Goal: Task Accomplishment & Management: Complete application form

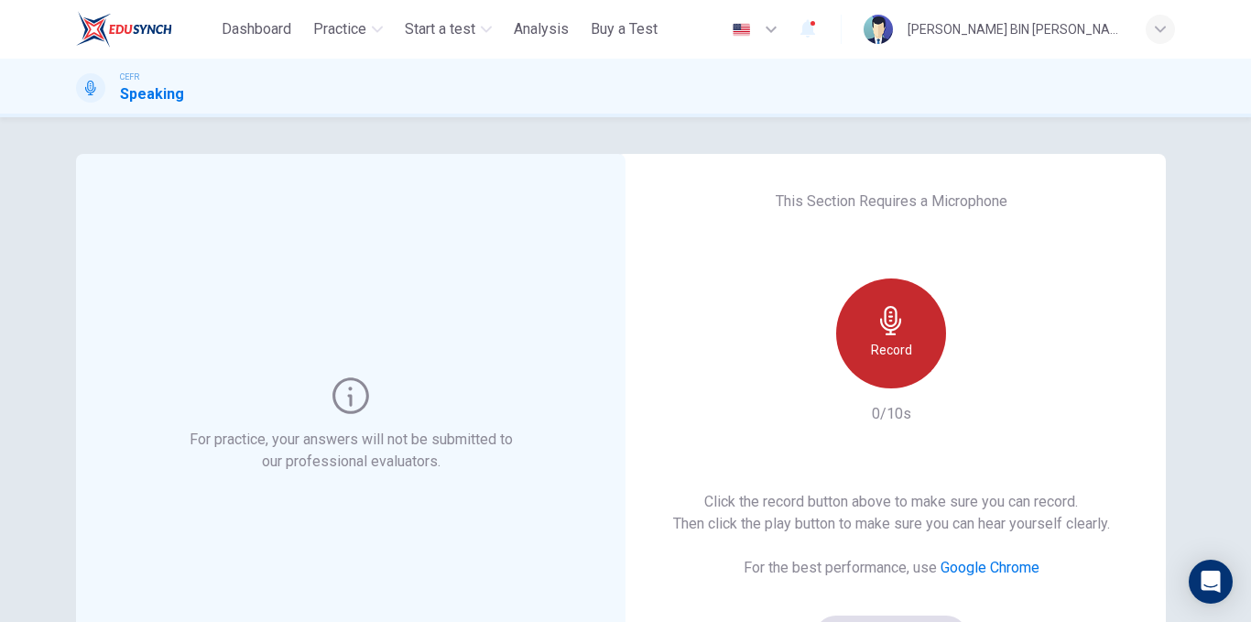
click at [856, 352] on div "Record" at bounding box center [891, 333] width 110 height 110
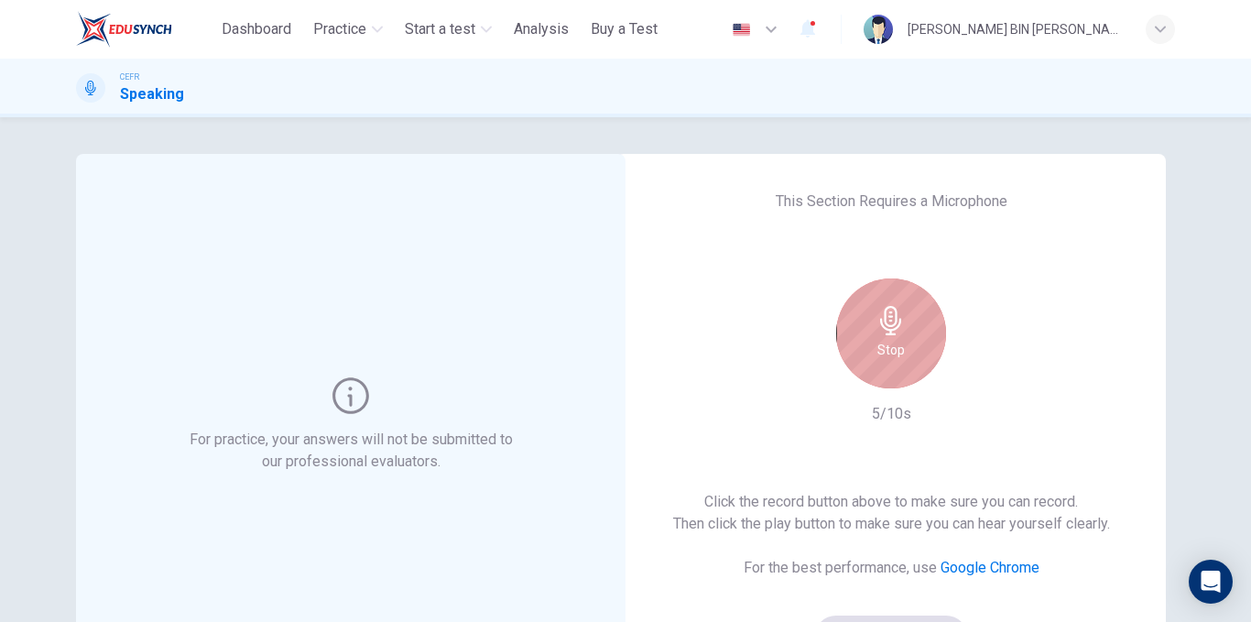
click at [877, 319] on icon "button" at bounding box center [891, 320] width 29 height 29
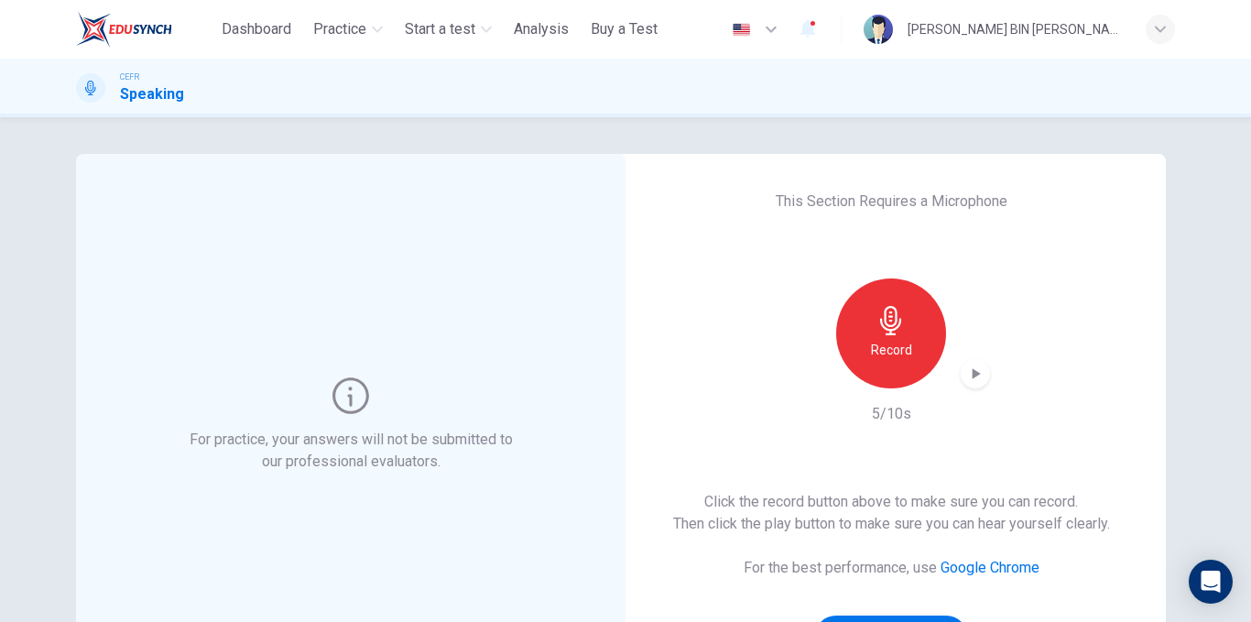
click at [977, 382] on div "button" at bounding box center [975, 373] width 29 height 29
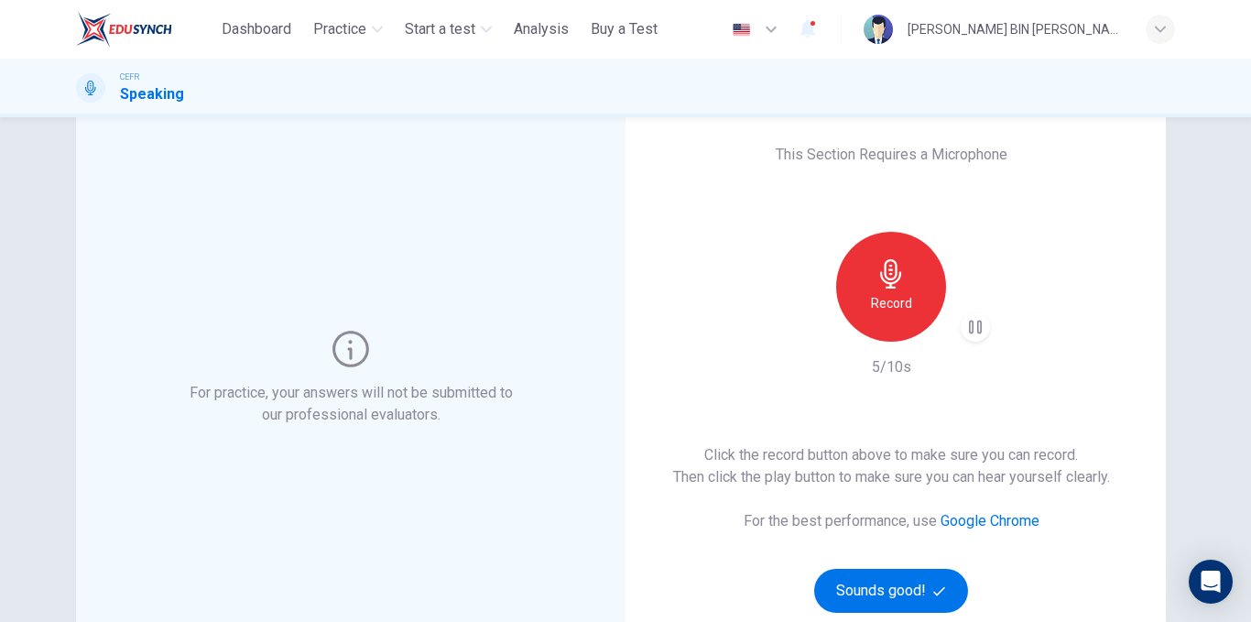
scroll to position [92, 0]
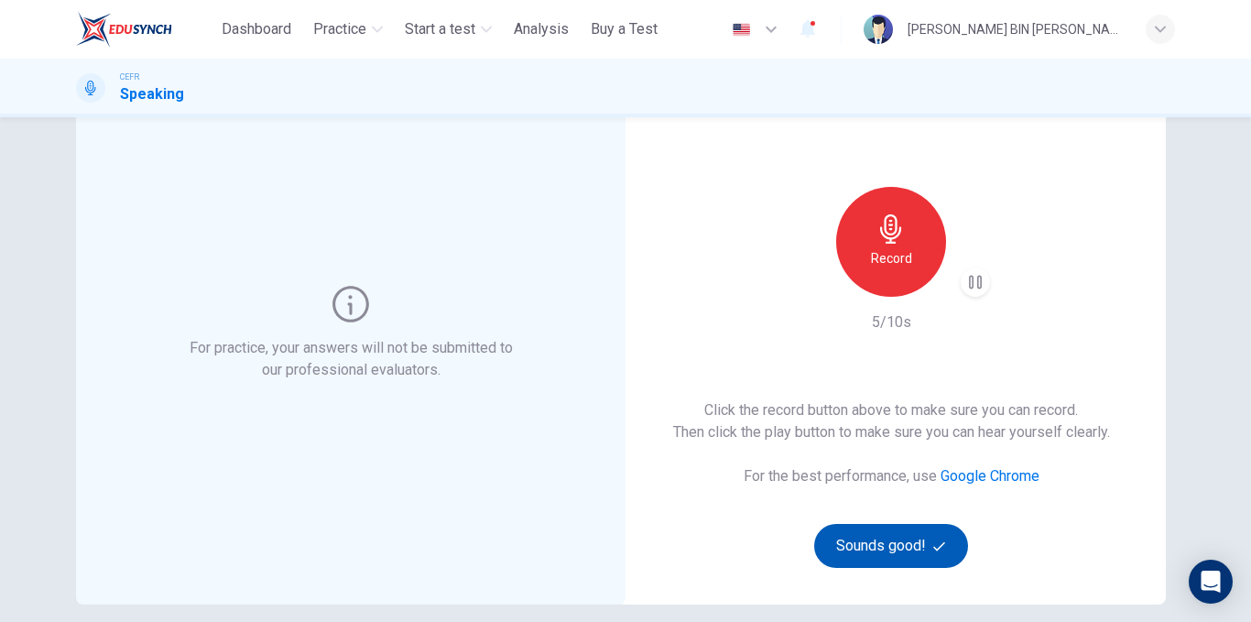
click at [925, 533] on button "Sounds good!" at bounding box center [891, 546] width 154 height 44
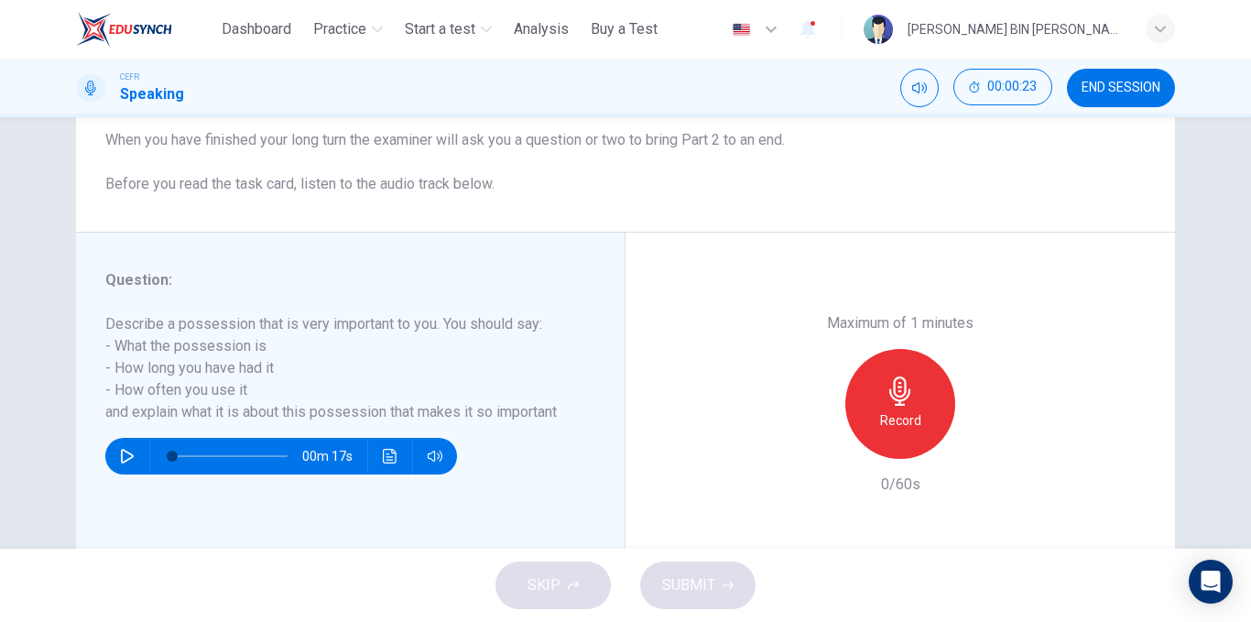
scroll to position [183, 0]
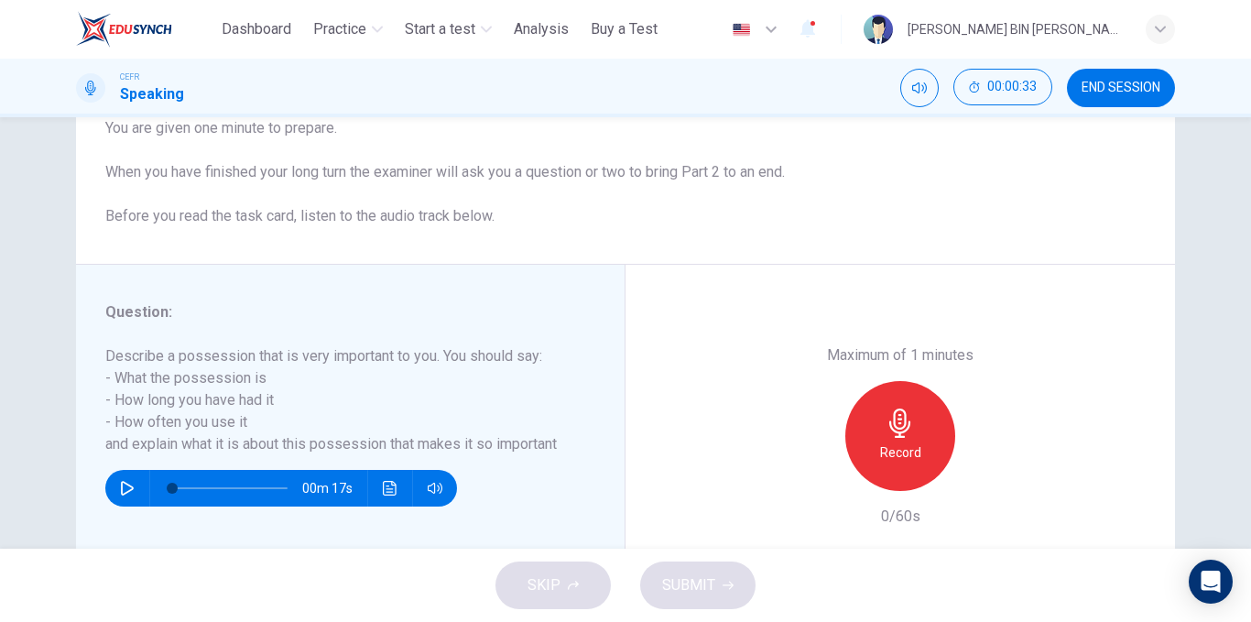
click at [879, 424] on div "Record" at bounding box center [900, 436] width 110 height 110
click at [978, 472] on icon "button" at bounding box center [985, 476] width 18 height 18
click at [810, 490] on div "button" at bounding box center [815, 476] width 29 height 29
click at [877, 410] on div "Record" at bounding box center [900, 436] width 110 height 110
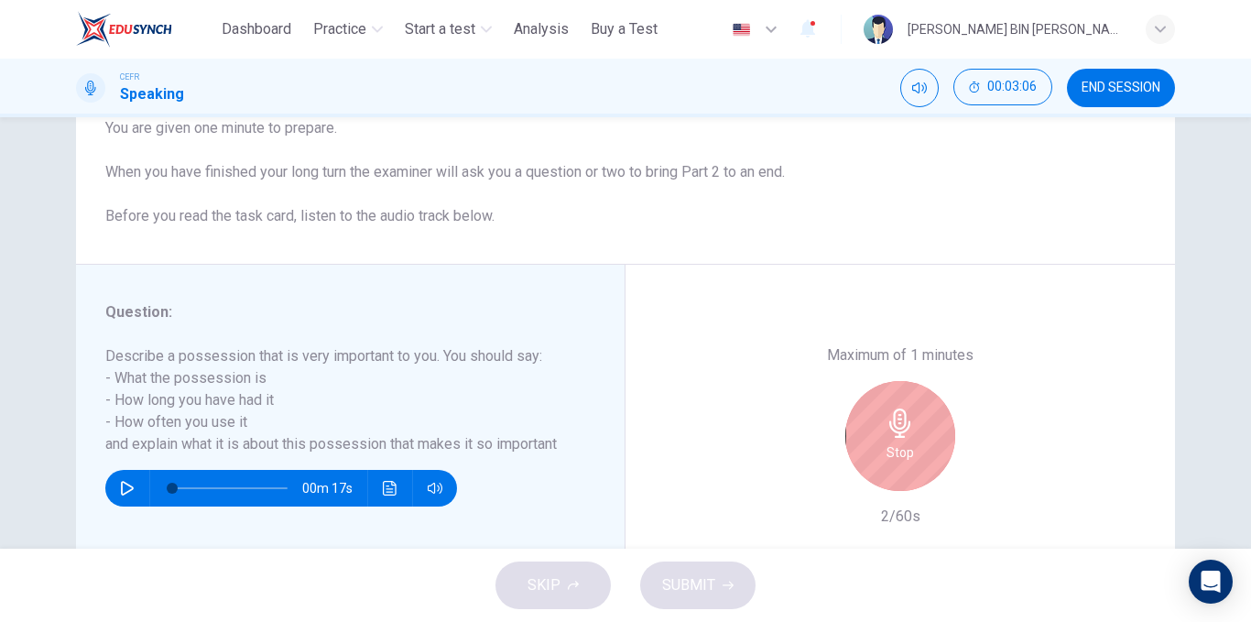
click at [877, 440] on div "Stop" at bounding box center [900, 436] width 110 height 110
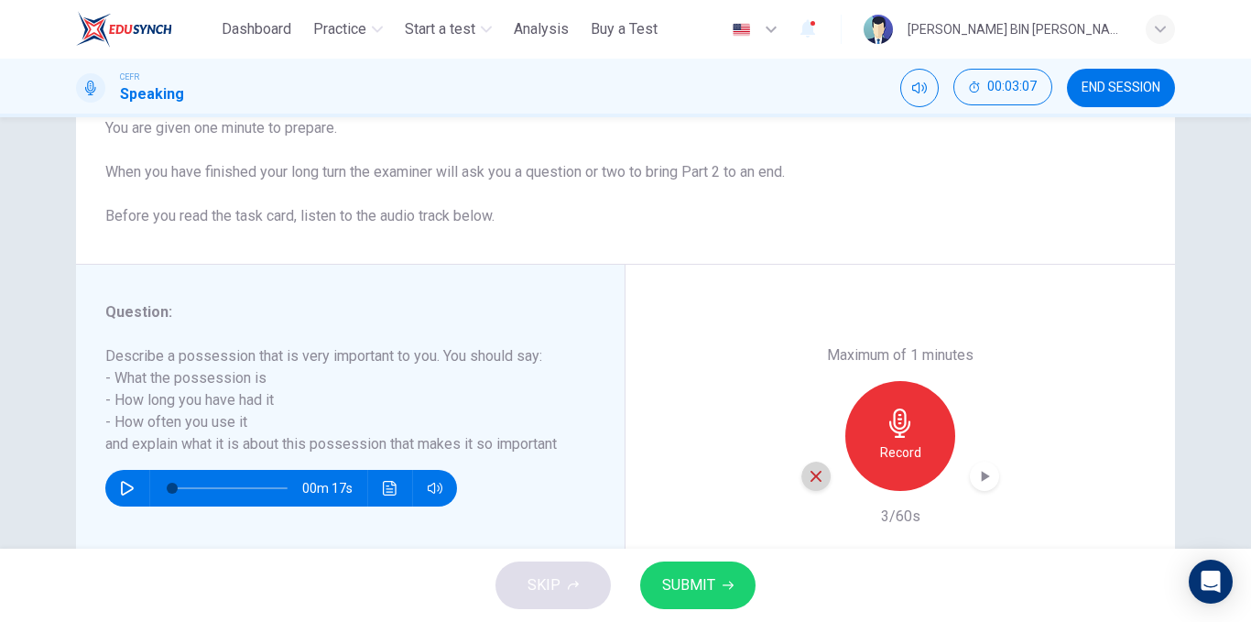
click at [811, 472] on icon "button" at bounding box center [816, 476] width 11 height 11
click at [888, 439] on div "Record" at bounding box center [900, 436] width 110 height 110
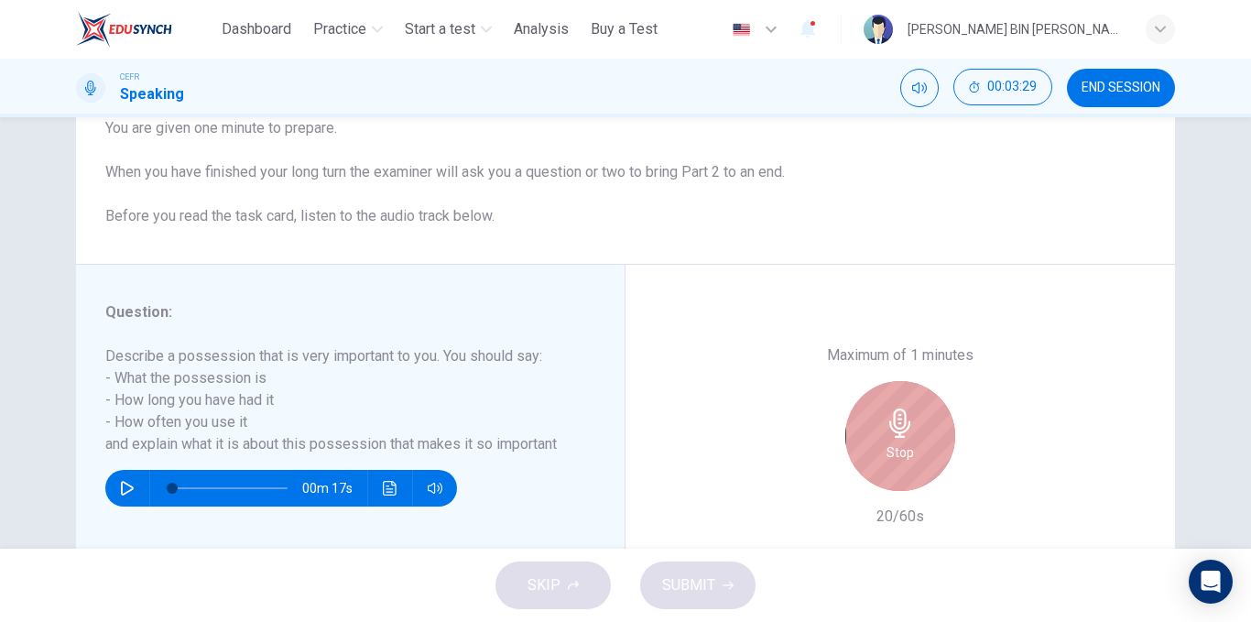
click at [888, 439] on div "Stop" at bounding box center [900, 436] width 110 height 110
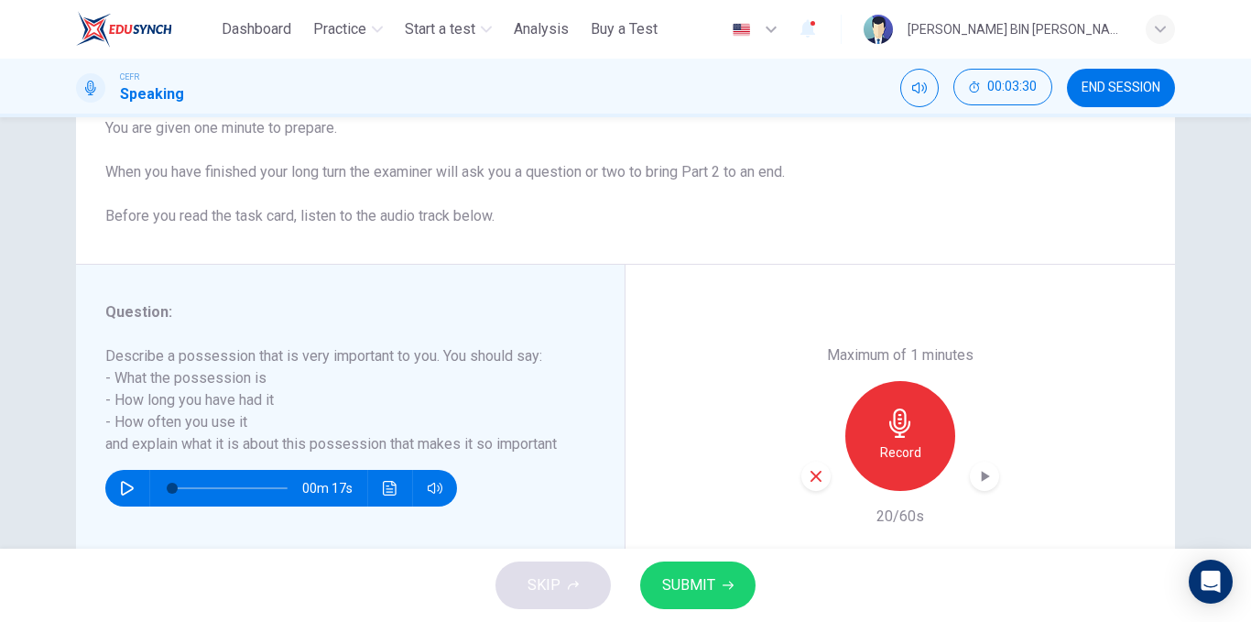
click at [812, 479] on icon "button" at bounding box center [816, 476] width 16 height 16
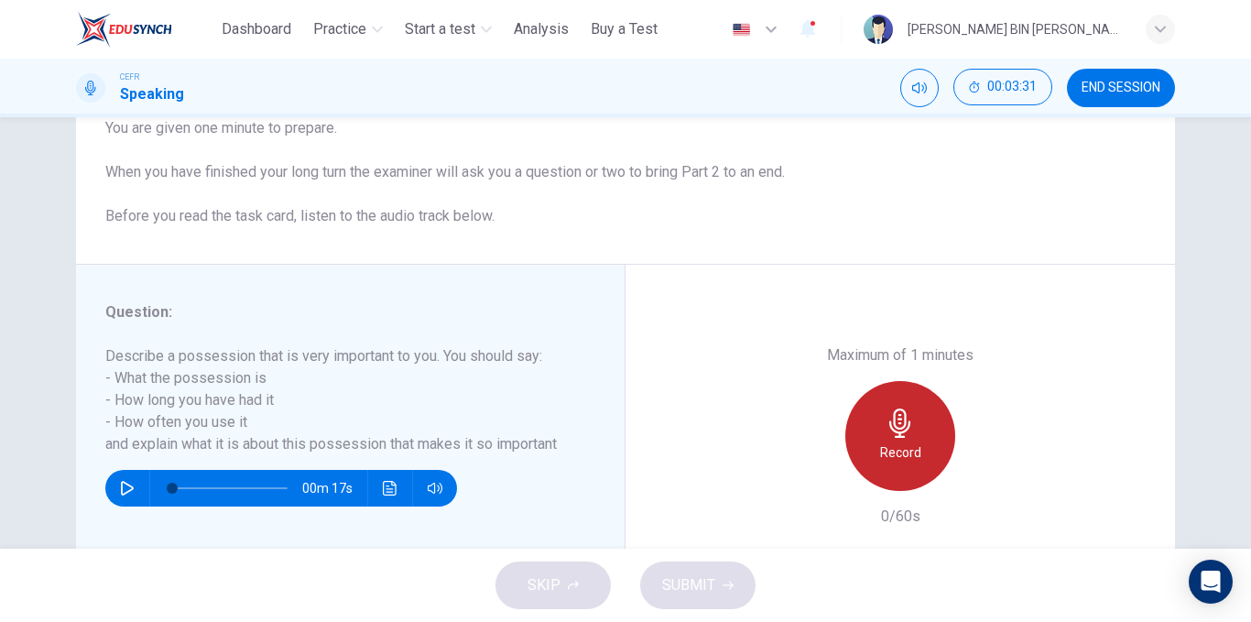
click at [901, 426] on icon "button" at bounding box center [900, 423] width 29 height 29
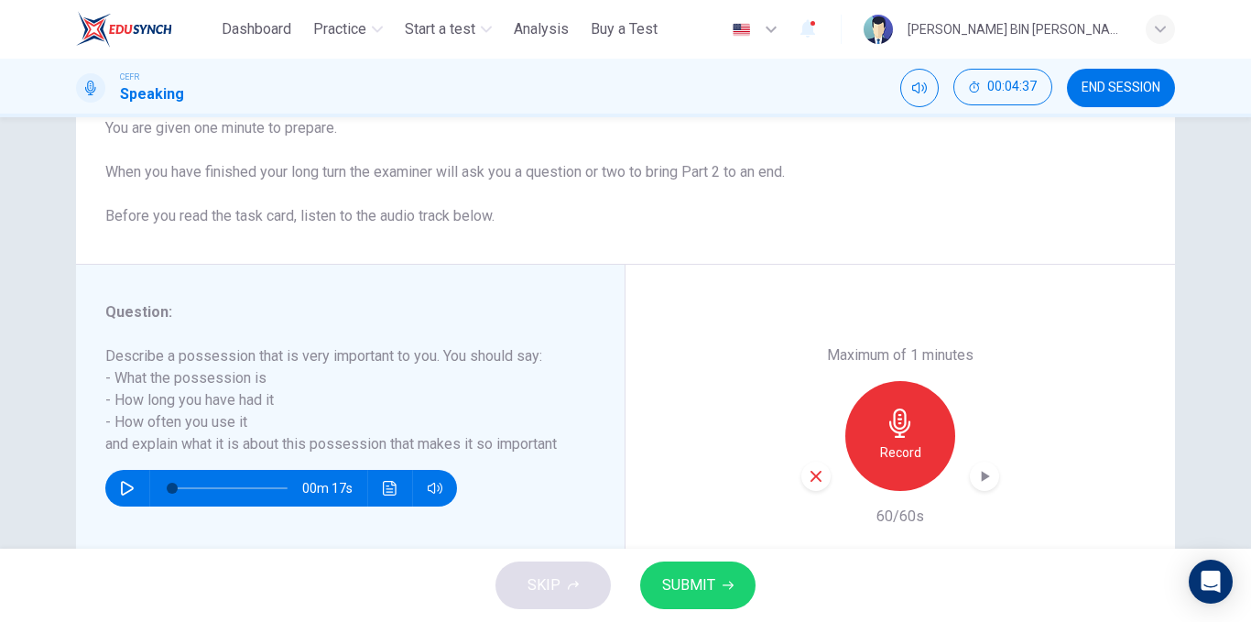
click at [809, 472] on icon "button" at bounding box center [816, 476] width 16 height 16
click at [890, 425] on icon "button" at bounding box center [899, 423] width 21 height 29
click at [987, 479] on div "button" at bounding box center [984, 476] width 29 height 29
click at [970, 472] on div "button" at bounding box center [984, 476] width 29 height 29
click at [815, 479] on icon "button" at bounding box center [816, 476] width 11 height 11
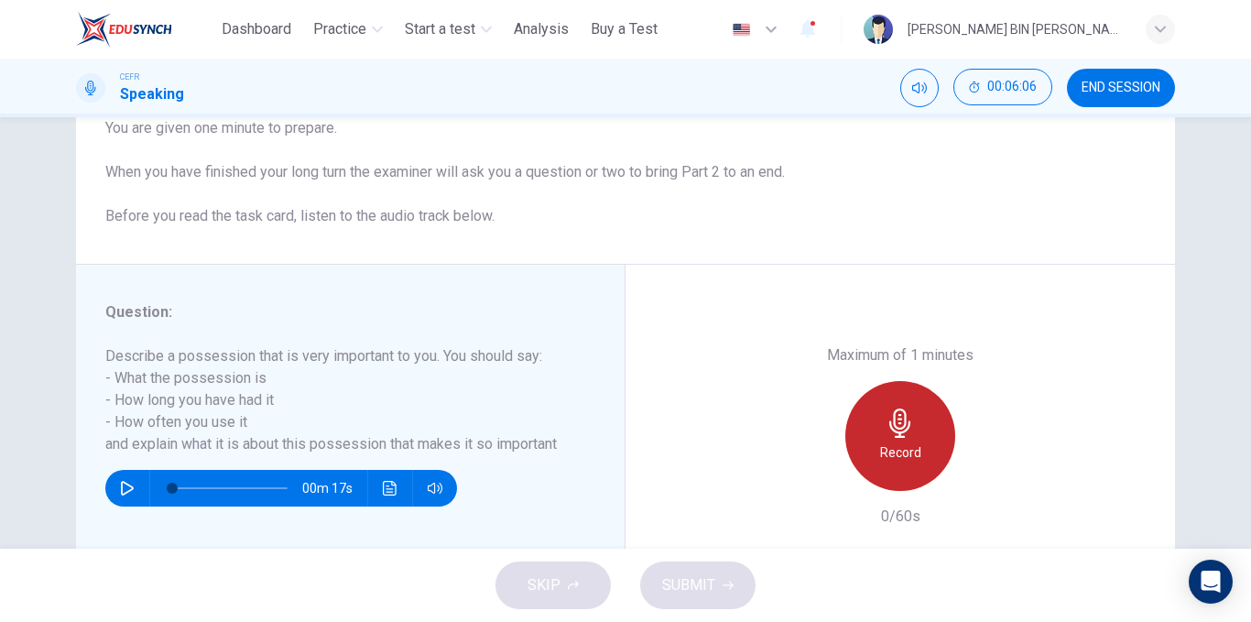
click at [878, 406] on div "Record" at bounding box center [900, 436] width 110 height 110
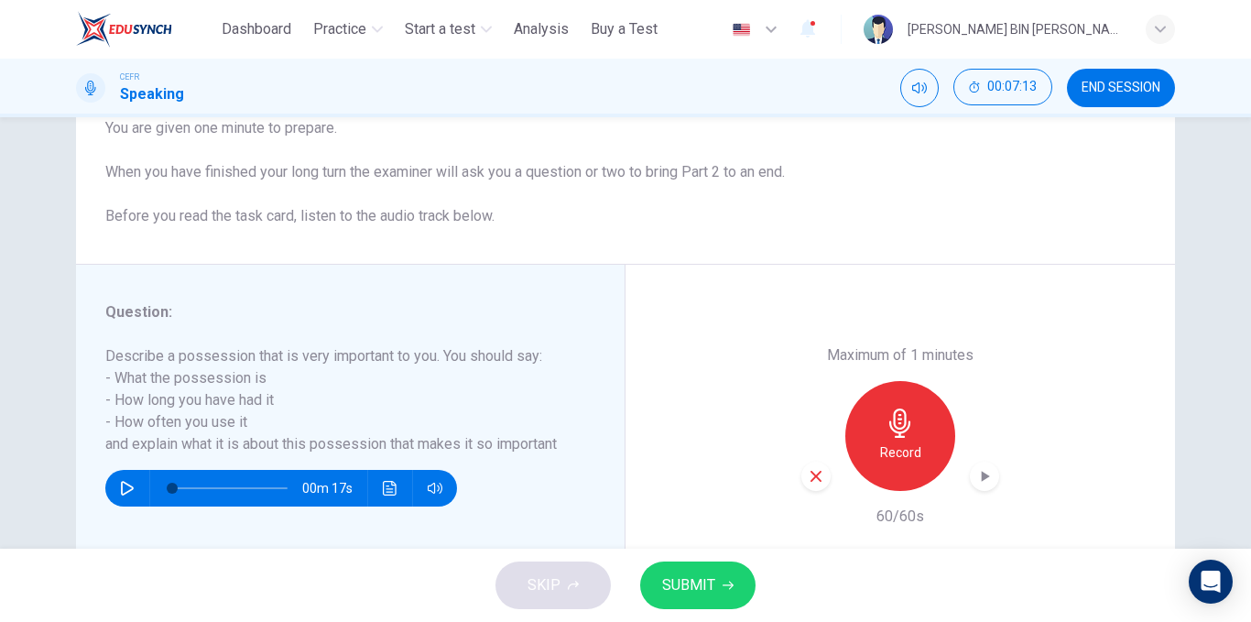
click at [662, 569] on button "SUBMIT" at bounding box center [697, 585] width 115 height 48
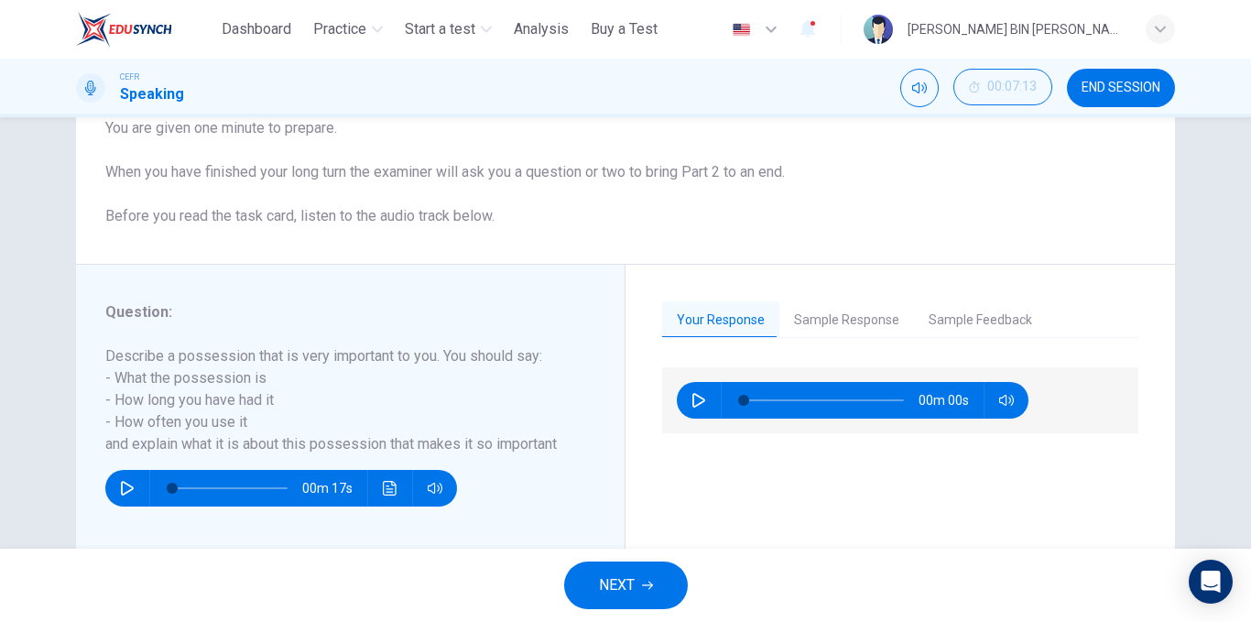
click at [860, 317] on button "Sample Response" at bounding box center [846, 320] width 135 height 38
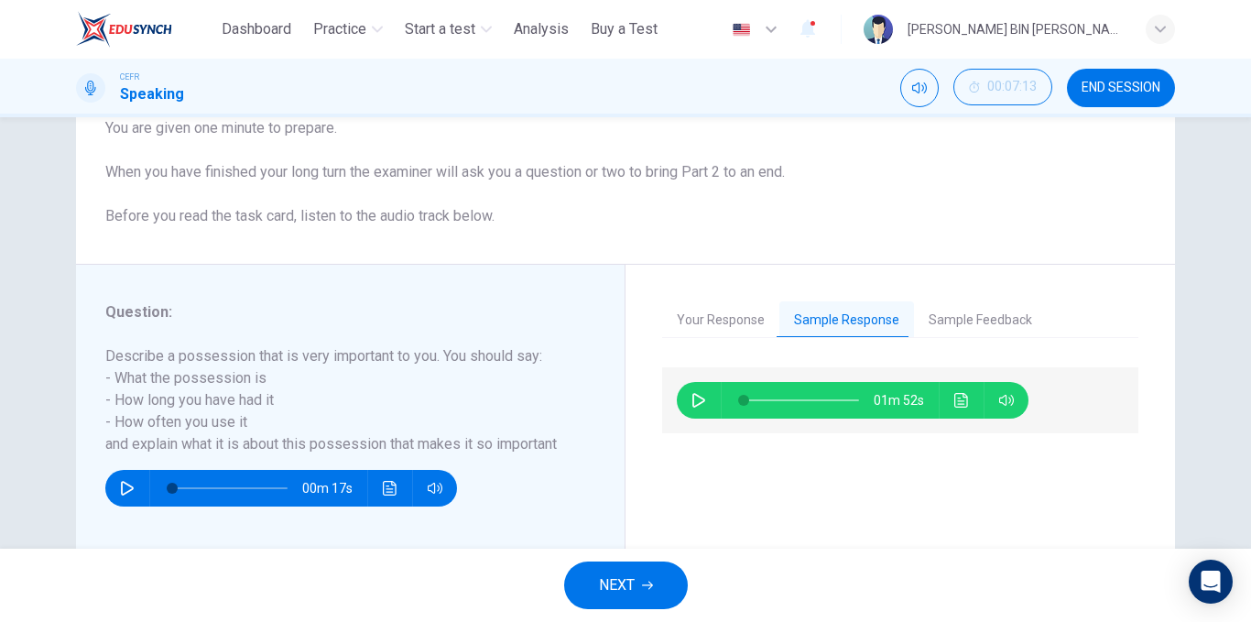
click at [941, 335] on button "Sample Feedback" at bounding box center [980, 320] width 133 height 38
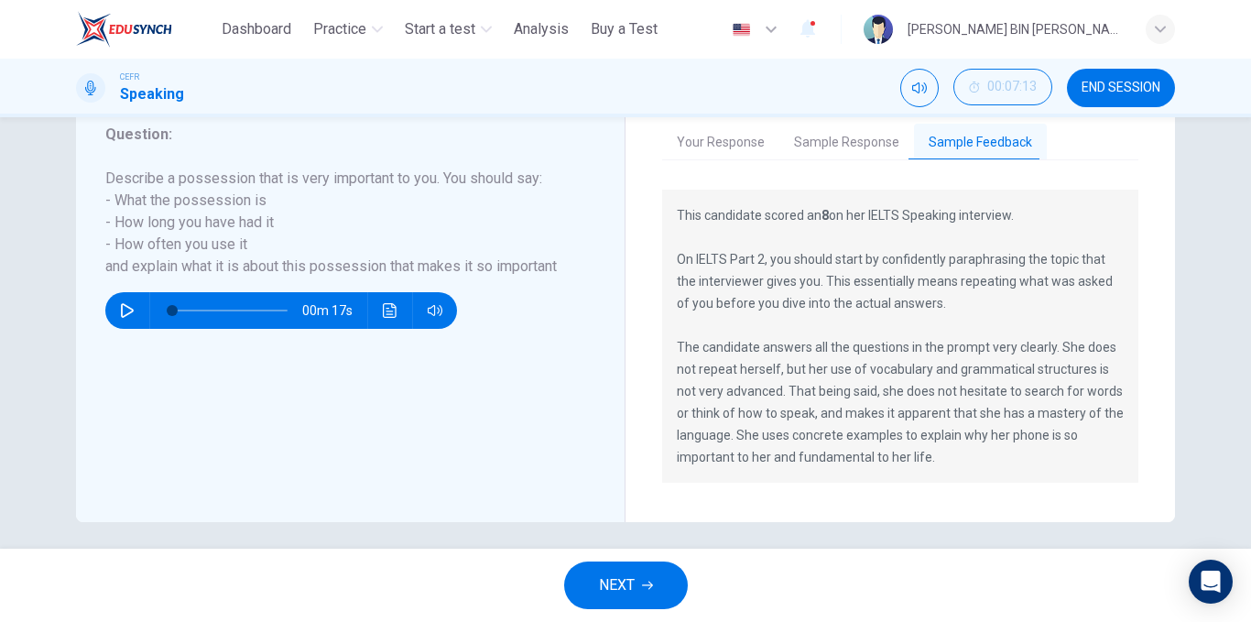
scroll to position [366, 0]
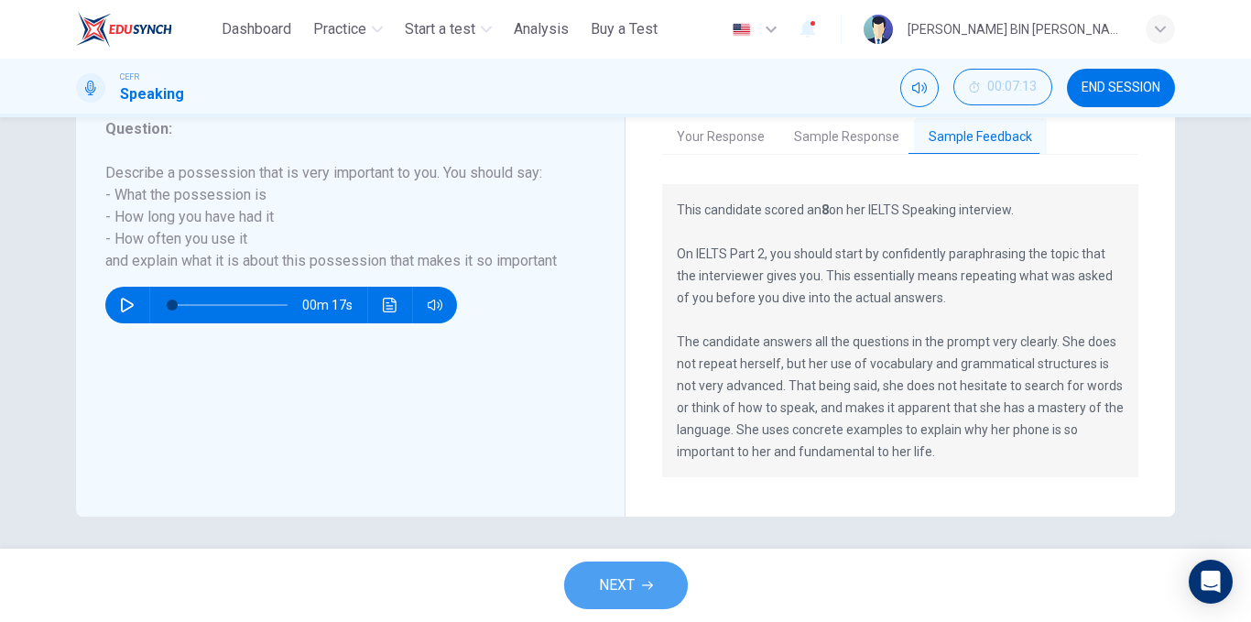
click at [653, 574] on button "NEXT" at bounding box center [626, 585] width 124 height 48
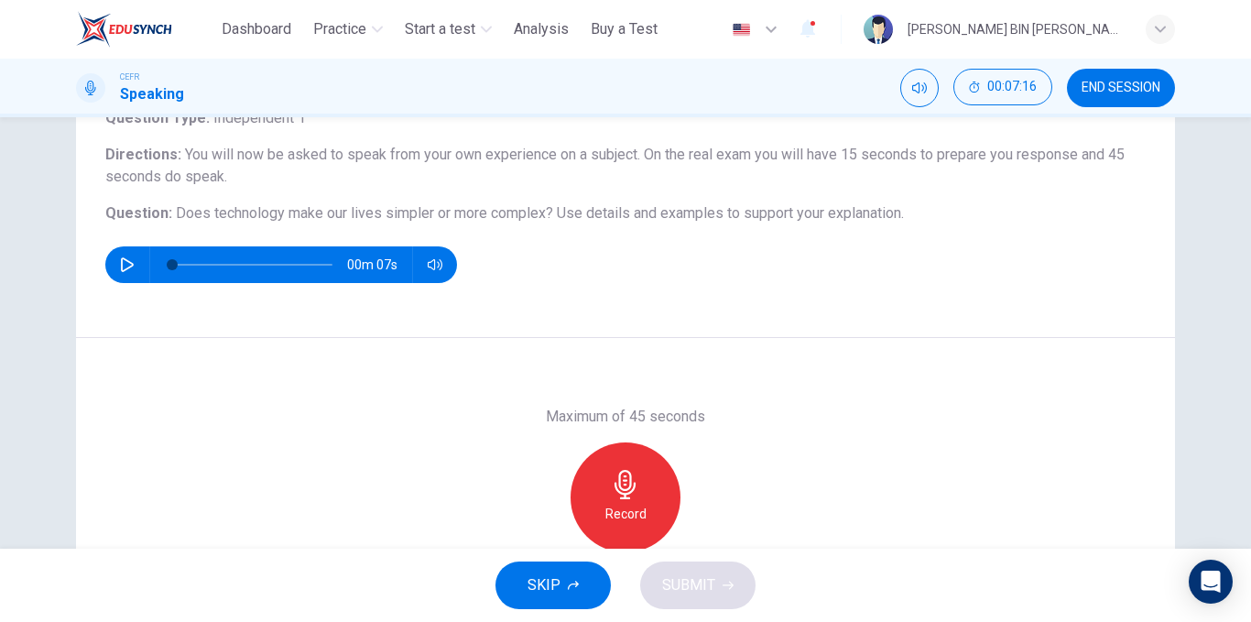
scroll to position [183, 0]
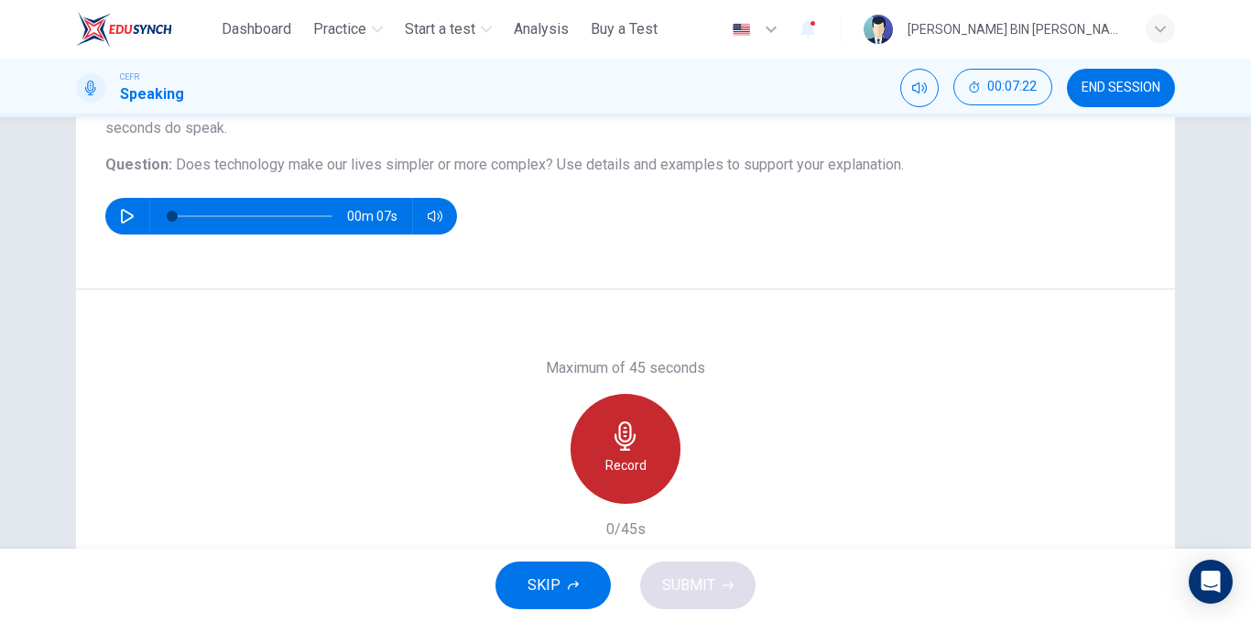
click at [616, 446] on icon "button" at bounding box center [625, 435] width 29 height 29
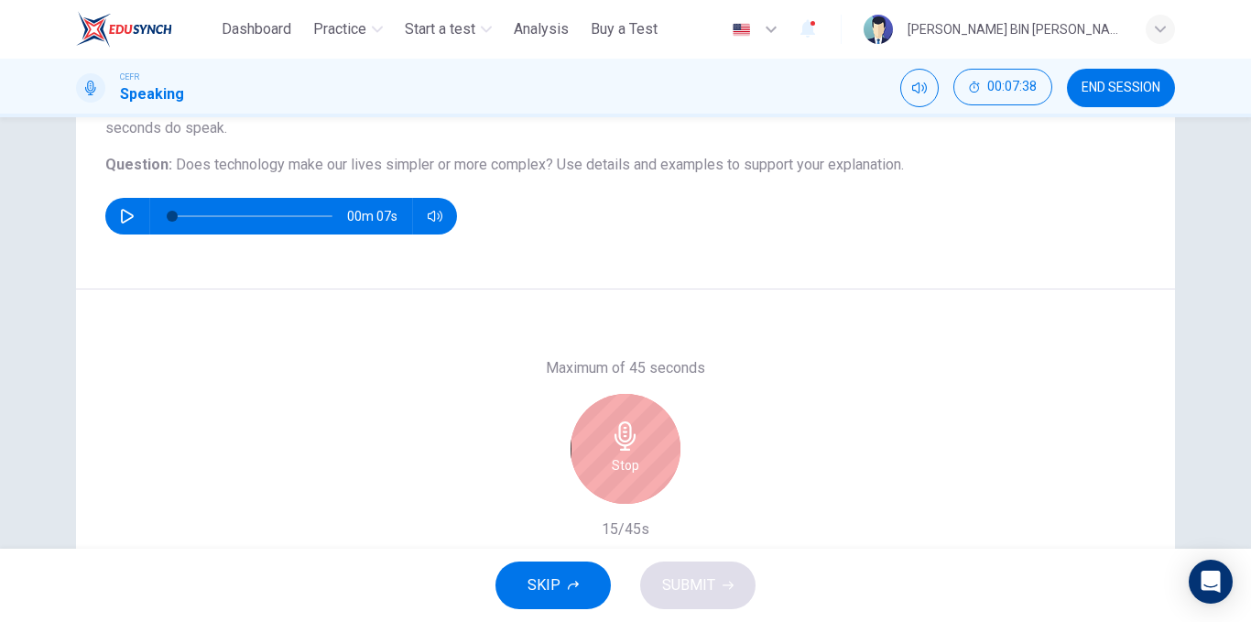
click at [611, 450] on icon "button" at bounding box center [625, 435] width 29 height 29
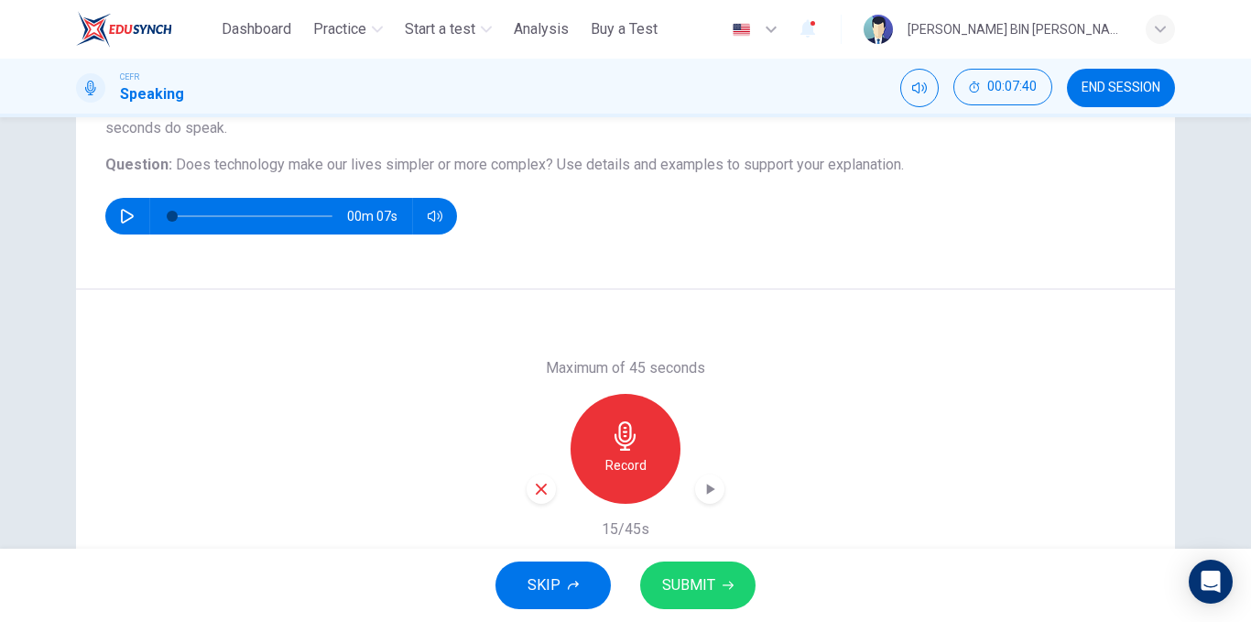
click at [546, 485] on div "button" at bounding box center [541, 488] width 29 height 29
click at [637, 475] on div "Record" at bounding box center [626, 449] width 110 height 110
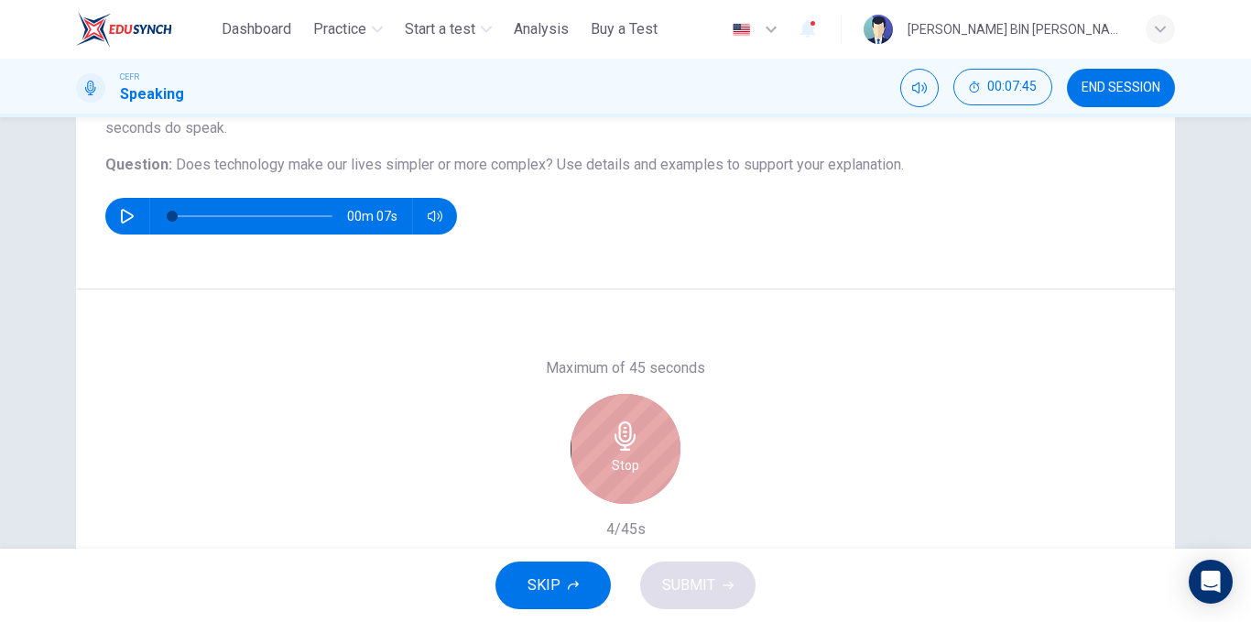
click at [637, 475] on div "Stop" at bounding box center [626, 449] width 110 height 110
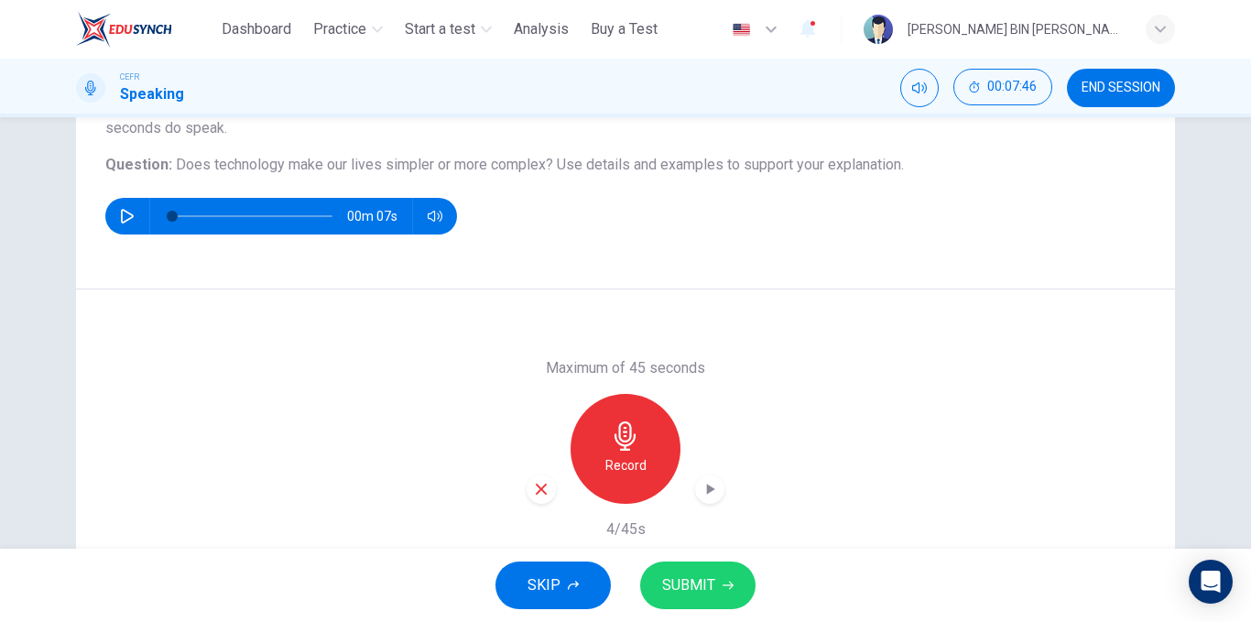
click at [531, 496] on div "button" at bounding box center [541, 488] width 29 height 29
click at [607, 454] on h6 "Record" at bounding box center [625, 465] width 41 height 22
click at [698, 575] on span "SUBMIT" at bounding box center [688, 585] width 53 height 26
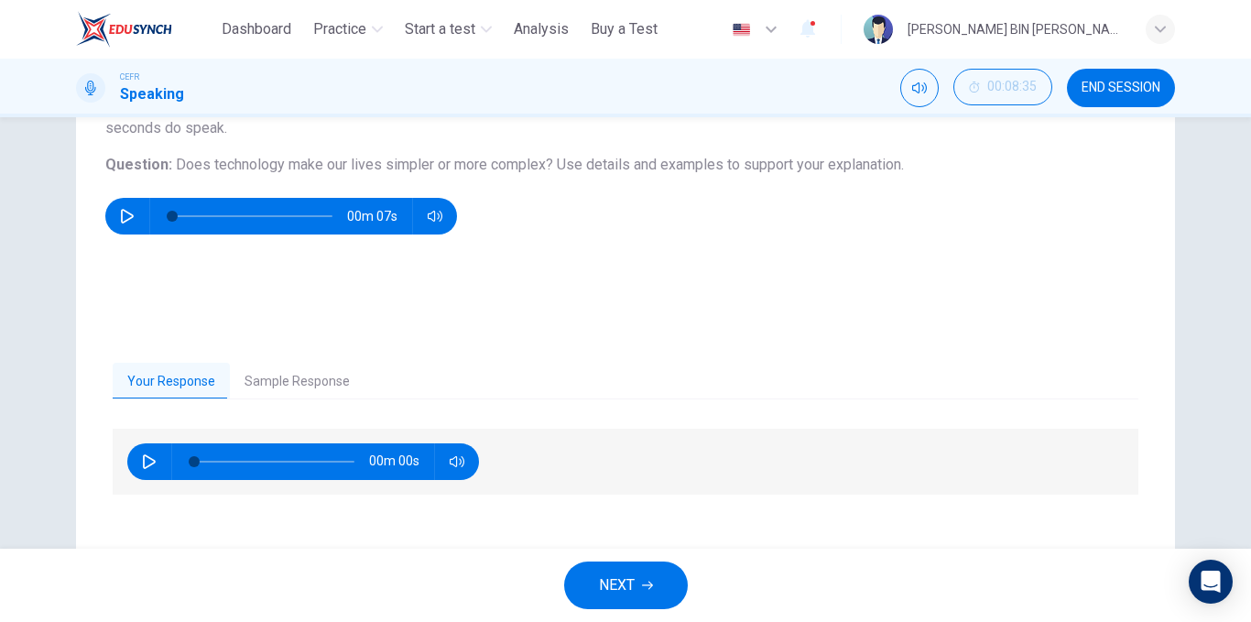
click at [291, 383] on button "Sample Response" at bounding box center [297, 382] width 135 height 38
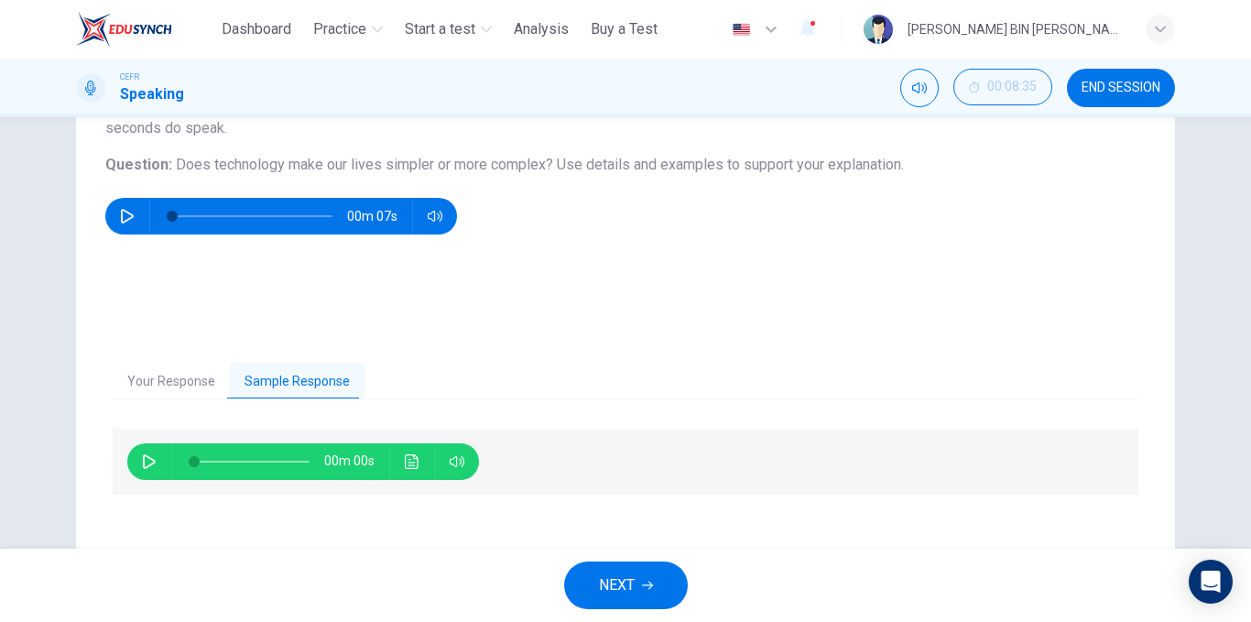
click at [150, 463] on icon "button" at bounding box center [149, 461] width 15 height 15
click at [405, 458] on icon "Click to see the audio transcription" at bounding box center [412, 461] width 14 height 15
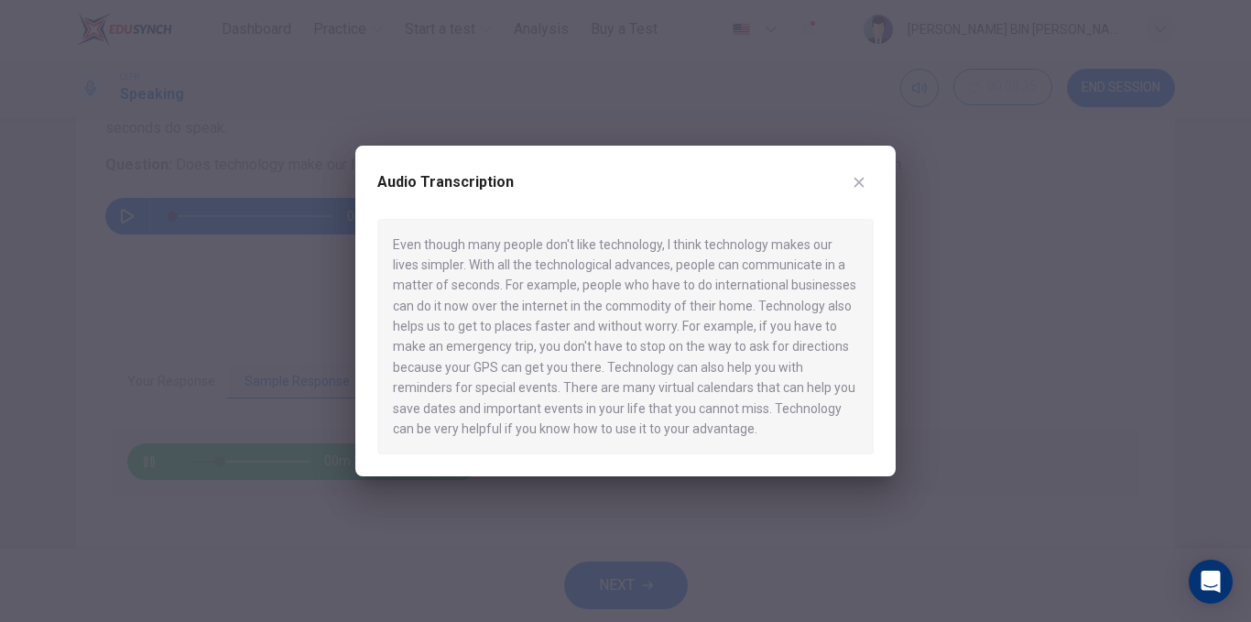
click at [864, 186] on icon "button" at bounding box center [860, 182] width 10 height 10
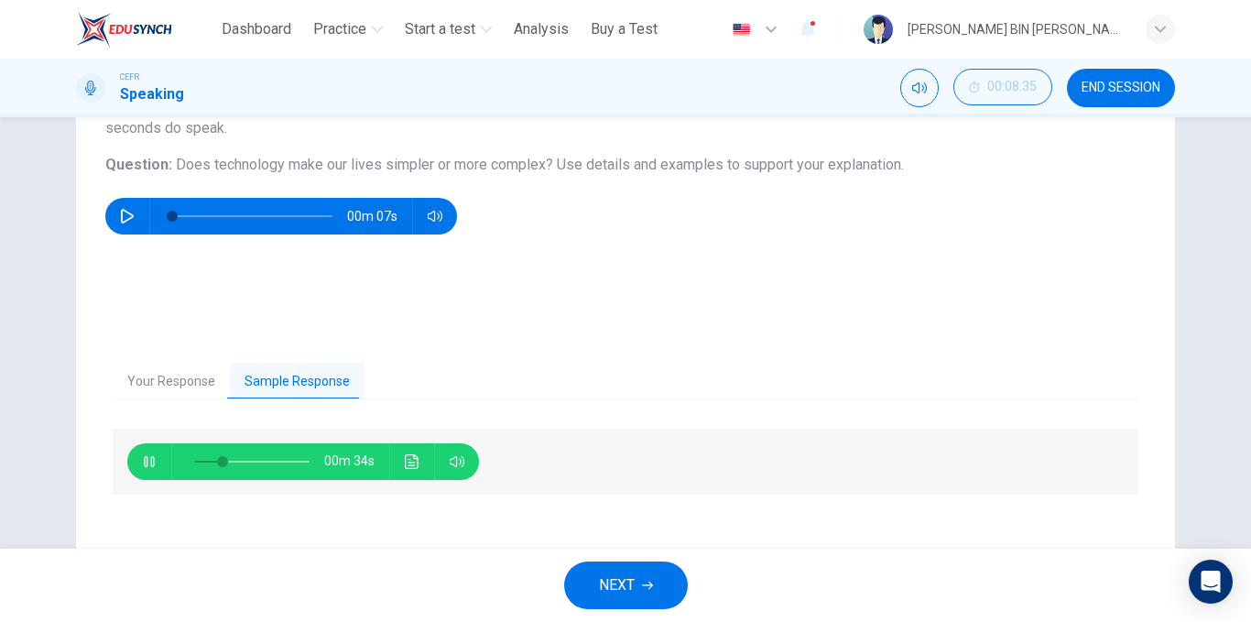
click at [129, 467] on div "00m 34s" at bounding box center [303, 461] width 352 height 37
click at [155, 466] on button "button" at bounding box center [149, 461] width 29 height 37
type input "**"
click at [588, 574] on button "NEXT" at bounding box center [626, 585] width 124 height 48
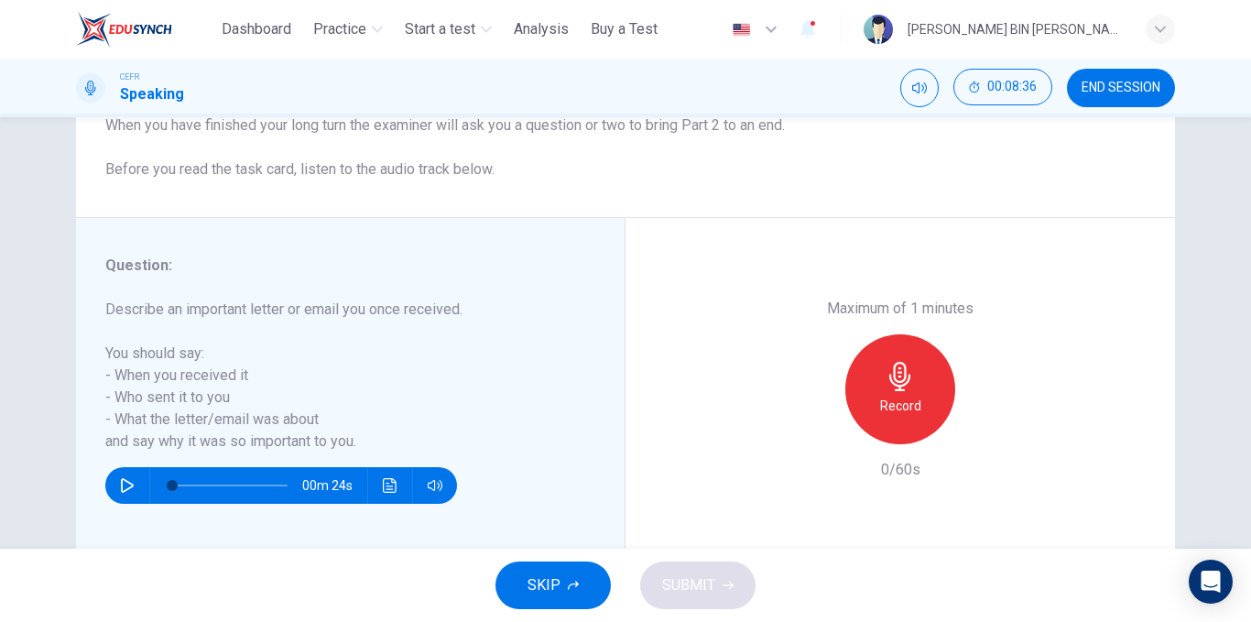
scroll to position [275, 0]
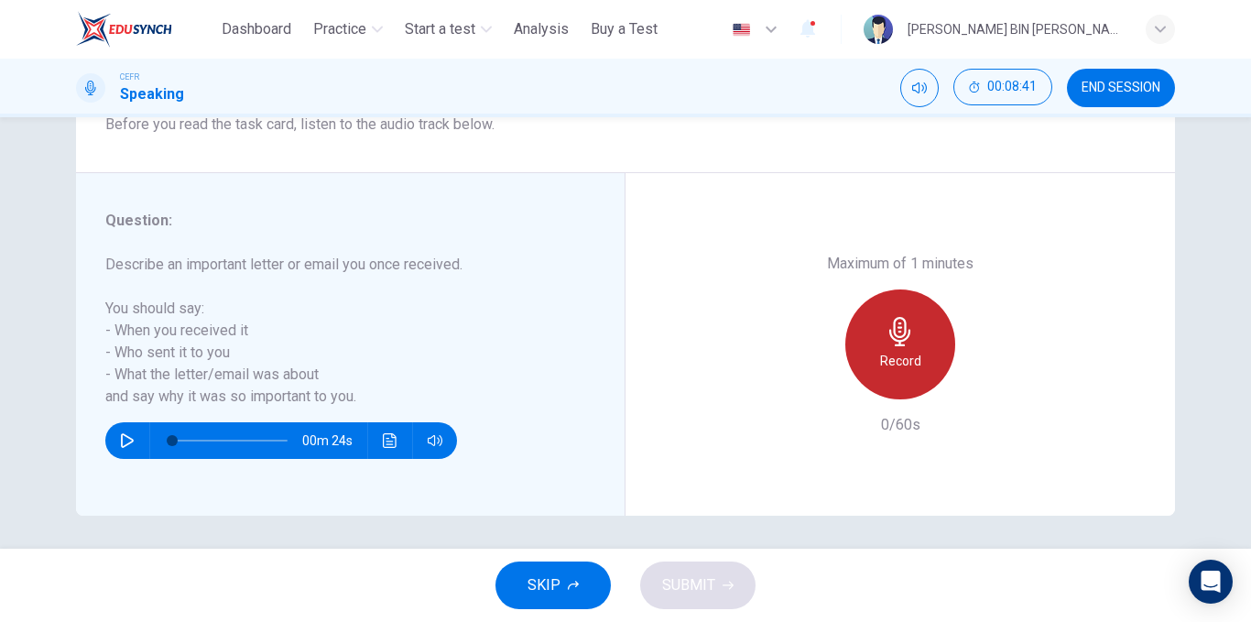
click at [897, 356] on h6 "Record" at bounding box center [900, 361] width 41 height 22
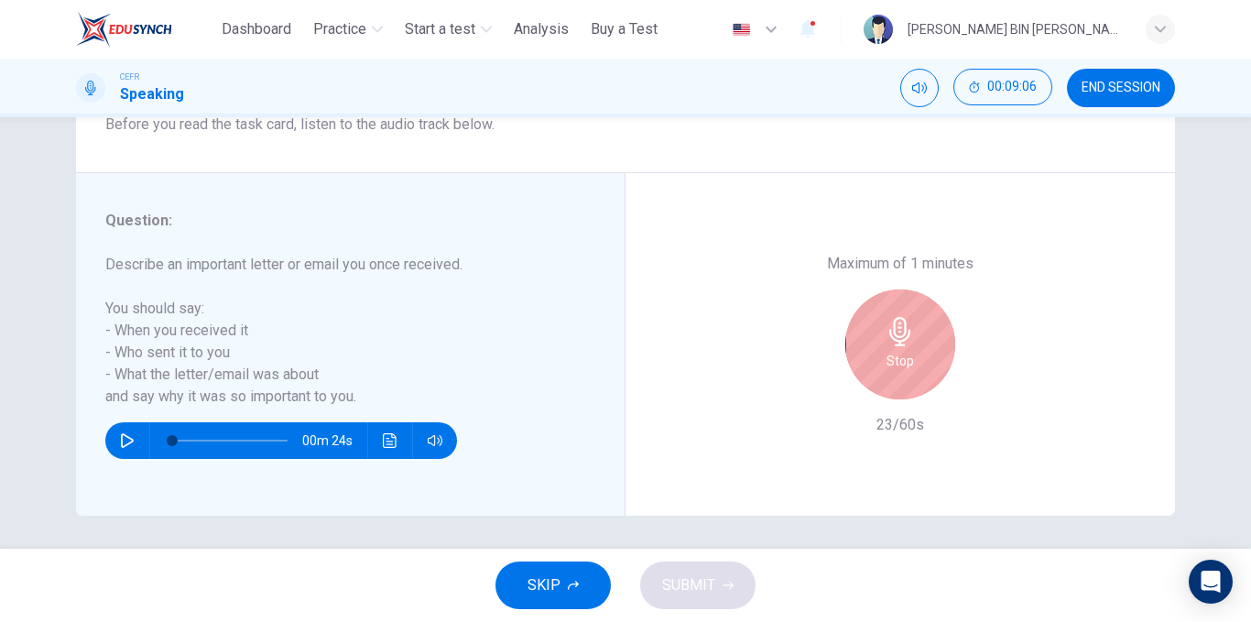
click at [942, 338] on div "Stop" at bounding box center [900, 344] width 110 height 110
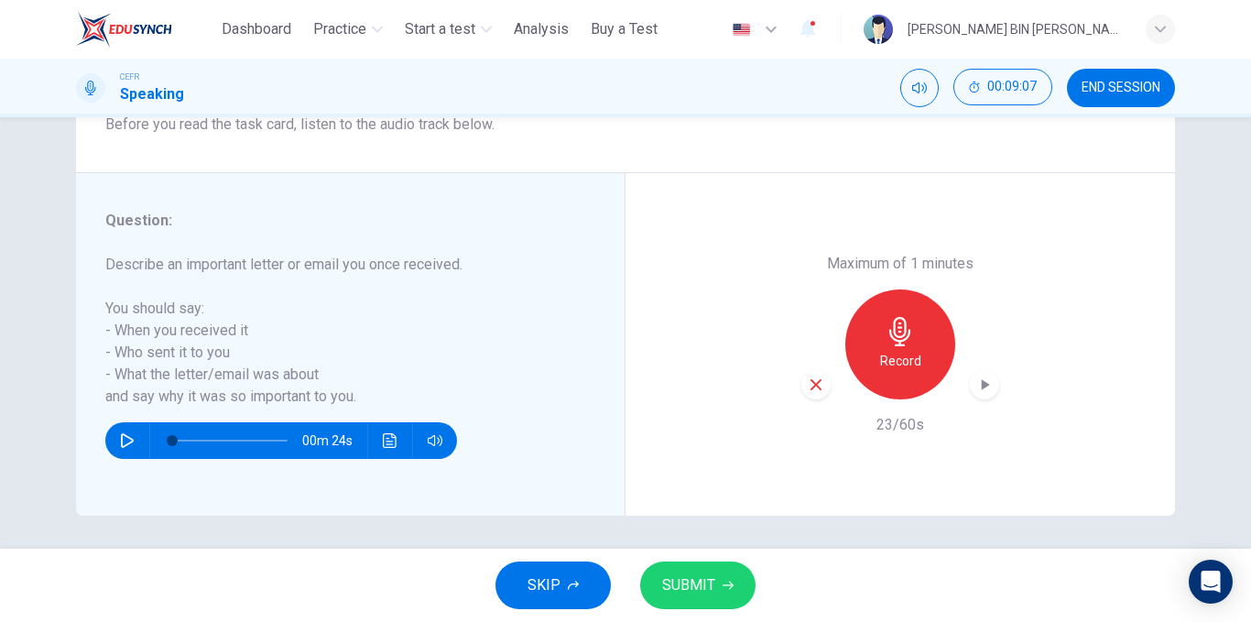
click at [819, 386] on icon "button" at bounding box center [816, 384] width 16 height 16
click at [880, 350] on h6 "Record" at bounding box center [900, 361] width 41 height 22
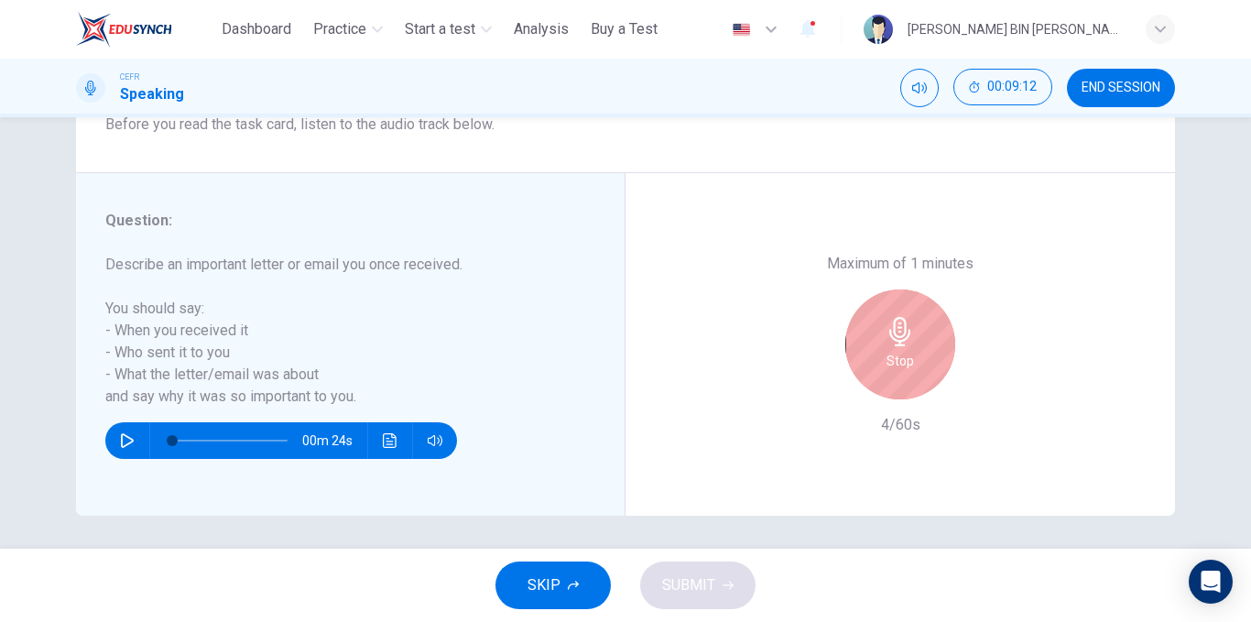
click at [914, 329] on div "Stop" at bounding box center [900, 344] width 110 height 110
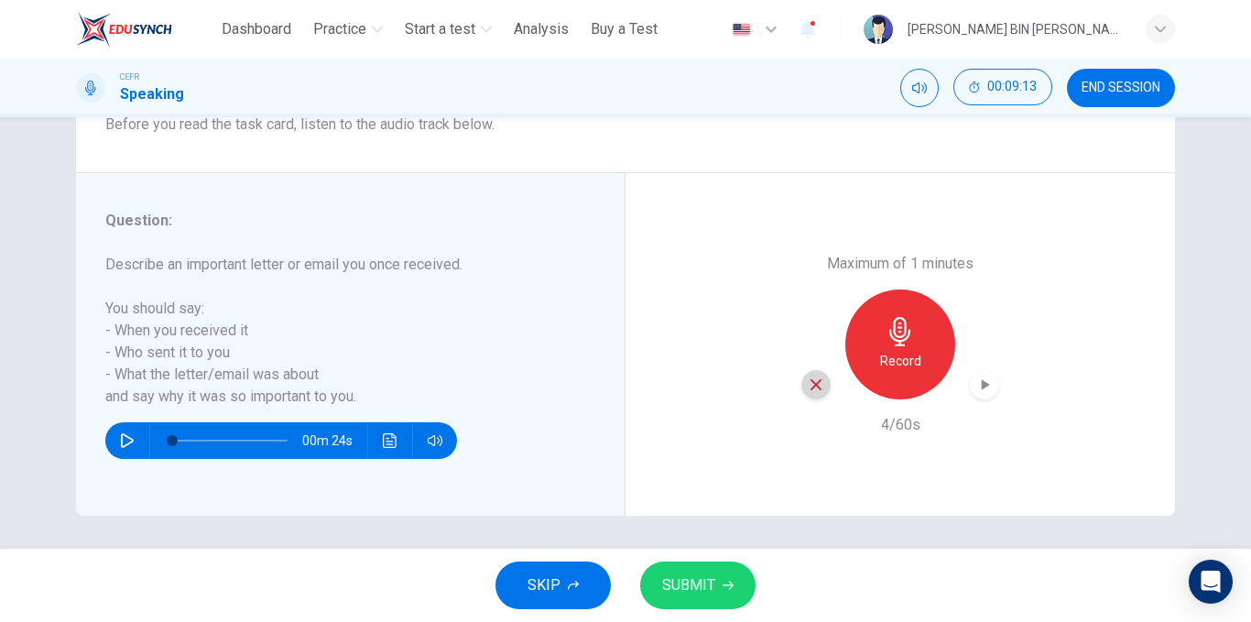
click at [808, 386] on icon "button" at bounding box center [816, 384] width 16 height 16
click at [884, 359] on h6 "Record" at bounding box center [900, 361] width 41 height 22
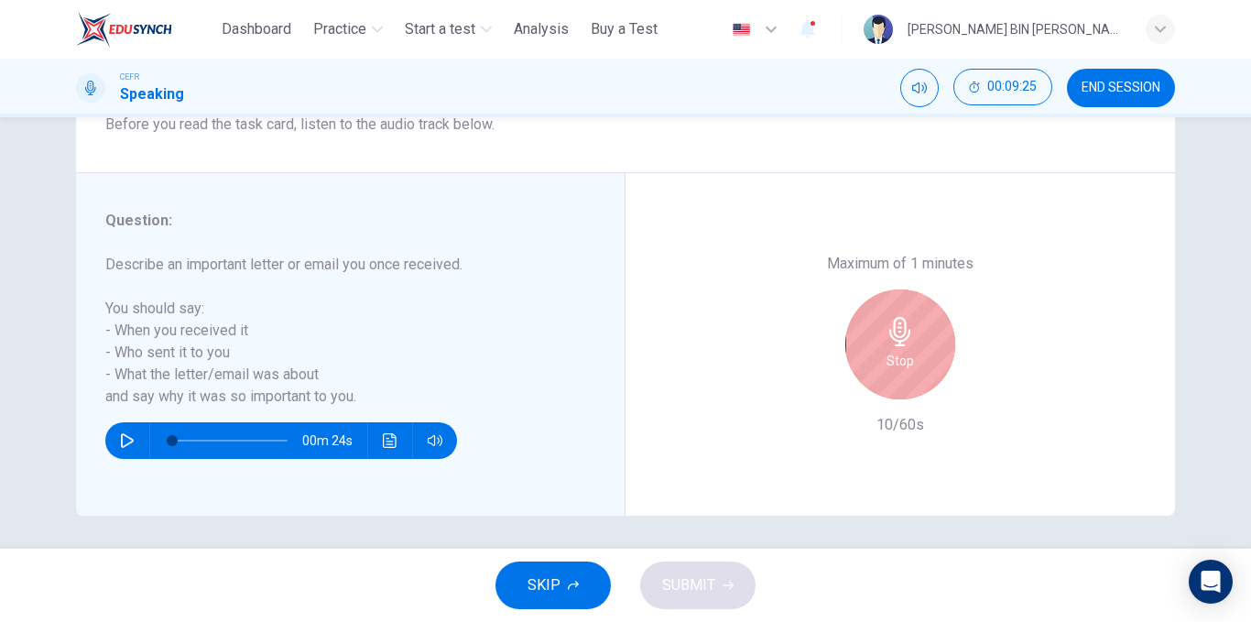
click at [848, 353] on div "Stop" at bounding box center [900, 344] width 110 height 110
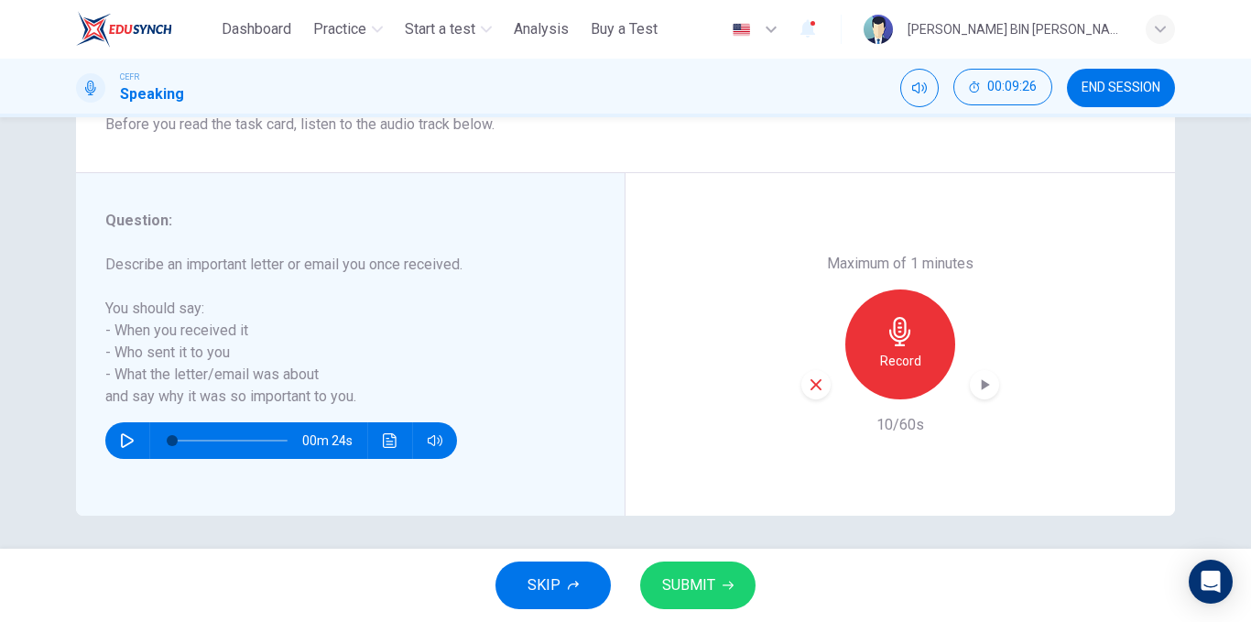
click at [801, 391] on div "button" at bounding box center [815, 384] width 29 height 29
click at [891, 338] on icon "button" at bounding box center [900, 331] width 29 height 29
click at [662, 583] on span "SUBMIT" at bounding box center [688, 585] width 53 height 26
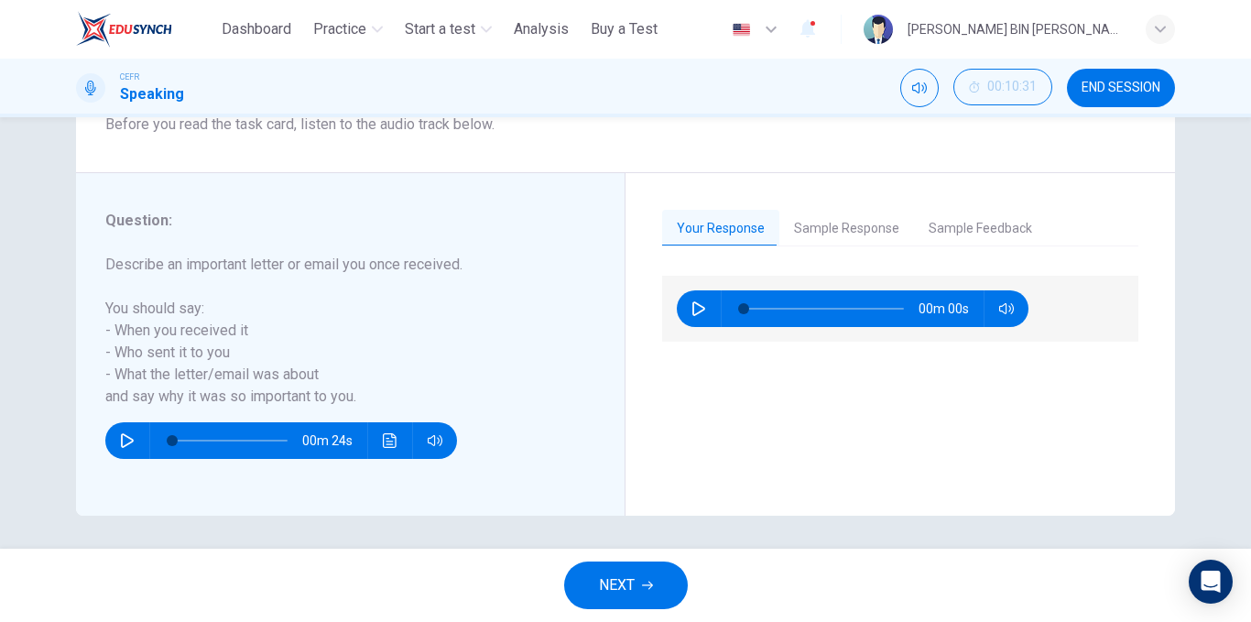
click at [810, 237] on button "Sample Response" at bounding box center [846, 229] width 135 height 38
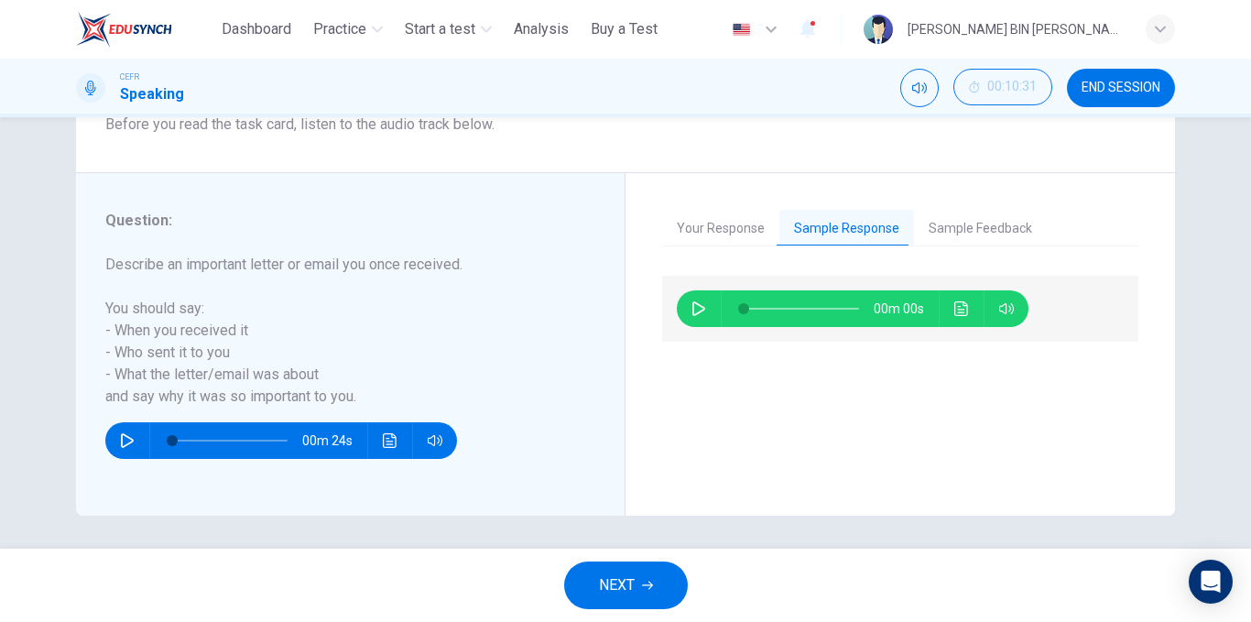
click at [923, 237] on button "Sample Feedback" at bounding box center [980, 229] width 133 height 38
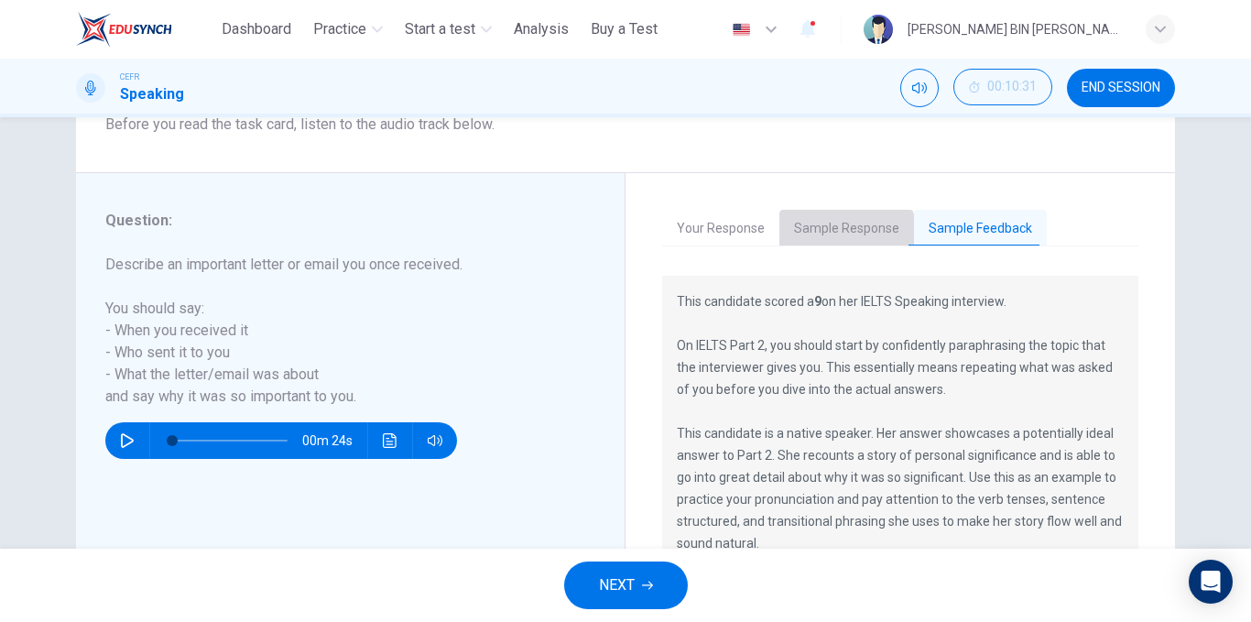
click at [831, 238] on button "Sample Response" at bounding box center [846, 229] width 135 height 38
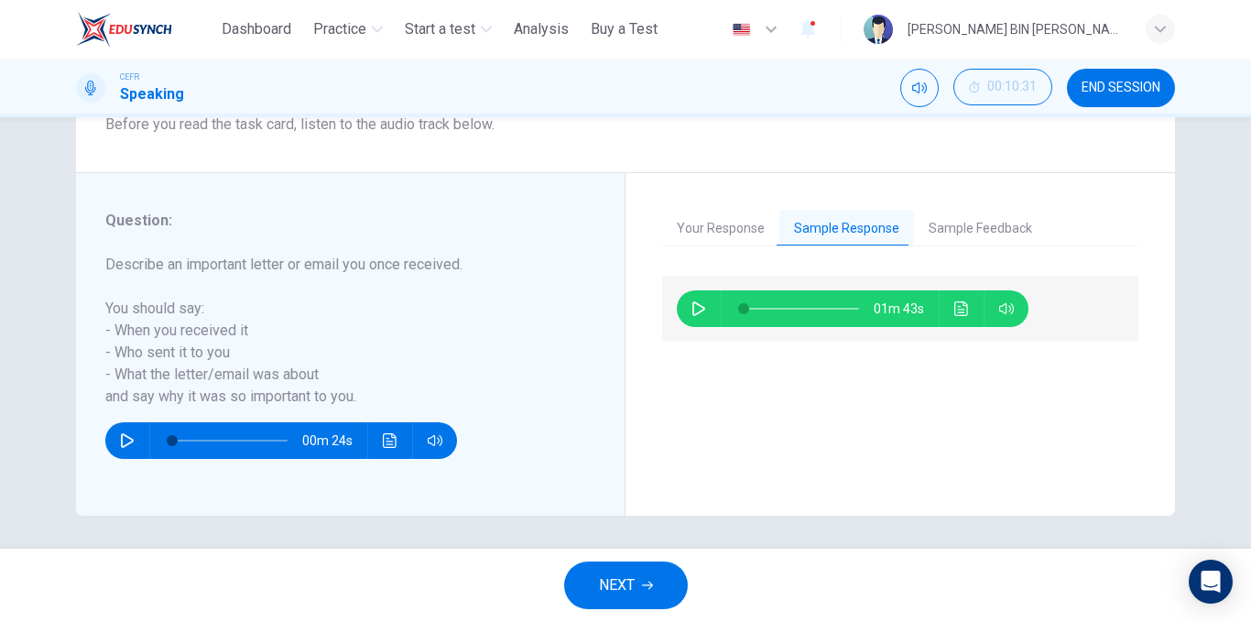
click at [699, 305] on icon "button" at bounding box center [699, 308] width 15 height 15
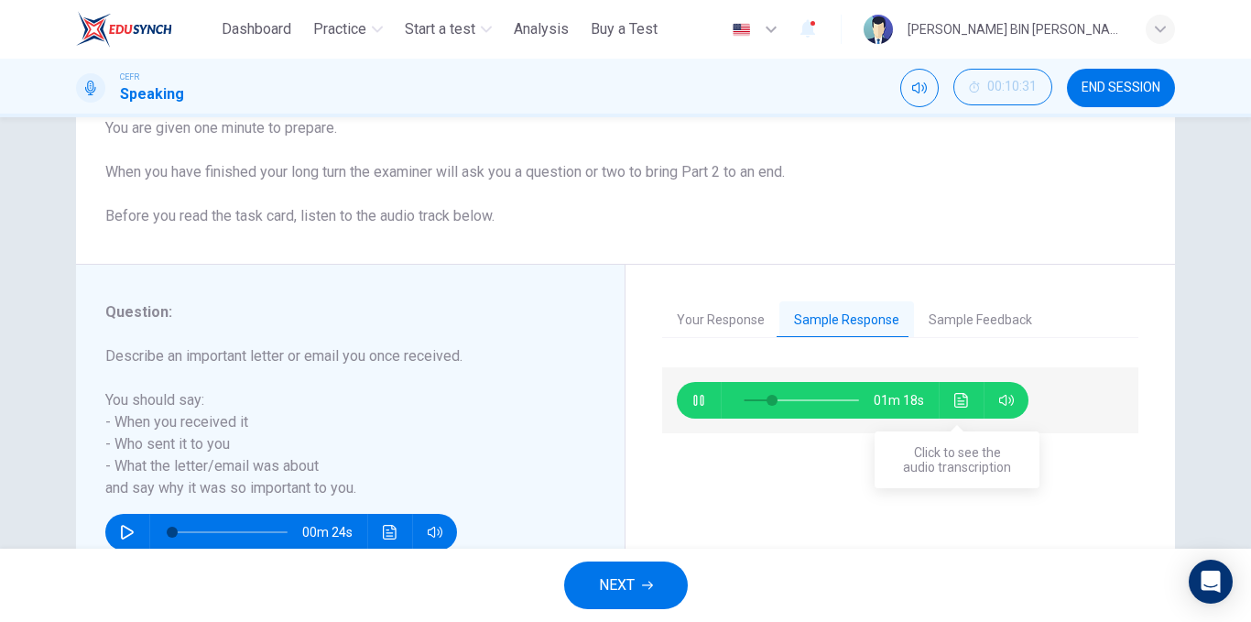
click at [948, 392] on button "Click to see the audio transcription" at bounding box center [961, 400] width 29 height 37
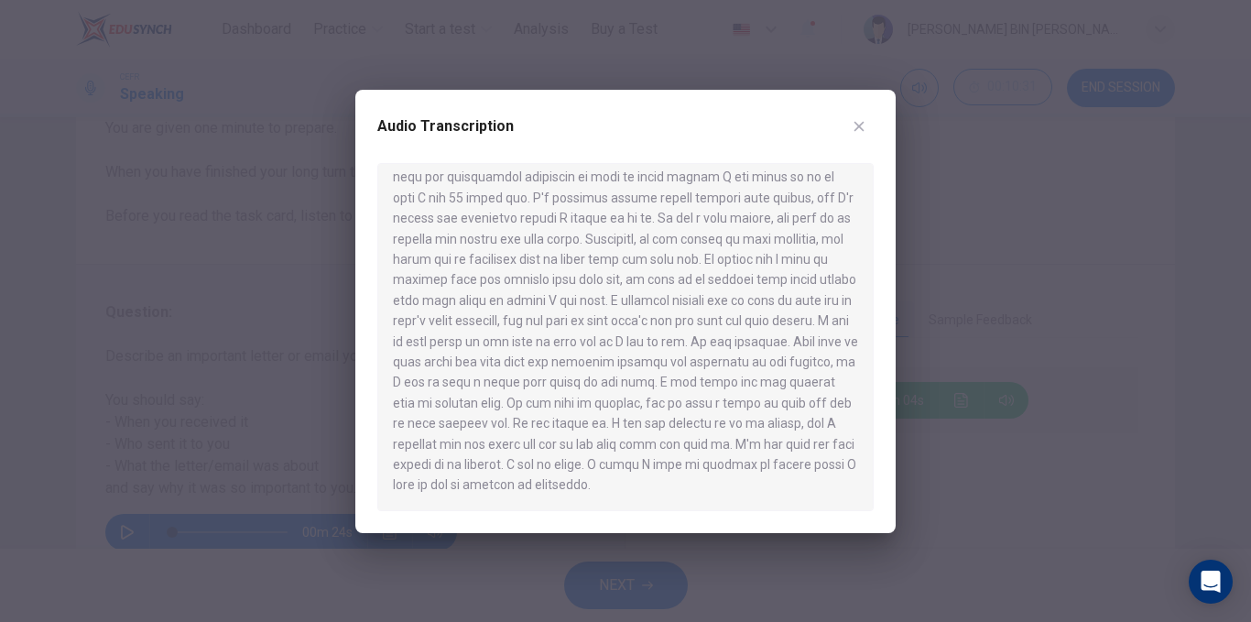
scroll to position [0, 0]
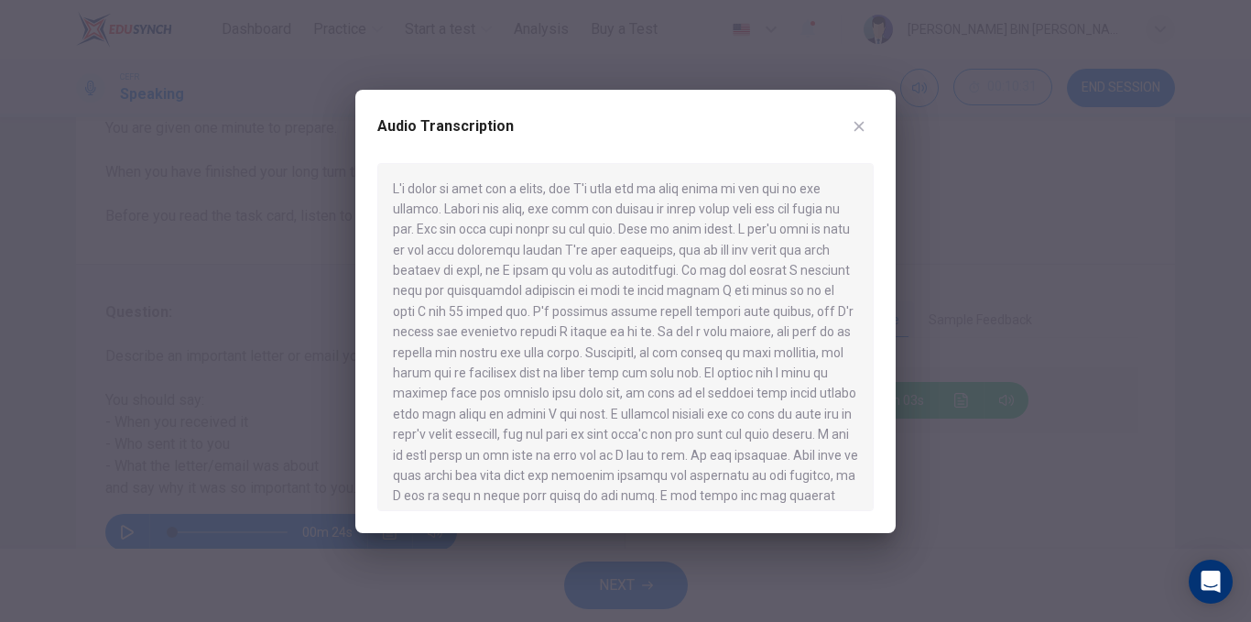
click at [859, 122] on icon "button" at bounding box center [859, 126] width 15 height 15
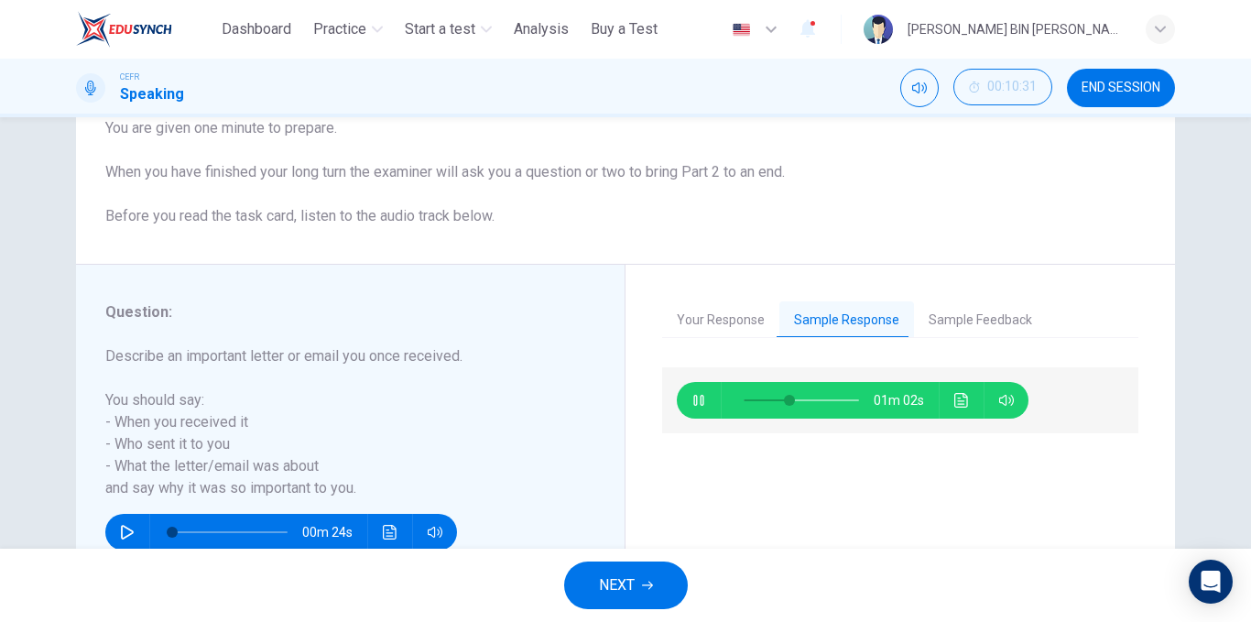
click at [705, 395] on button "button" at bounding box center [698, 400] width 29 height 37
type input "**"
click at [641, 579] on button "NEXT" at bounding box center [626, 585] width 124 height 48
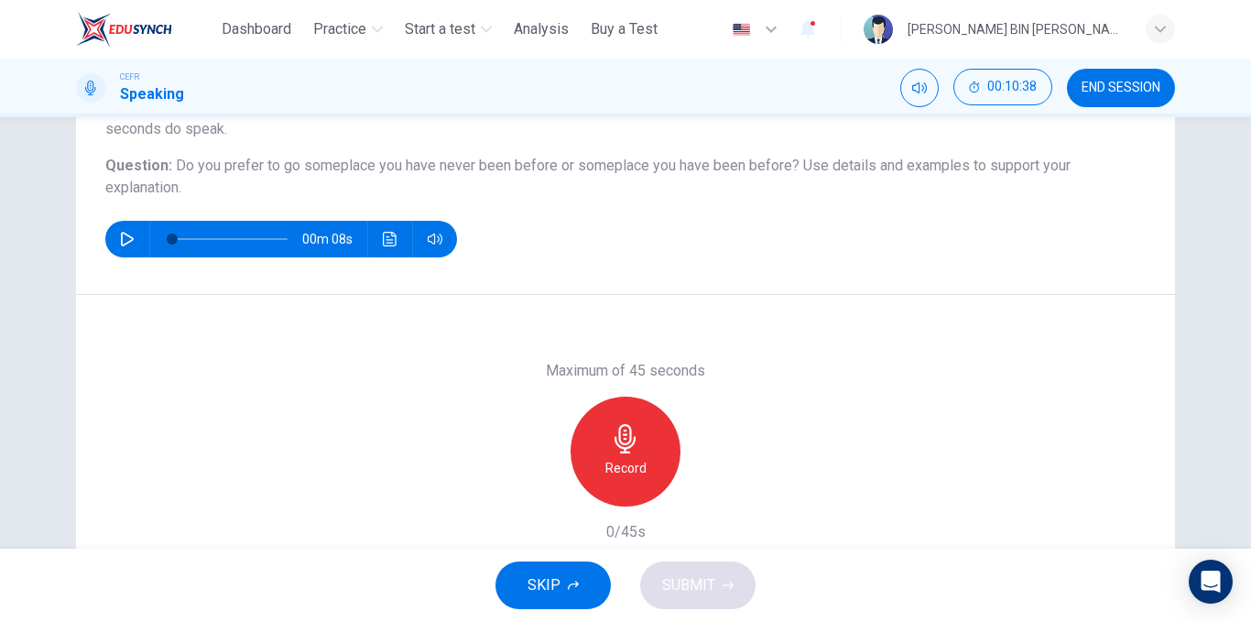
scroll to position [183, 0]
click at [611, 448] on icon "button" at bounding box center [625, 437] width 29 height 29
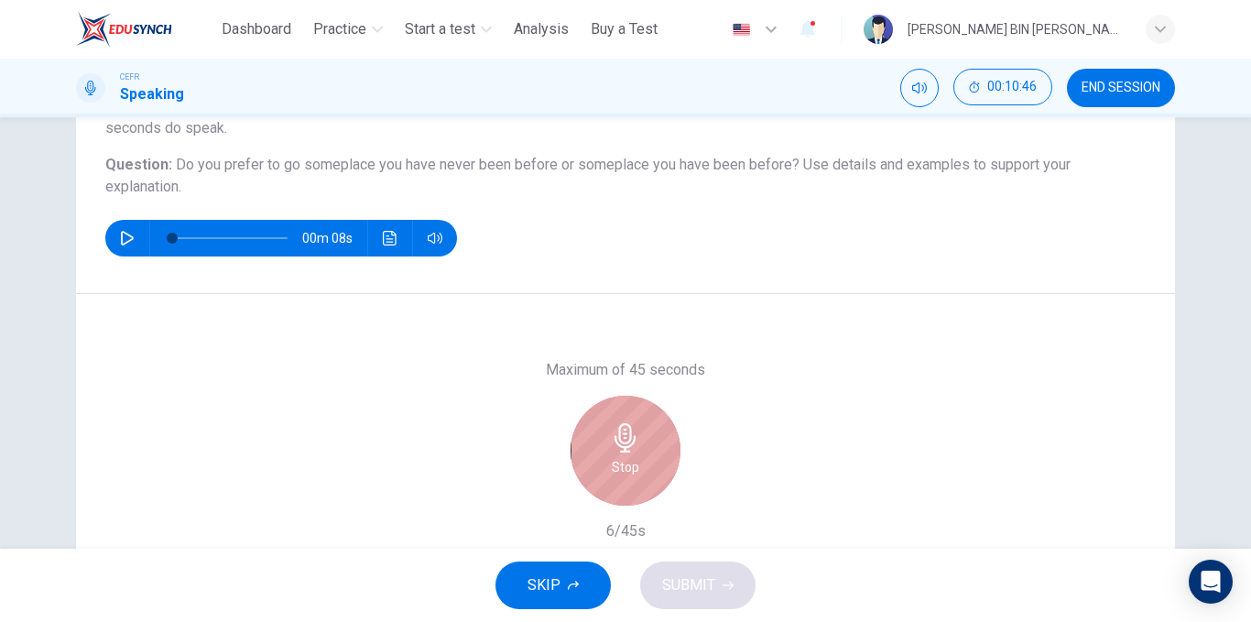
click at [640, 452] on div "Stop" at bounding box center [626, 451] width 110 height 110
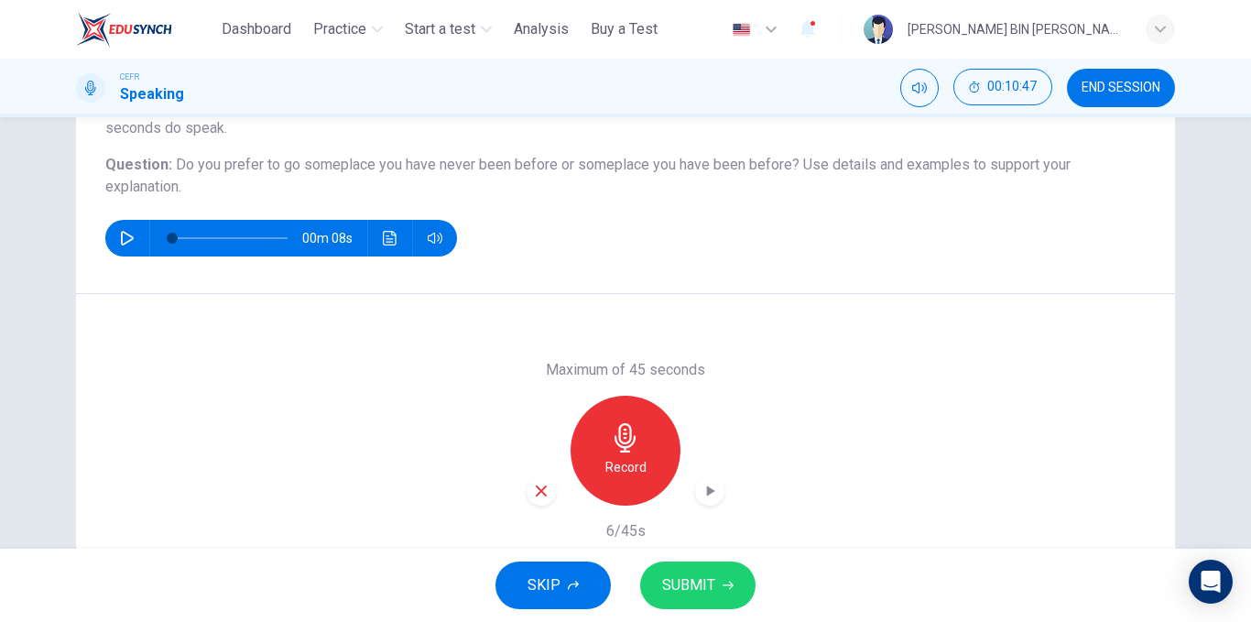
click at [529, 500] on div "button" at bounding box center [541, 490] width 29 height 29
click at [605, 468] on h6 "Record" at bounding box center [625, 467] width 41 height 22
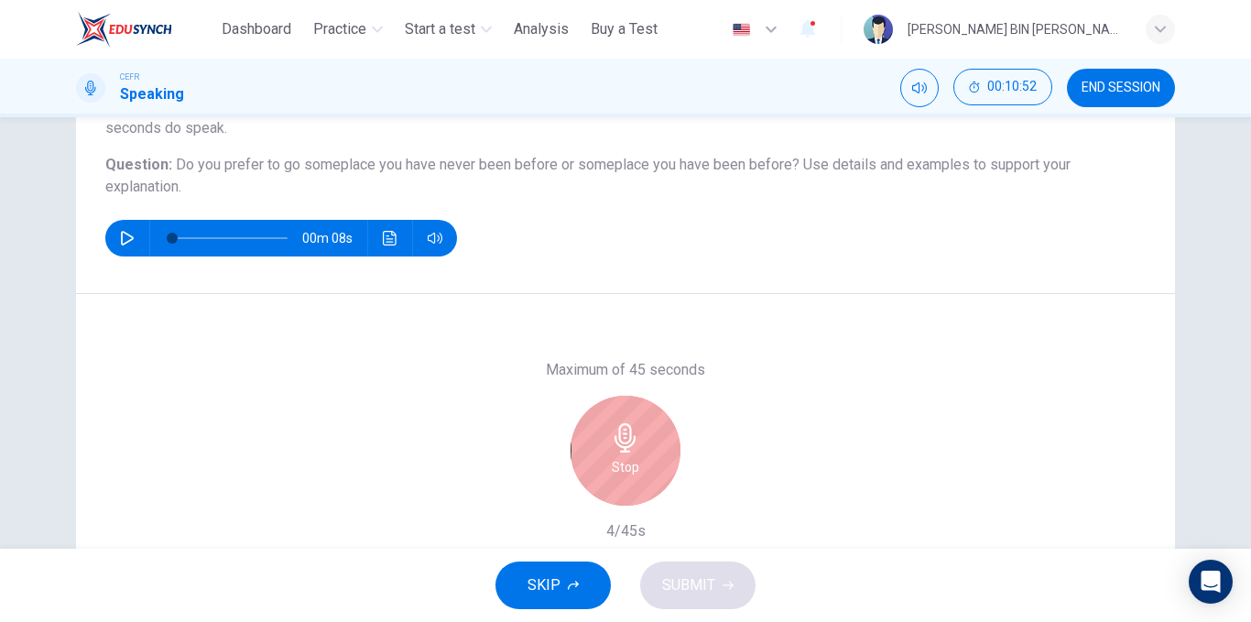
drag, startPoint x: 601, startPoint y: 468, endPoint x: 602, endPoint y: 477, distance: 9.2
click at [603, 466] on div "Stop" at bounding box center [626, 451] width 110 height 110
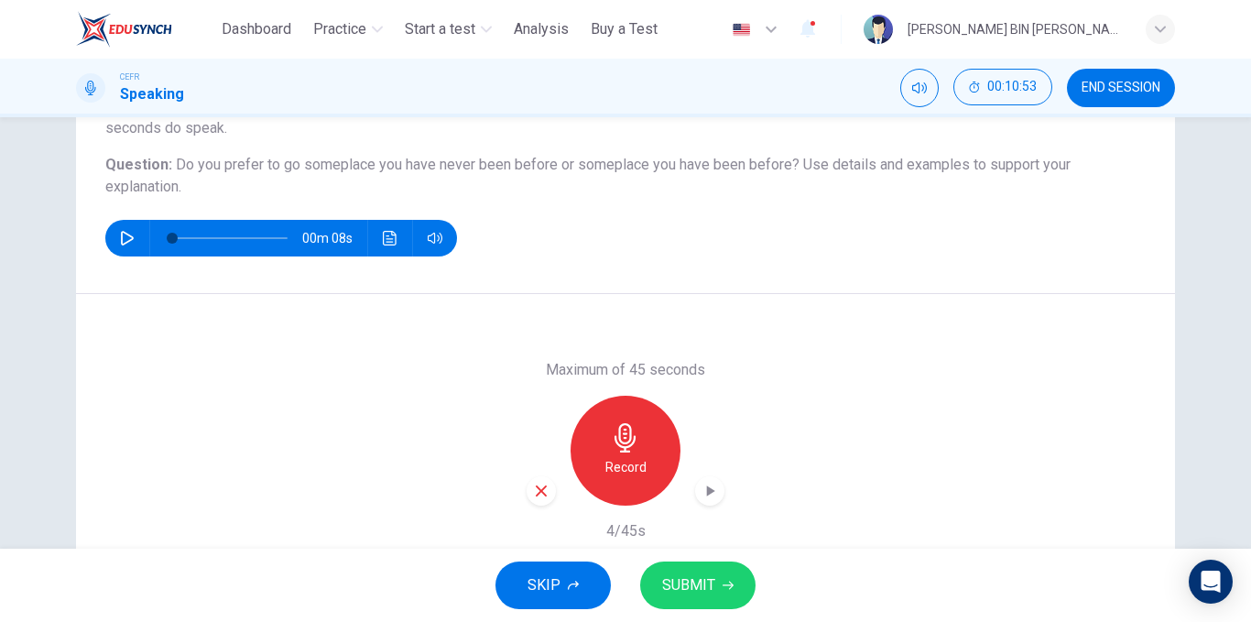
click at [551, 489] on div "Record" at bounding box center [626, 451] width 198 height 110
click at [540, 489] on icon "button" at bounding box center [541, 491] width 16 height 16
drag, startPoint x: 594, startPoint y: 462, endPoint x: 631, endPoint y: 479, distance: 40.6
click at [594, 461] on div "Record" at bounding box center [626, 451] width 110 height 110
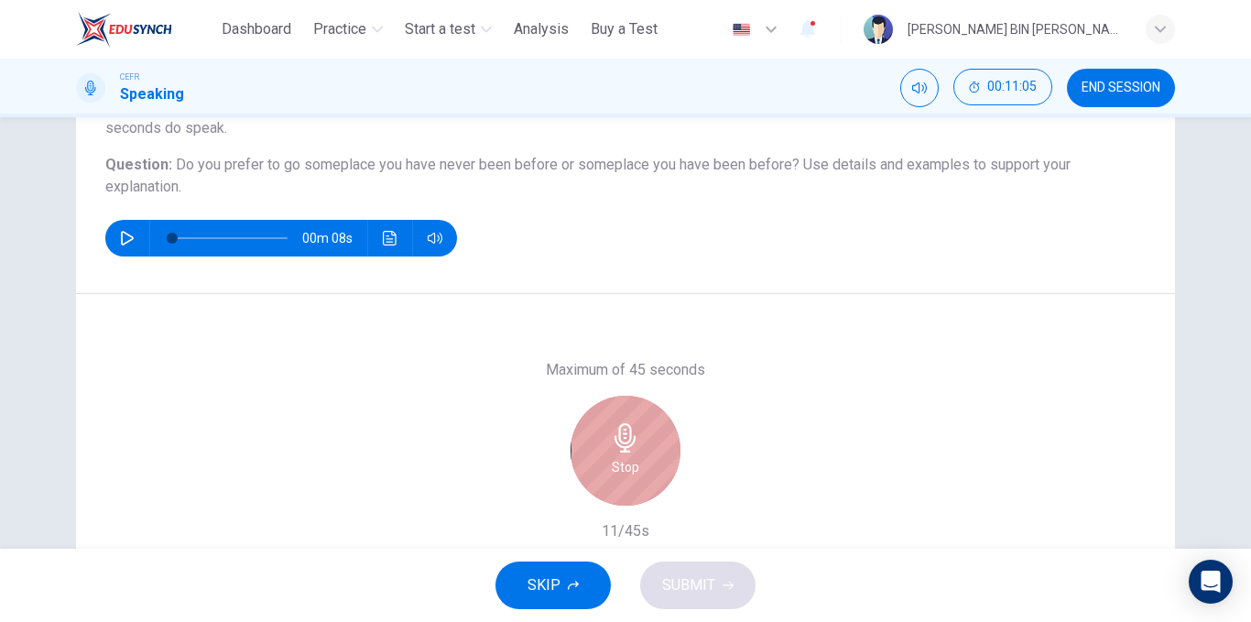
click at [631, 479] on div "Stop" at bounding box center [626, 451] width 110 height 110
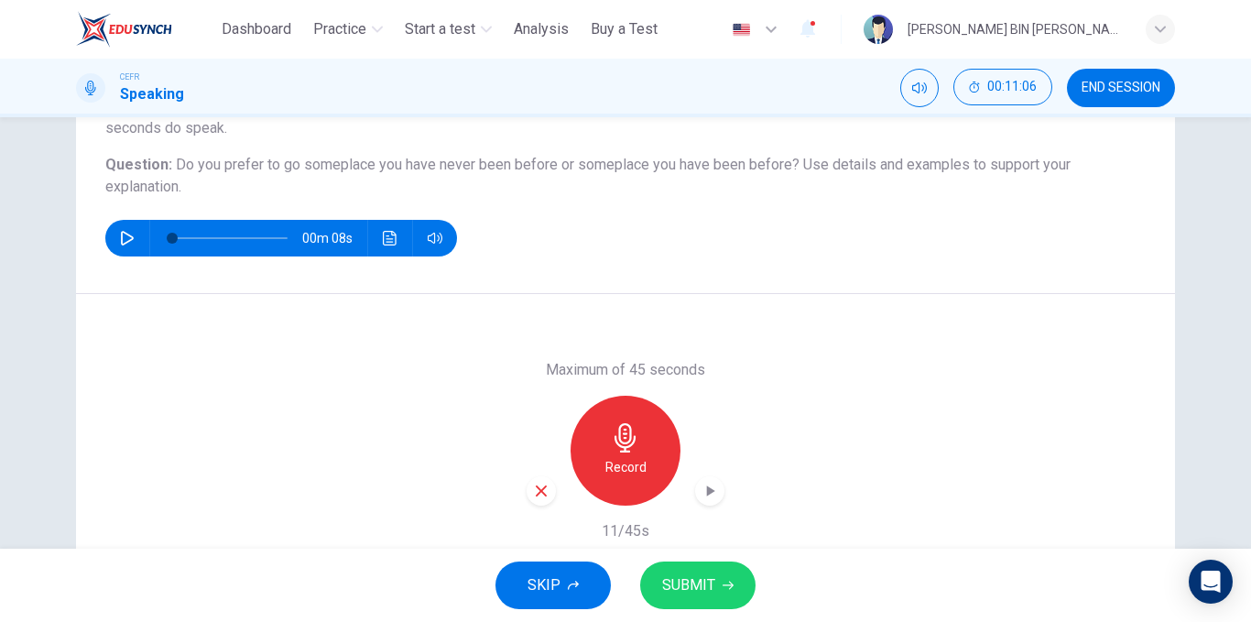
click at [540, 500] on div "button" at bounding box center [541, 490] width 29 height 29
click at [583, 472] on div "Record" at bounding box center [626, 451] width 110 height 110
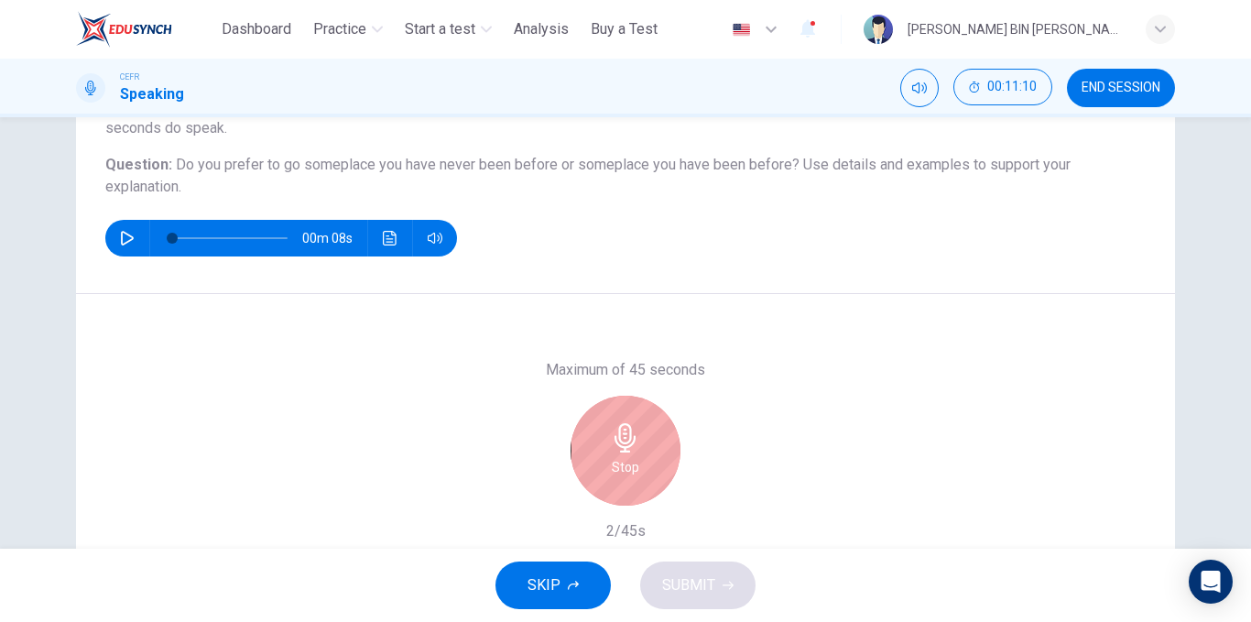
click at [587, 470] on div "Stop" at bounding box center [626, 451] width 110 height 110
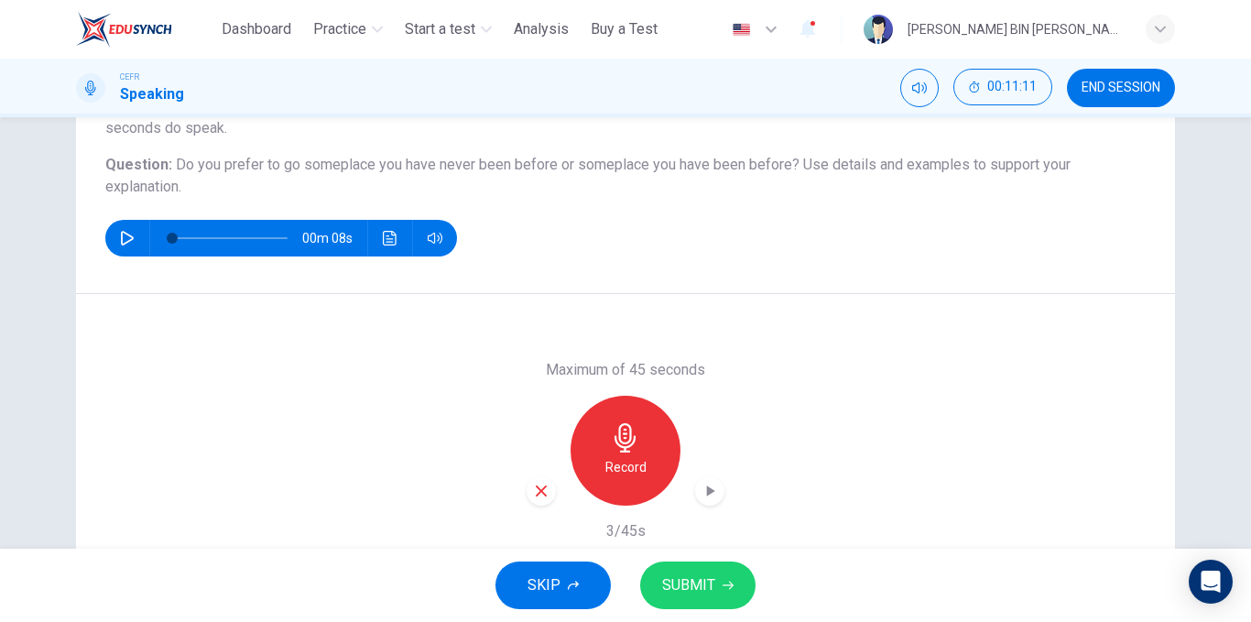
click at [527, 494] on div "button" at bounding box center [541, 490] width 29 height 29
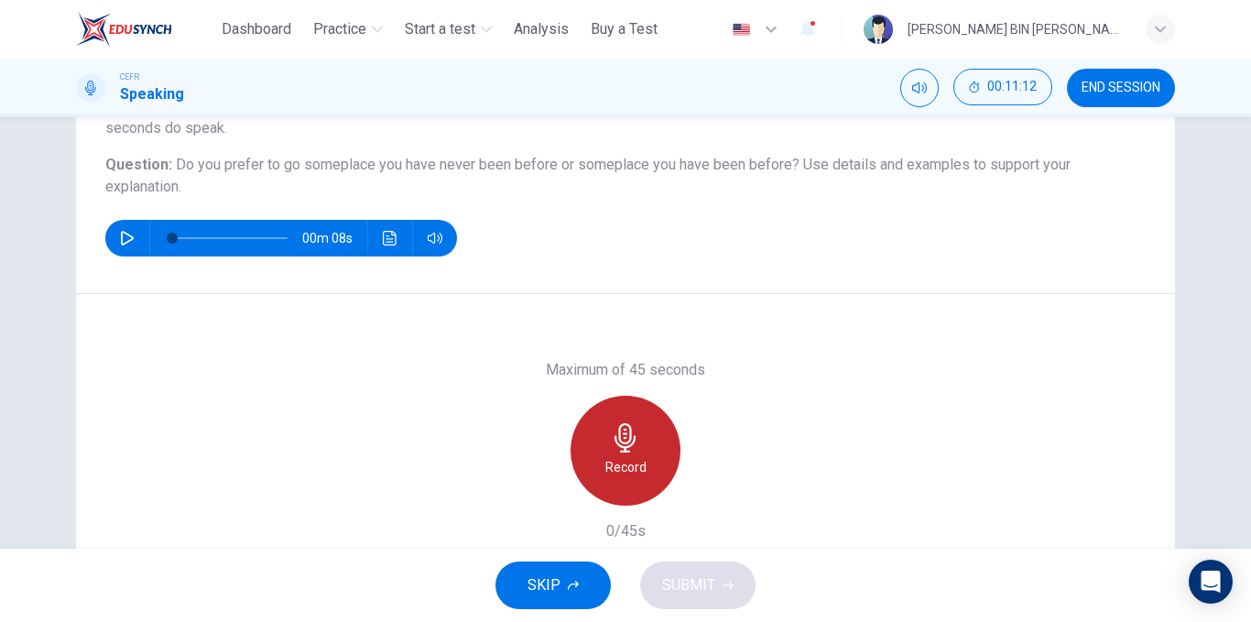
click at [613, 468] on h6 "Record" at bounding box center [625, 467] width 41 height 22
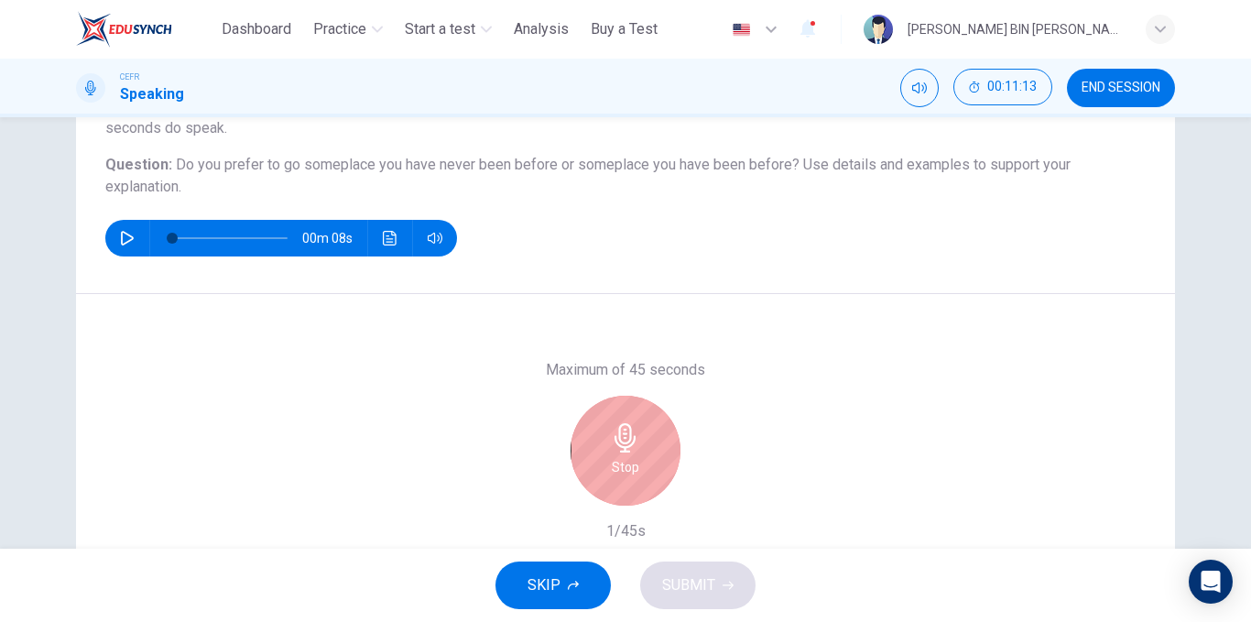
click at [603, 467] on div "Stop" at bounding box center [626, 451] width 110 height 110
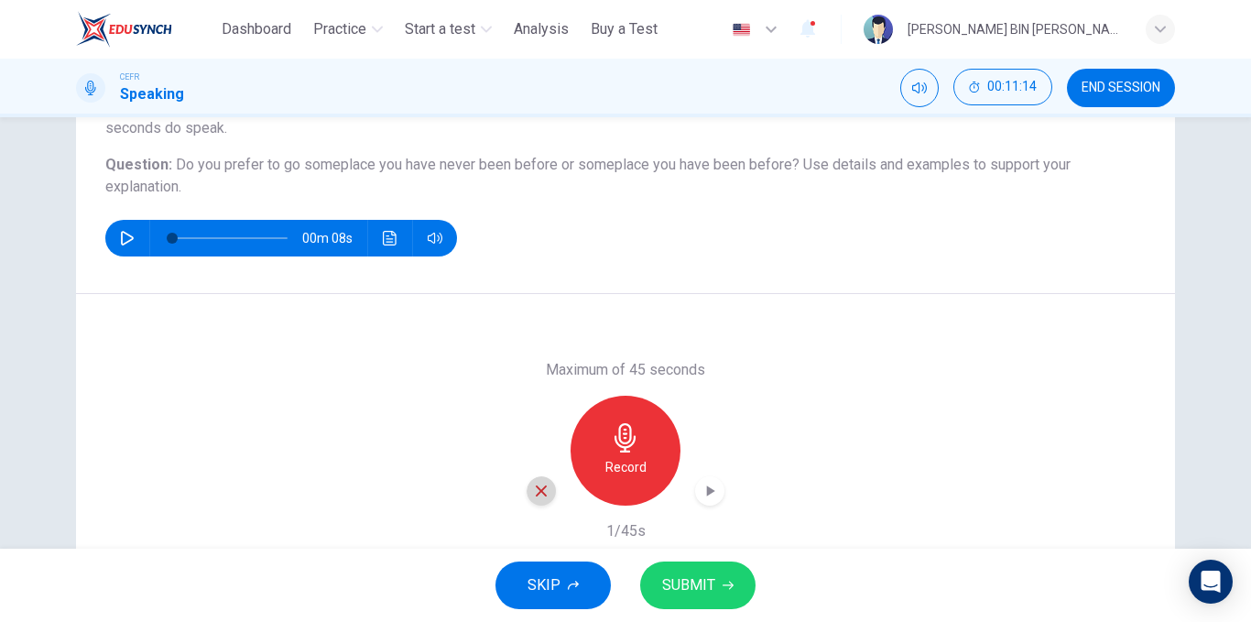
click at [541, 496] on icon "button" at bounding box center [541, 491] width 16 height 16
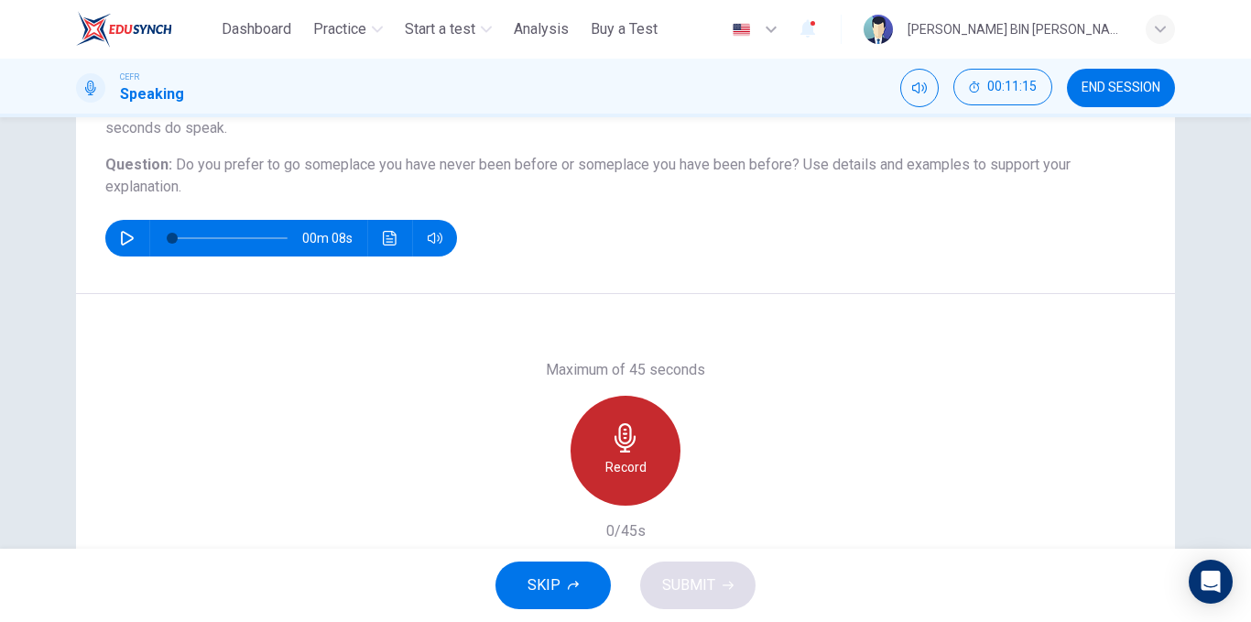
click at [608, 468] on h6 "Record" at bounding box center [625, 467] width 41 height 22
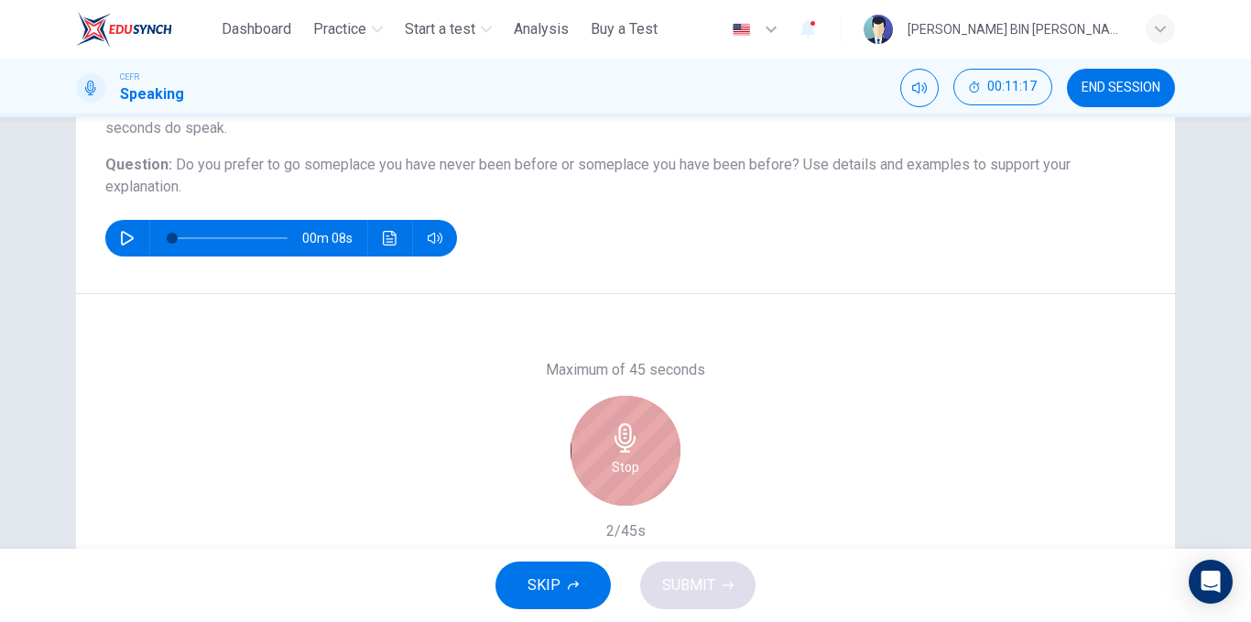
click at [612, 468] on h6 "Stop" at bounding box center [625, 467] width 27 height 22
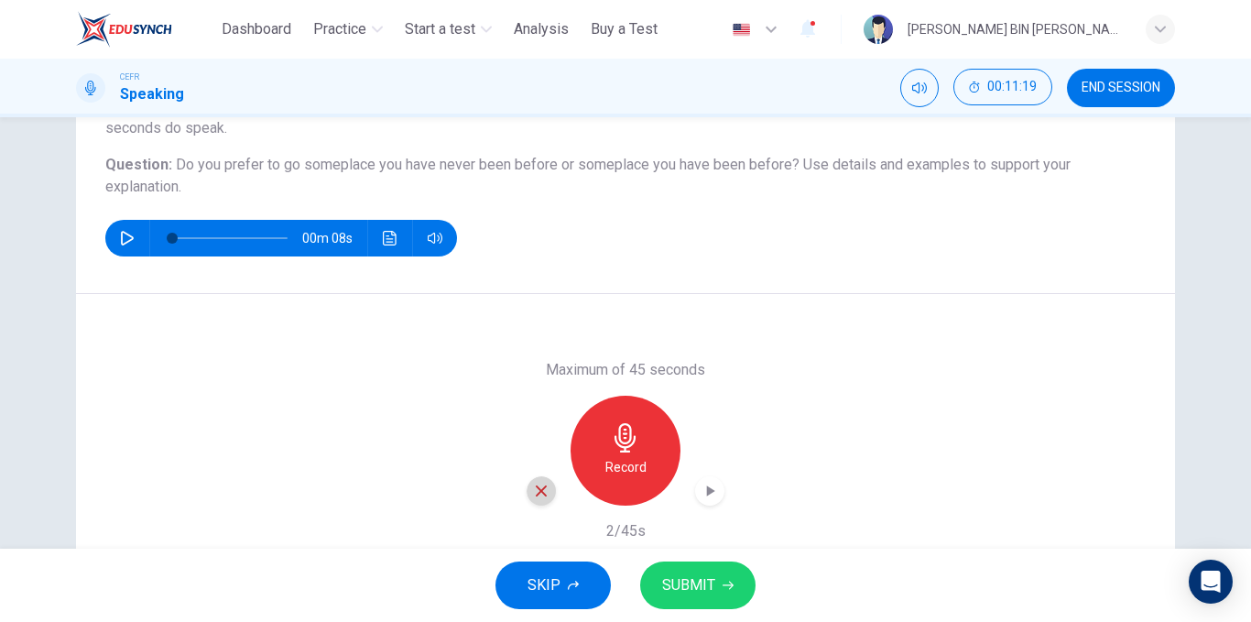
click at [536, 492] on icon "button" at bounding box center [541, 490] width 11 height 11
click at [649, 435] on div "Record" at bounding box center [626, 451] width 110 height 110
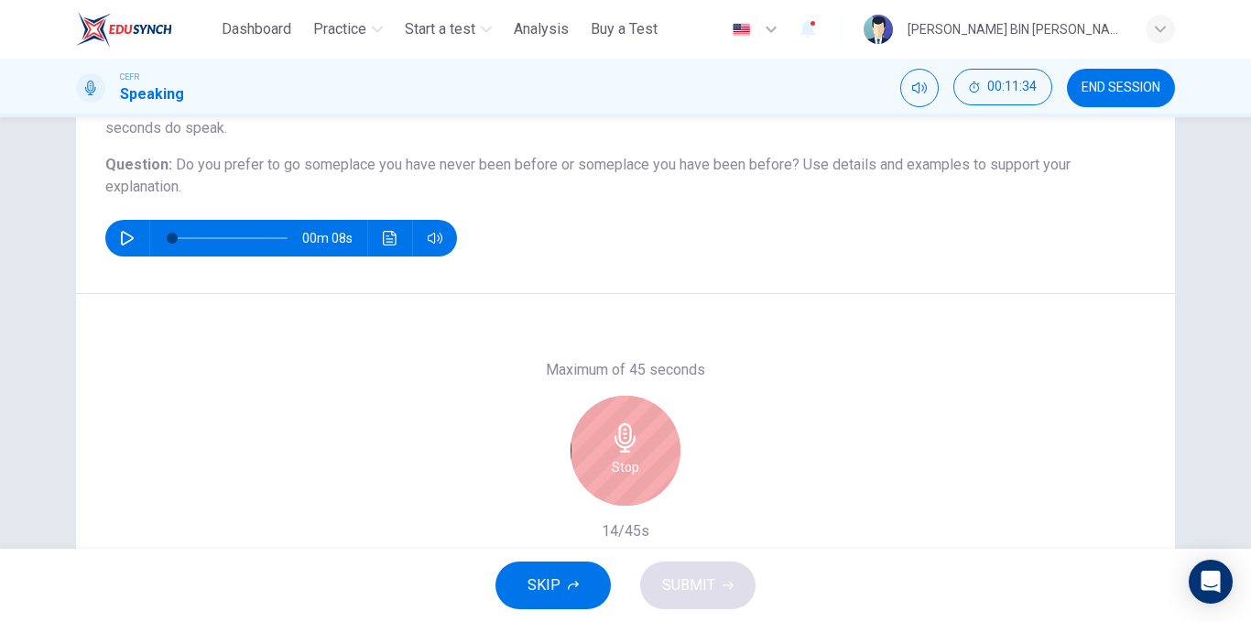
click at [649, 433] on div "Stop" at bounding box center [626, 451] width 110 height 110
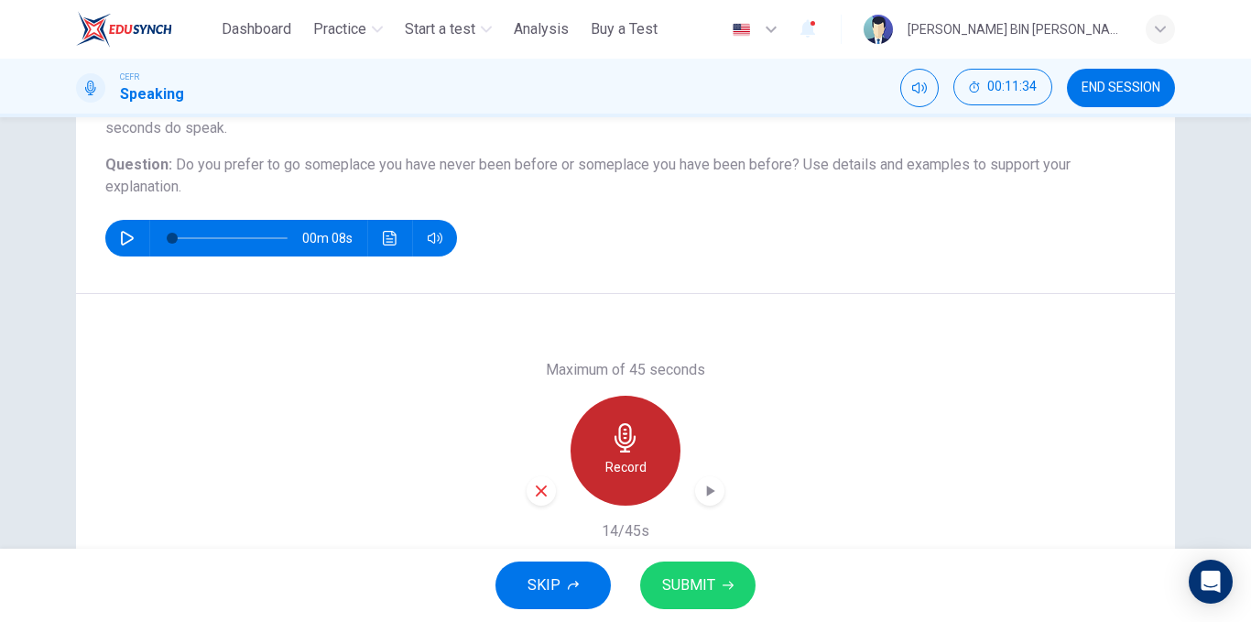
click at [649, 433] on div "Record" at bounding box center [626, 451] width 110 height 110
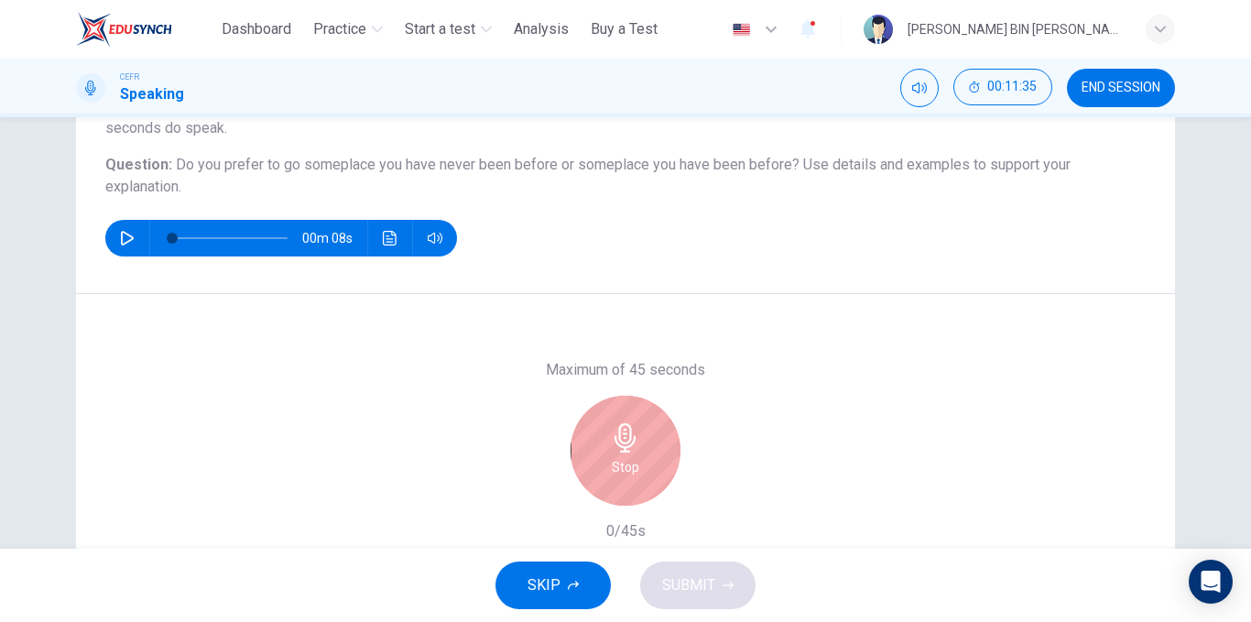
click at [611, 448] on icon "button" at bounding box center [625, 437] width 29 height 29
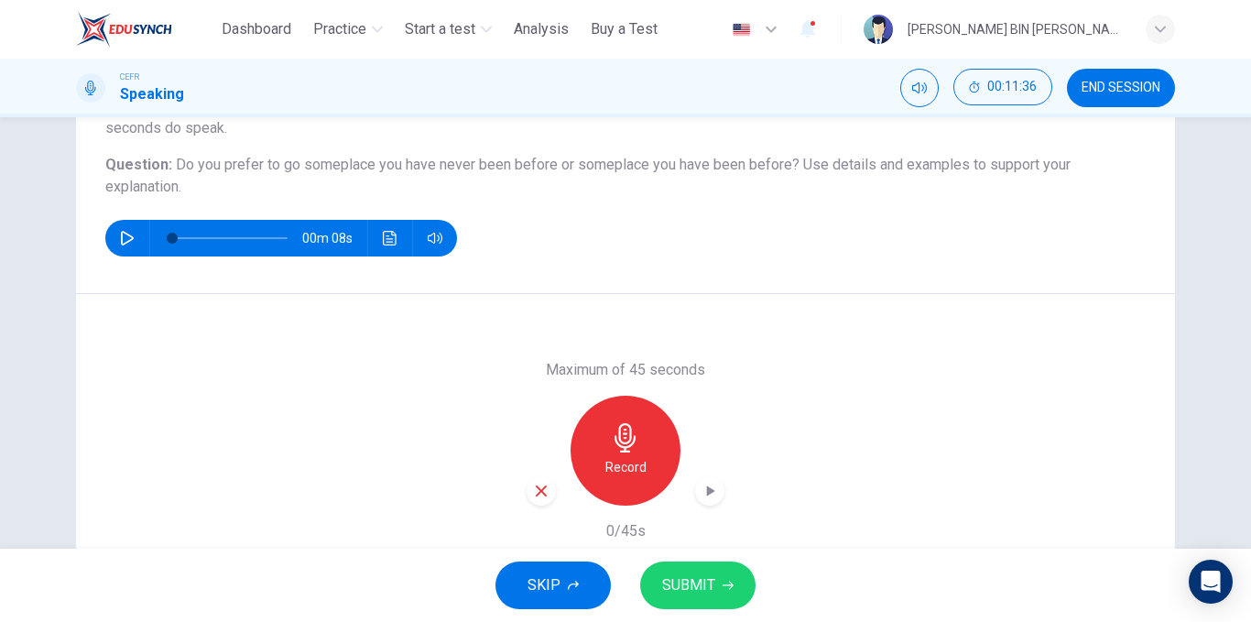
click at [529, 479] on div "button" at bounding box center [541, 490] width 29 height 29
click at [609, 461] on h6 "Record" at bounding box center [625, 467] width 41 height 22
click at [700, 569] on button "SUBMIT" at bounding box center [697, 585] width 115 height 48
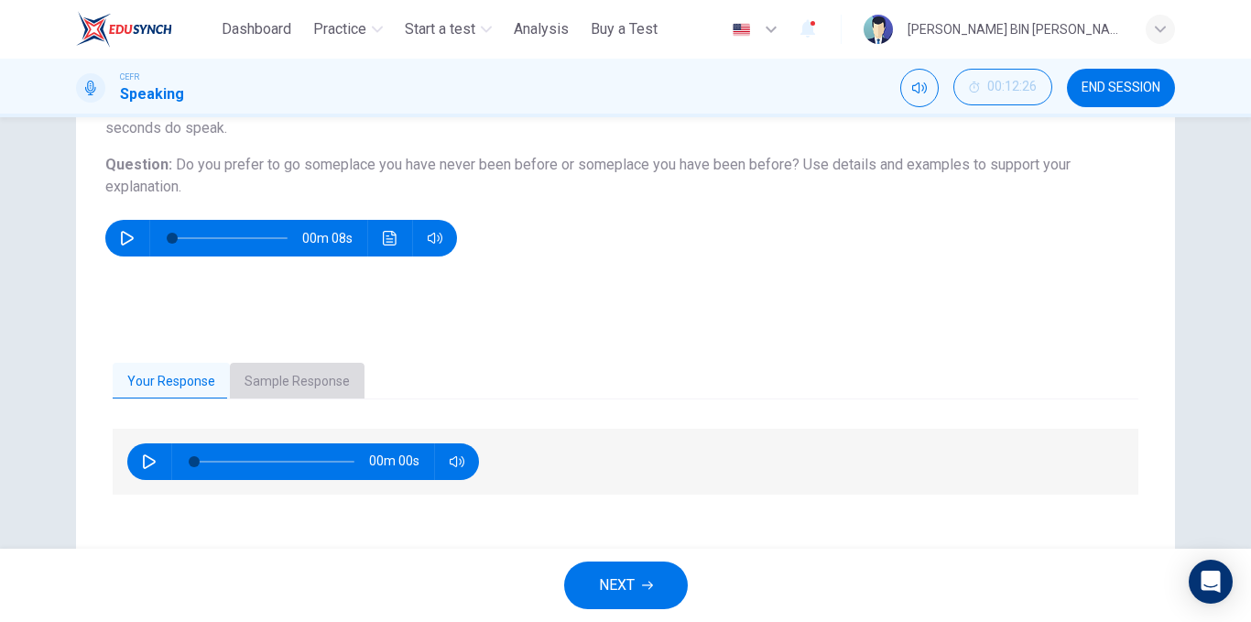
click at [324, 370] on button "Sample Response" at bounding box center [297, 382] width 135 height 38
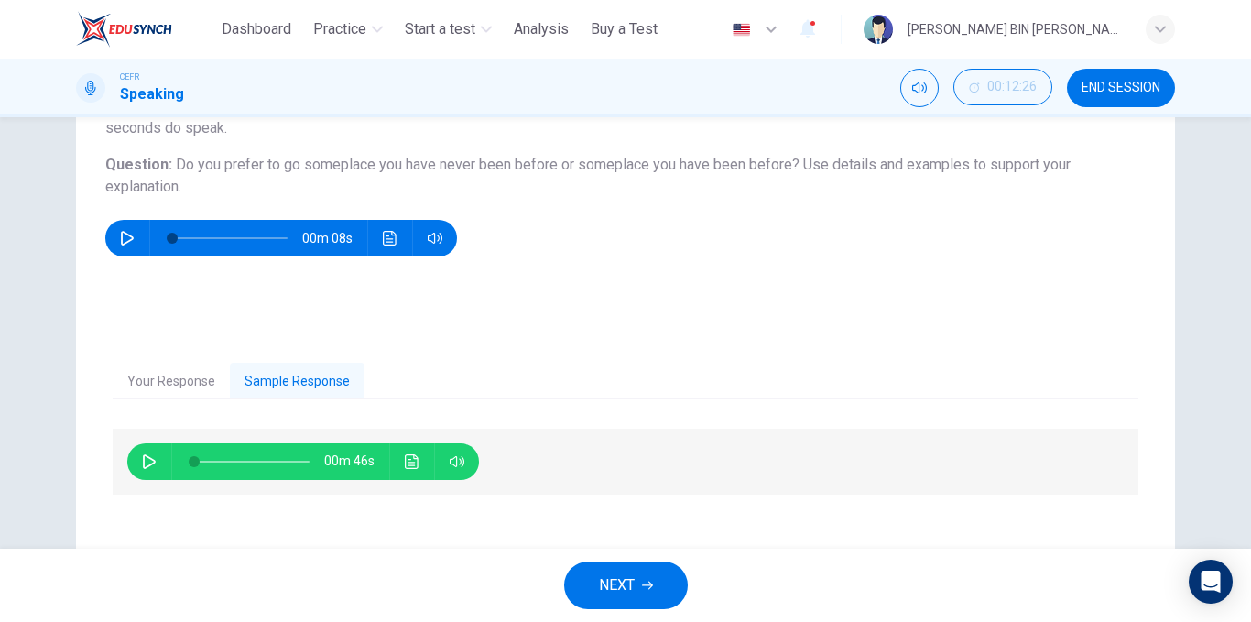
scroll to position [278, 0]
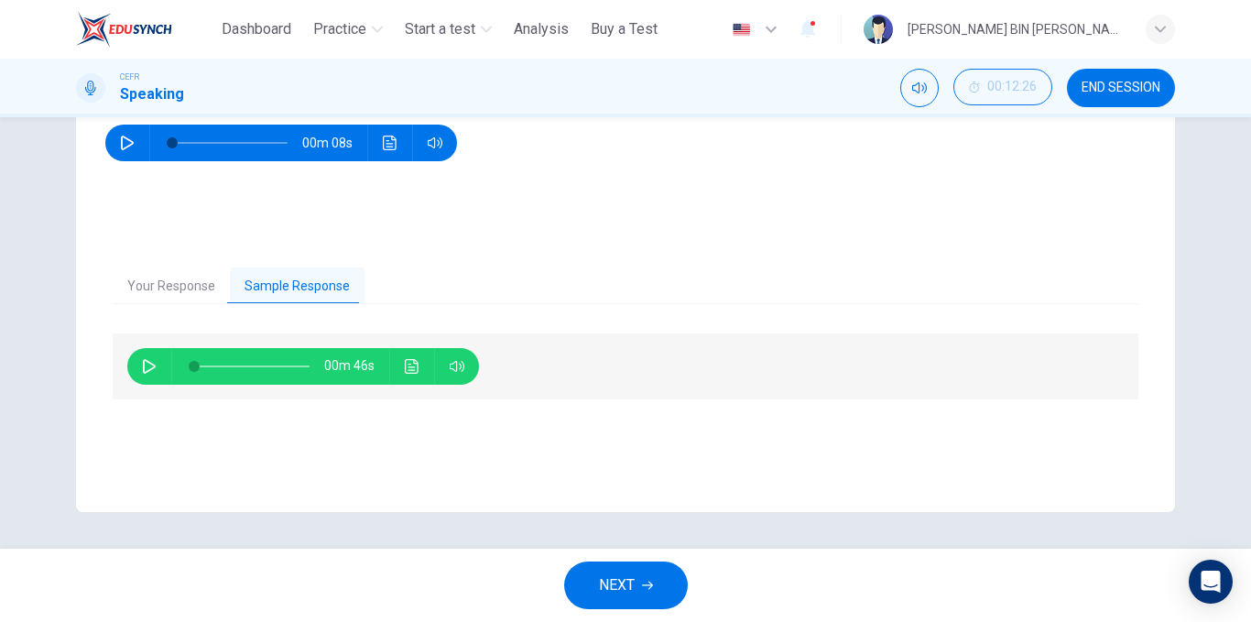
click at [147, 359] on icon "button" at bounding box center [149, 366] width 15 height 15
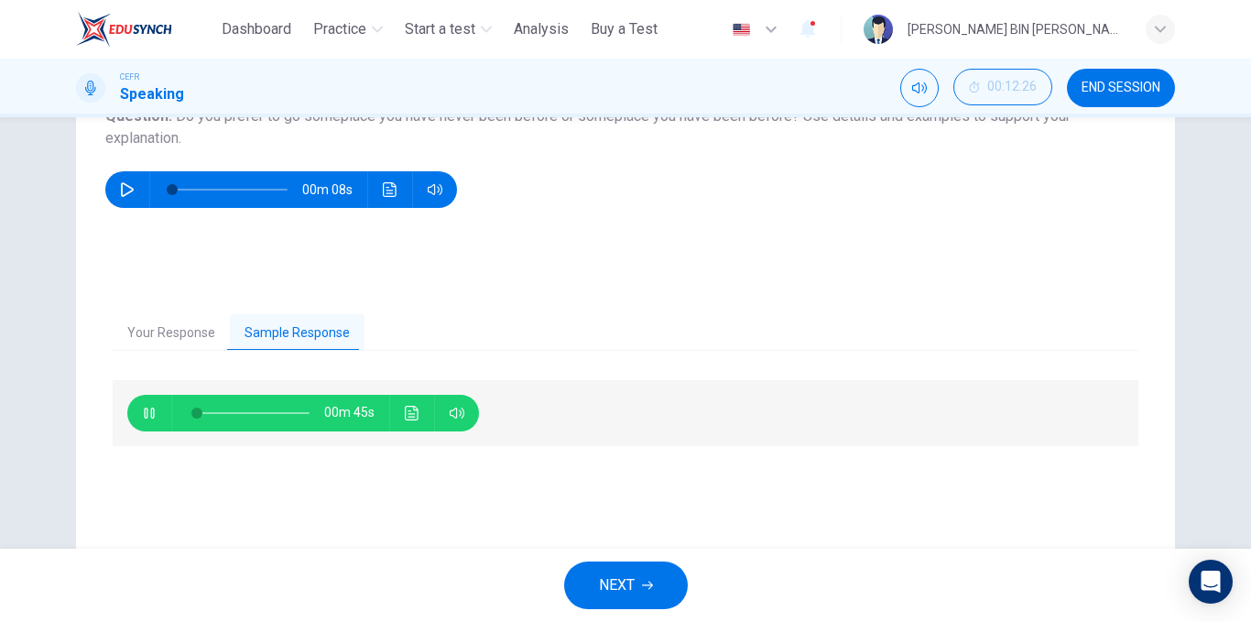
scroll to position [187, 0]
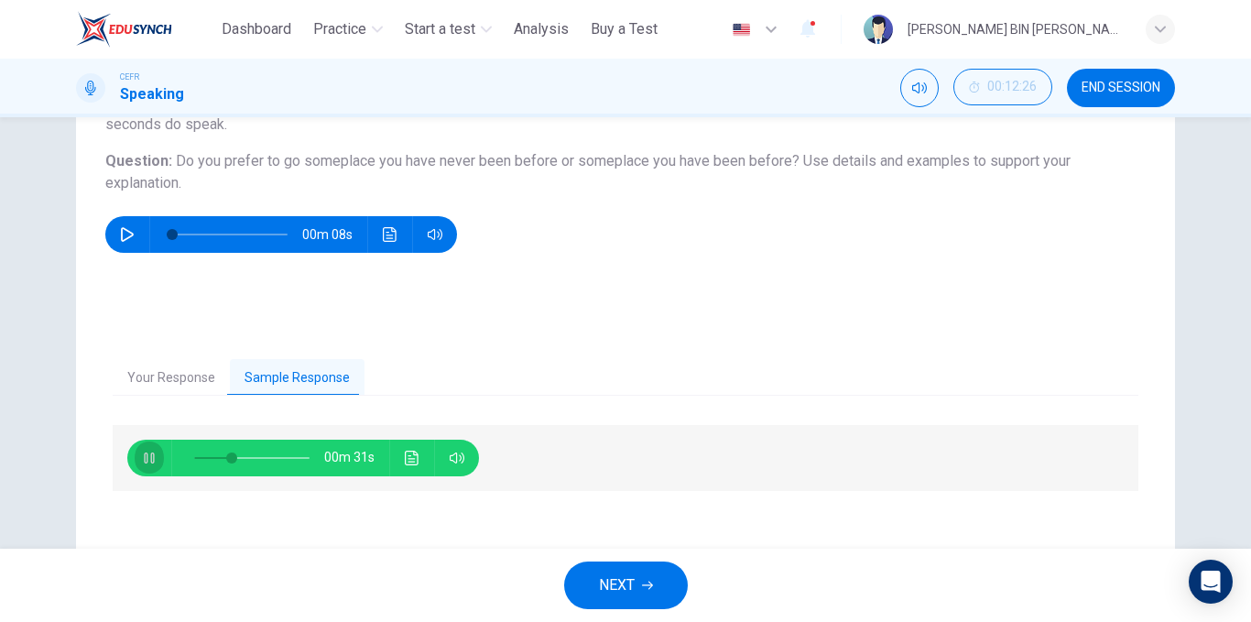
click at [135, 452] on button "button" at bounding box center [149, 458] width 29 height 37
type input "**"
click at [636, 570] on button "NEXT" at bounding box center [626, 585] width 124 height 48
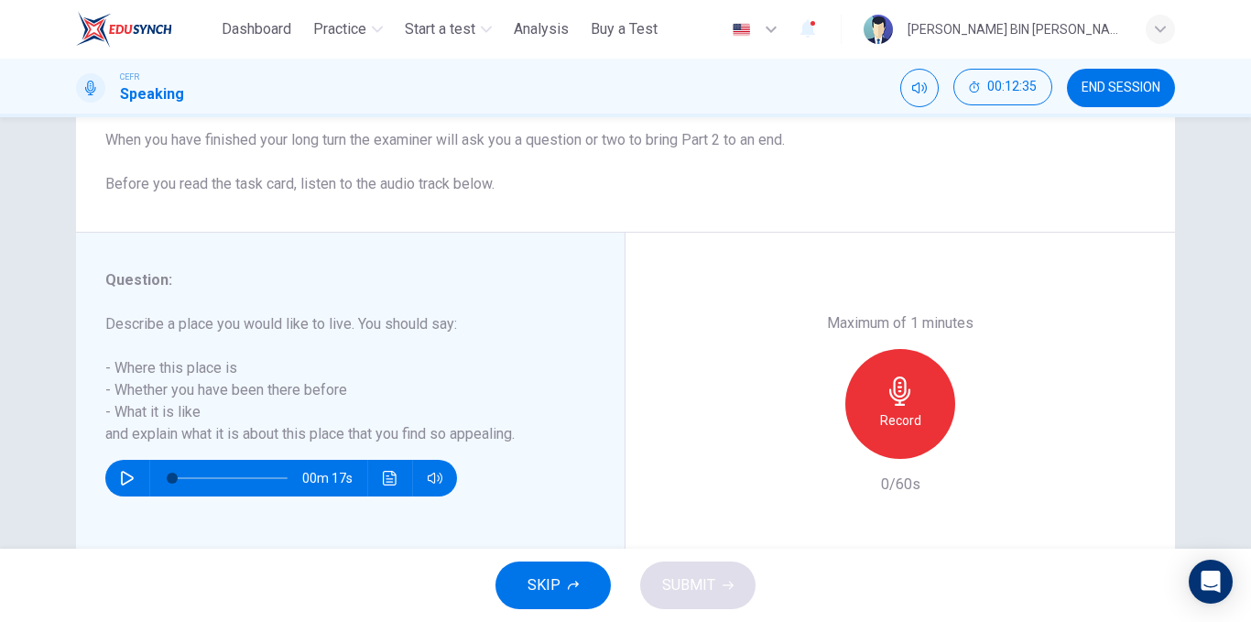
scroll to position [183, 0]
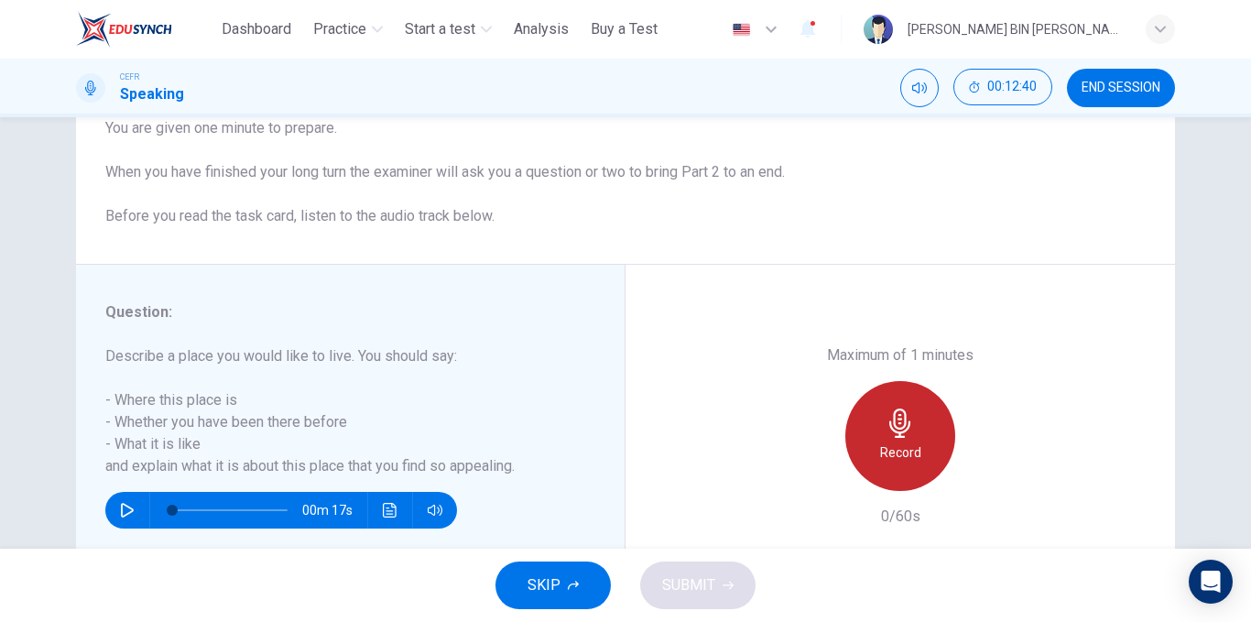
click at [874, 418] on div "Record" at bounding box center [900, 436] width 110 height 110
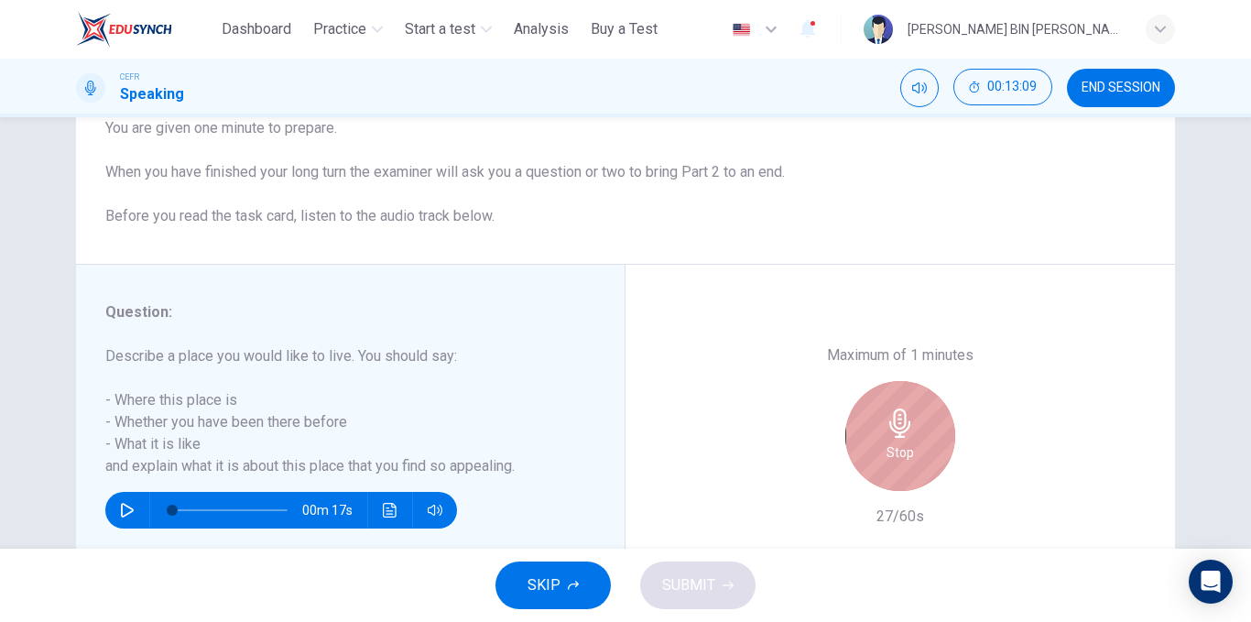
click at [867, 452] on div "Stop" at bounding box center [900, 436] width 110 height 110
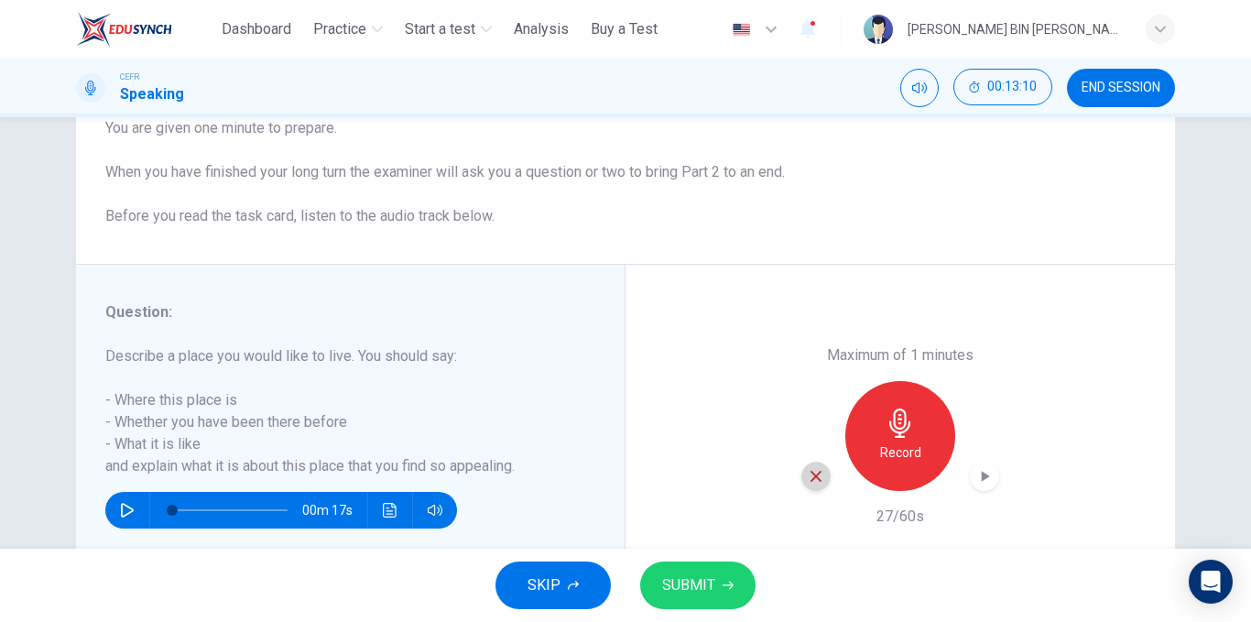
click at [821, 478] on div "button" at bounding box center [815, 476] width 29 height 29
click at [890, 427] on icon "button" at bounding box center [899, 423] width 21 height 29
click at [987, 475] on icon "button" at bounding box center [985, 476] width 18 height 18
click at [976, 476] on icon "button" at bounding box center [985, 476] width 18 height 18
click at [683, 571] on button "SUBMIT" at bounding box center [697, 585] width 115 height 48
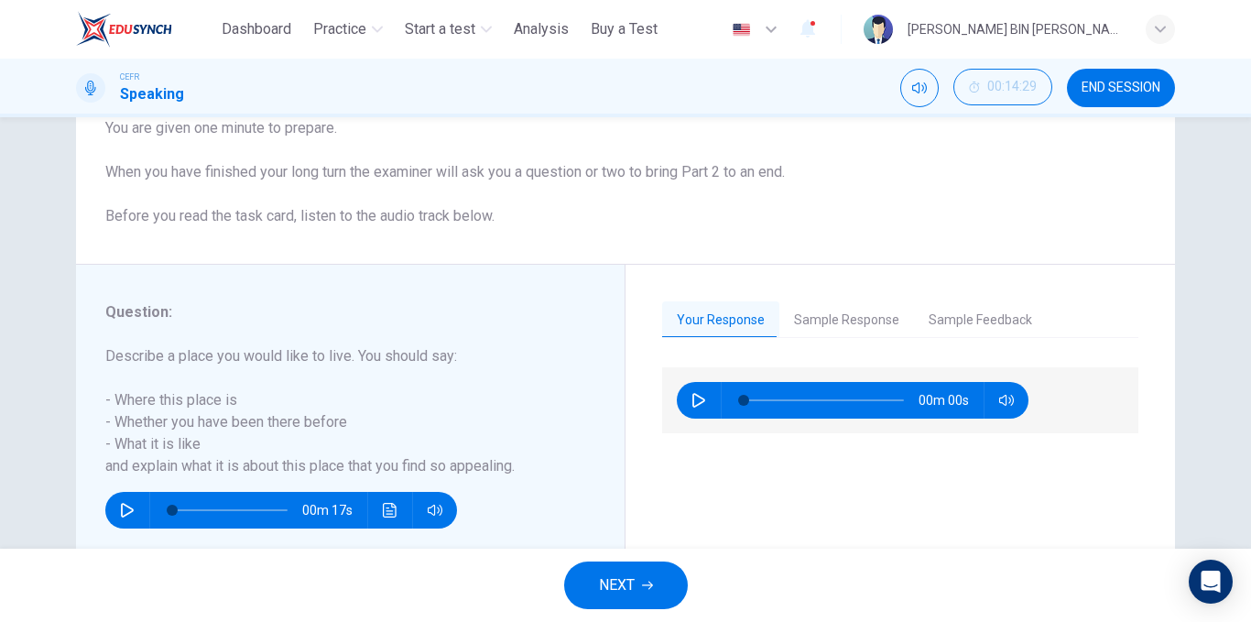
click at [632, 571] on button "NEXT" at bounding box center [626, 585] width 124 height 48
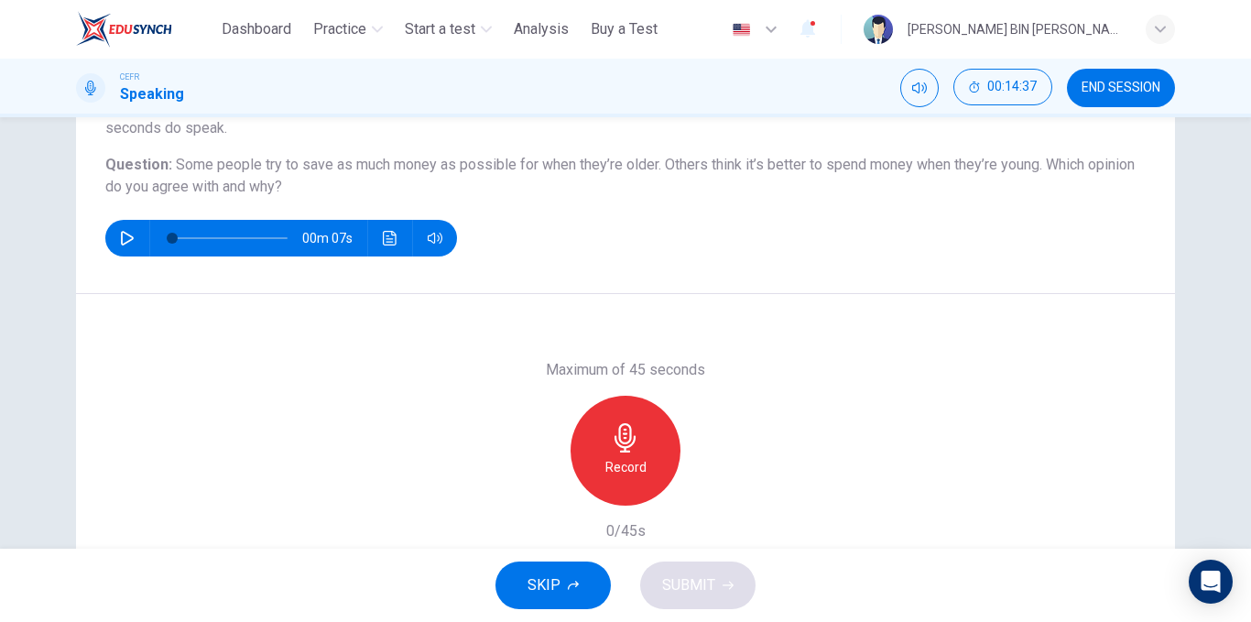
click at [626, 452] on icon "button" at bounding box center [625, 437] width 21 height 29
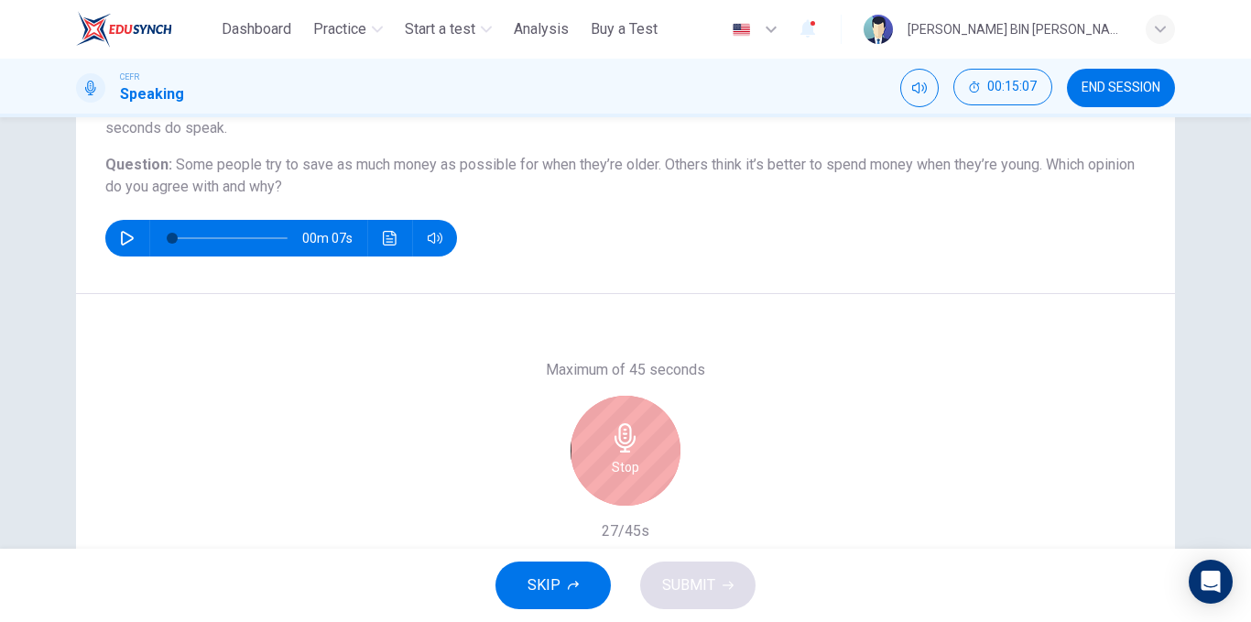
click at [631, 428] on icon "button" at bounding box center [625, 437] width 29 height 29
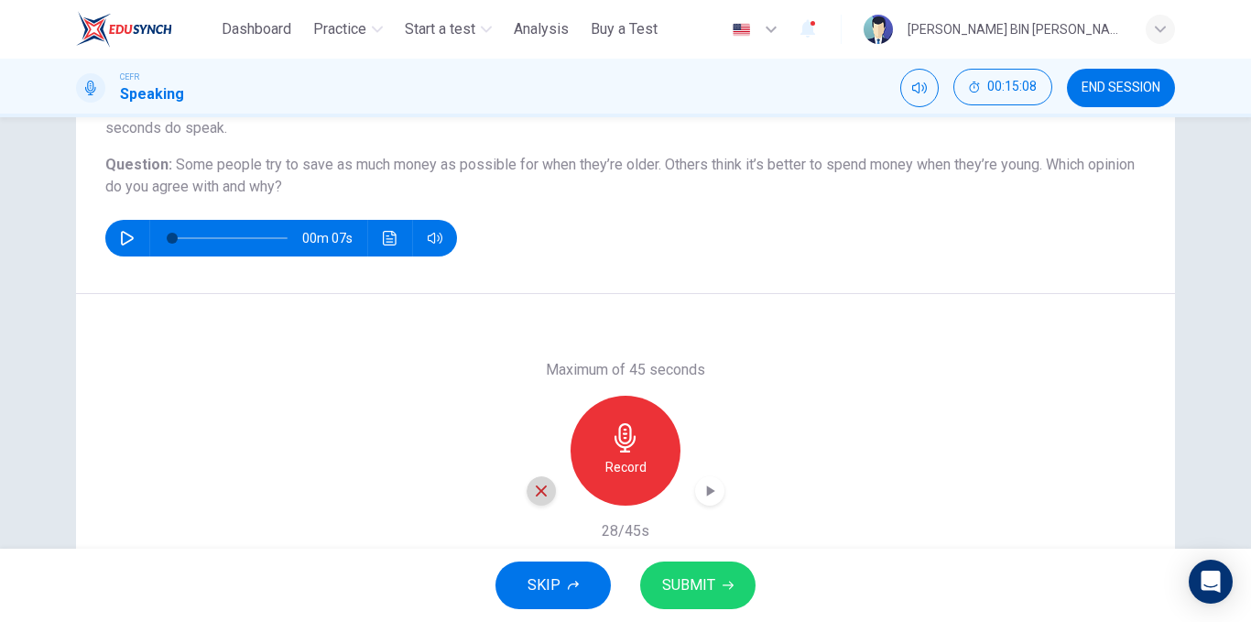
click at [528, 488] on div "button" at bounding box center [541, 490] width 29 height 29
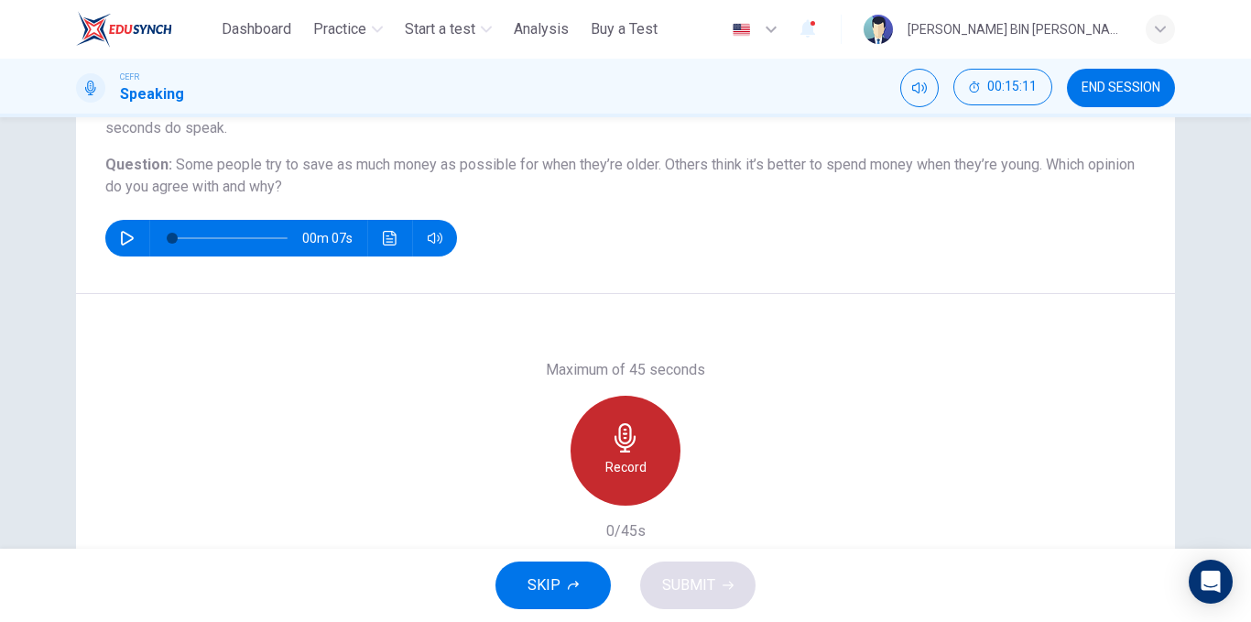
click at [619, 441] on icon "button" at bounding box center [625, 437] width 29 height 29
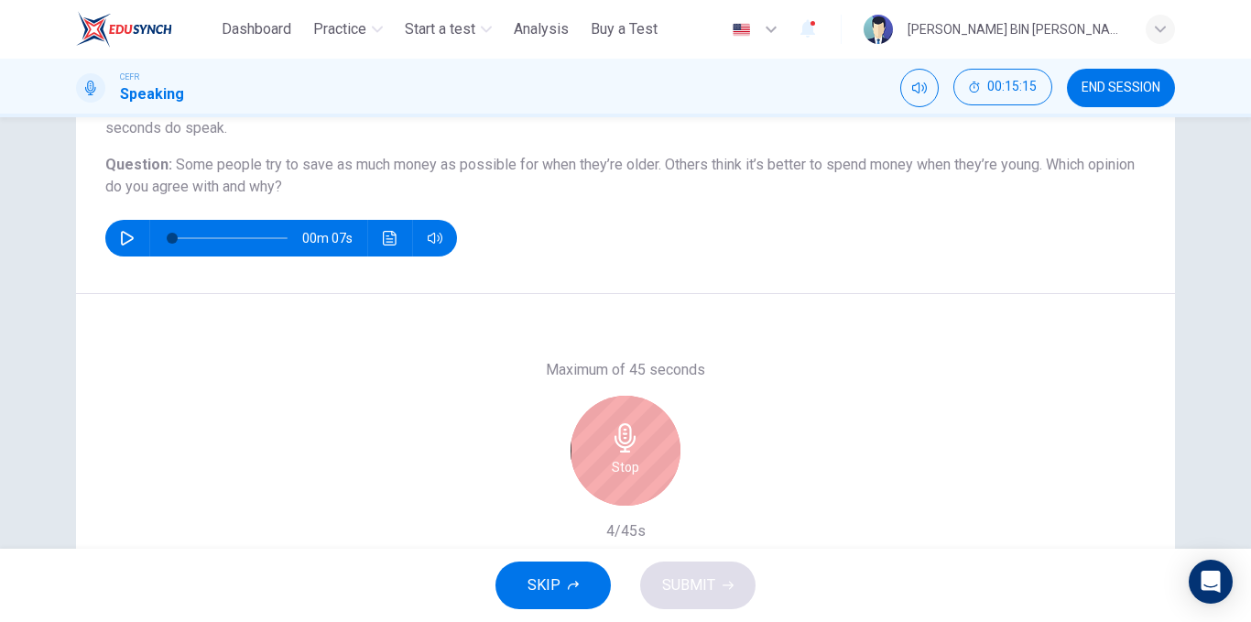
click at [576, 462] on div "Stop" at bounding box center [626, 451] width 110 height 110
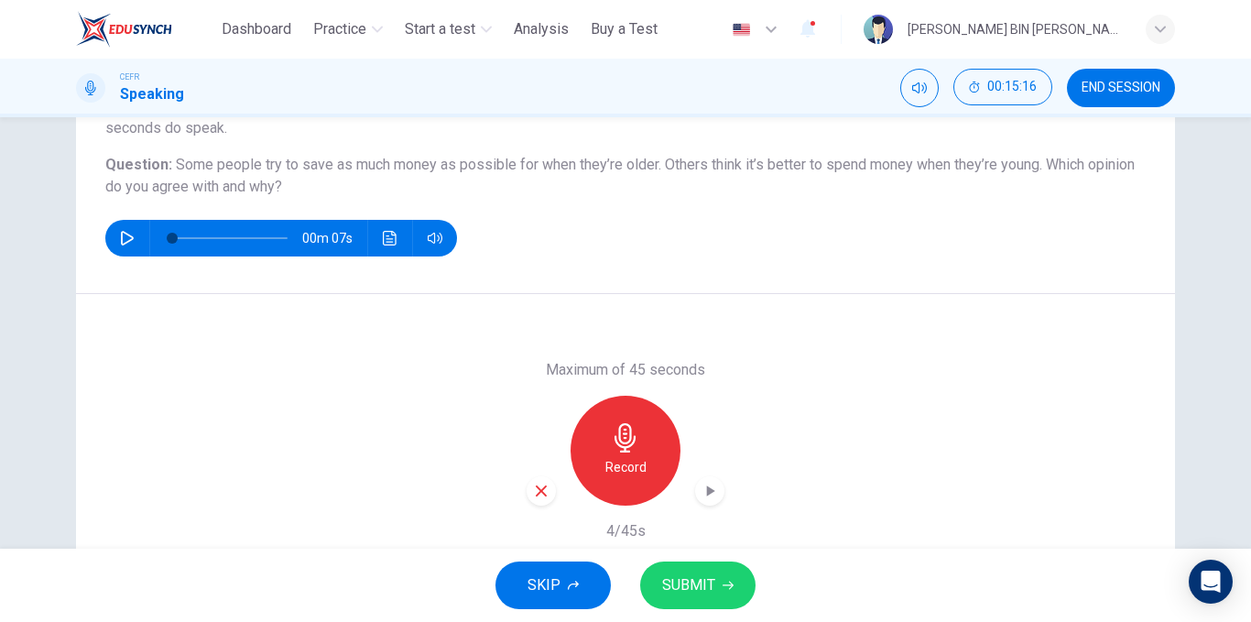
click at [538, 479] on div "button" at bounding box center [541, 490] width 29 height 29
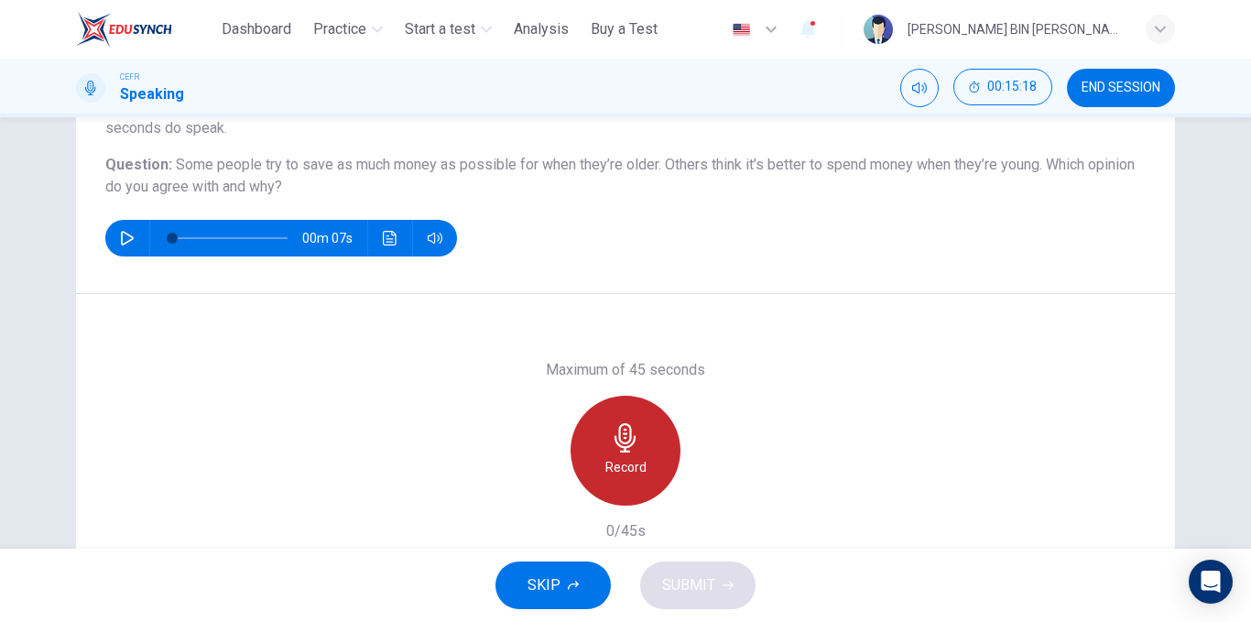
click at [611, 452] on div "Record" at bounding box center [626, 451] width 110 height 110
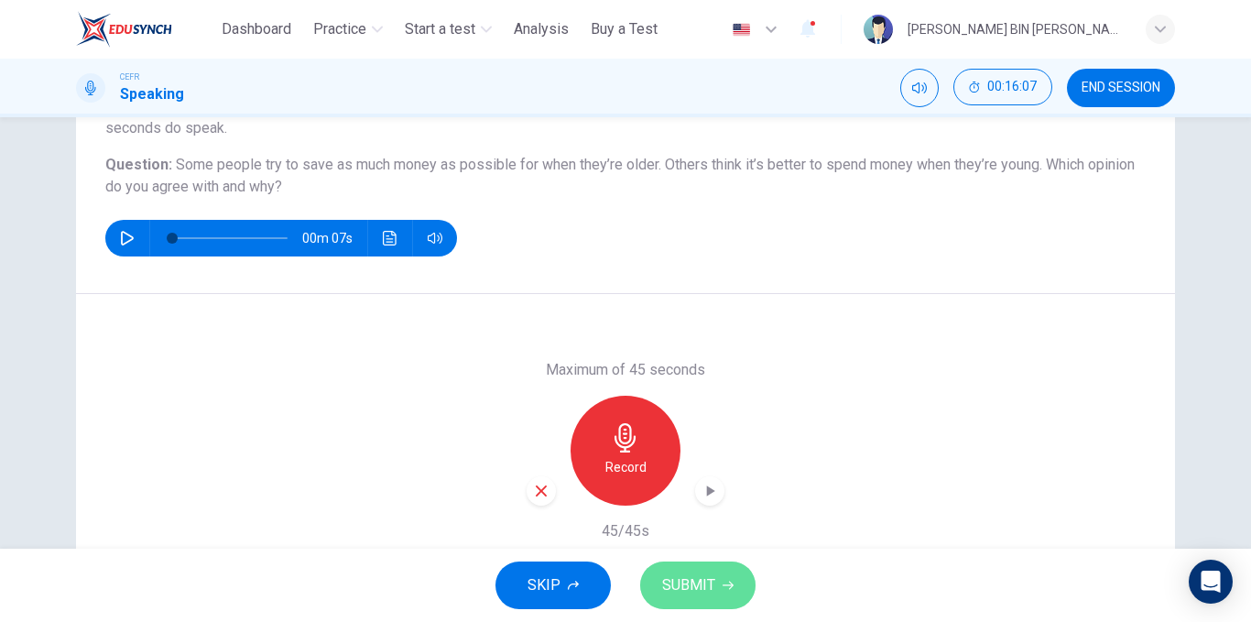
click at [677, 561] on button "SUBMIT" at bounding box center [697, 585] width 115 height 48
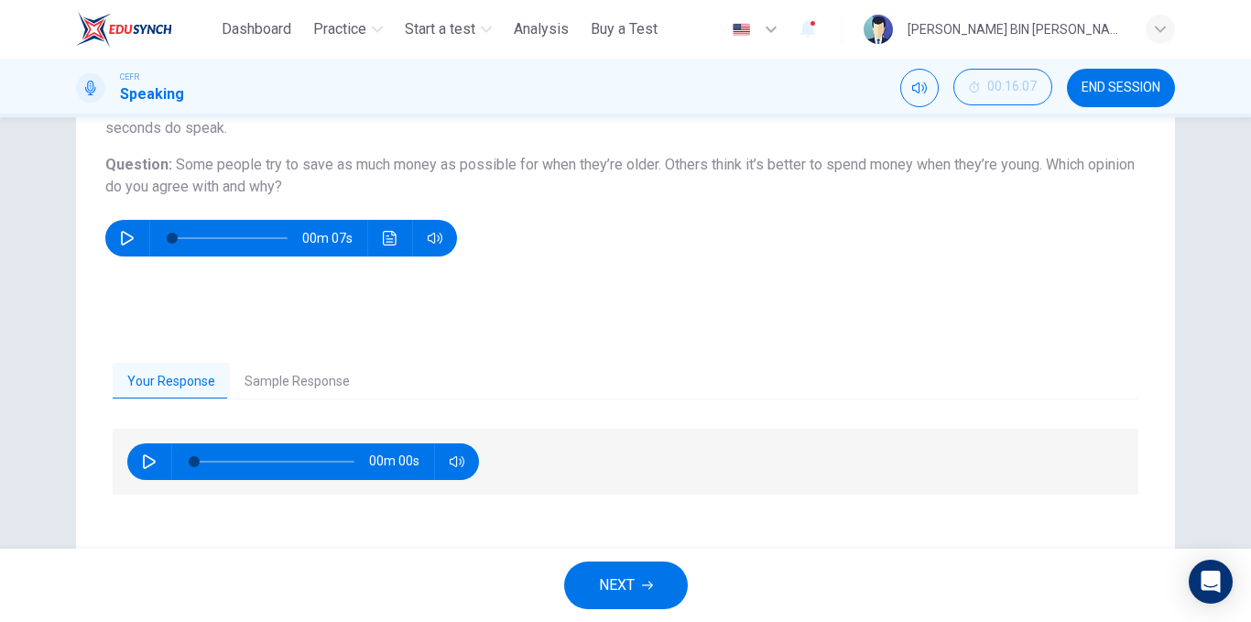
click at [265, 353] on div "Your Response Sample Response 00m 00s 00m 41s" at bounding box center [625, 467] width 1099 height 282
click at [278, 373] on button "Sample Response" at bounding box center [297, 382] width 135 height 38
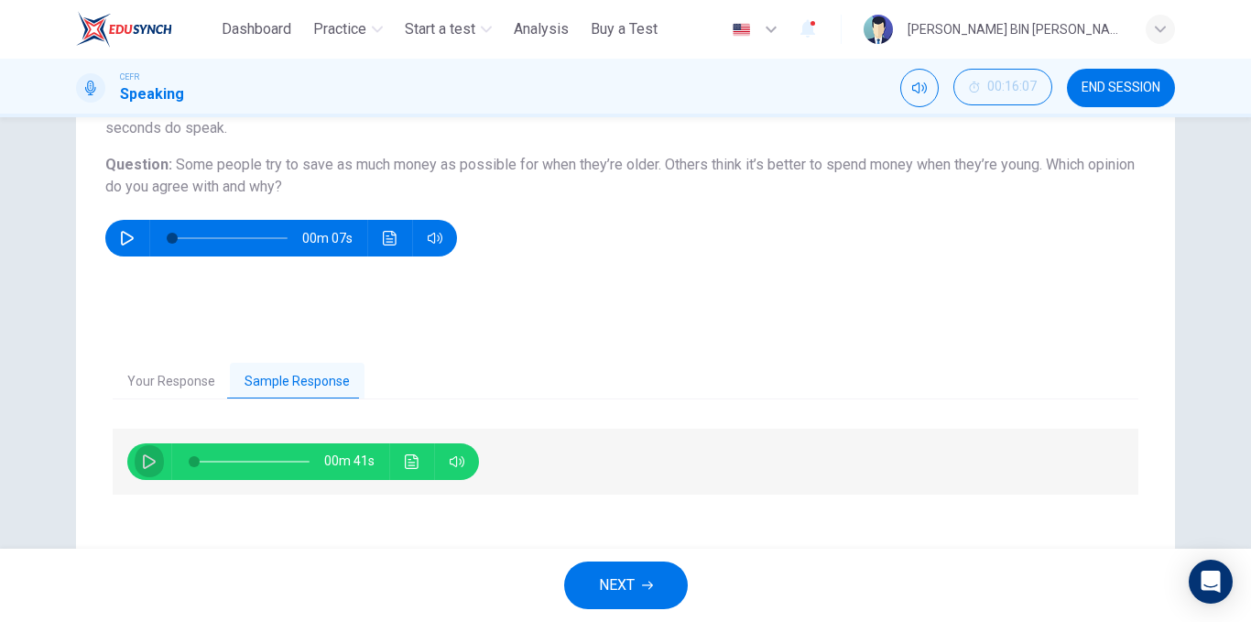
click at [142, 454] on icon "button" at bounding box center [149, 461] width 15 height 15
click at [142, 466] on icon "button" at bounding box center [149, 461] width 15 height 15
type input "**"
click at [619, 599] on button "NEXT" at bounding box center [626, 585] width 124 height 48
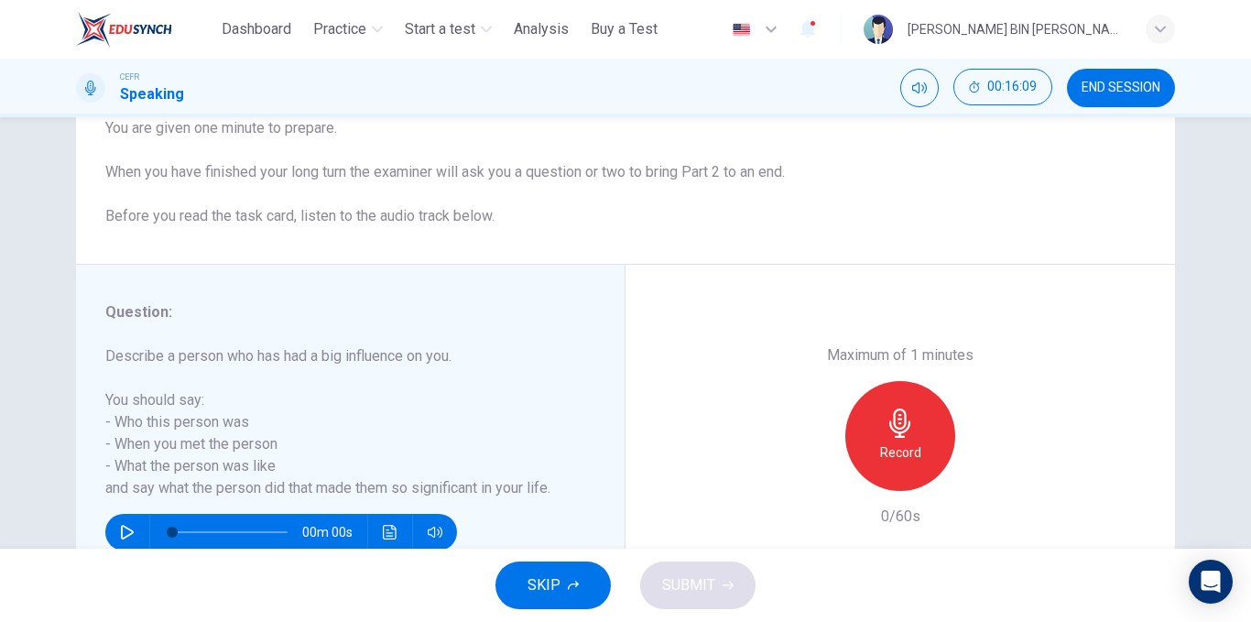
scroll to position [275, 0]
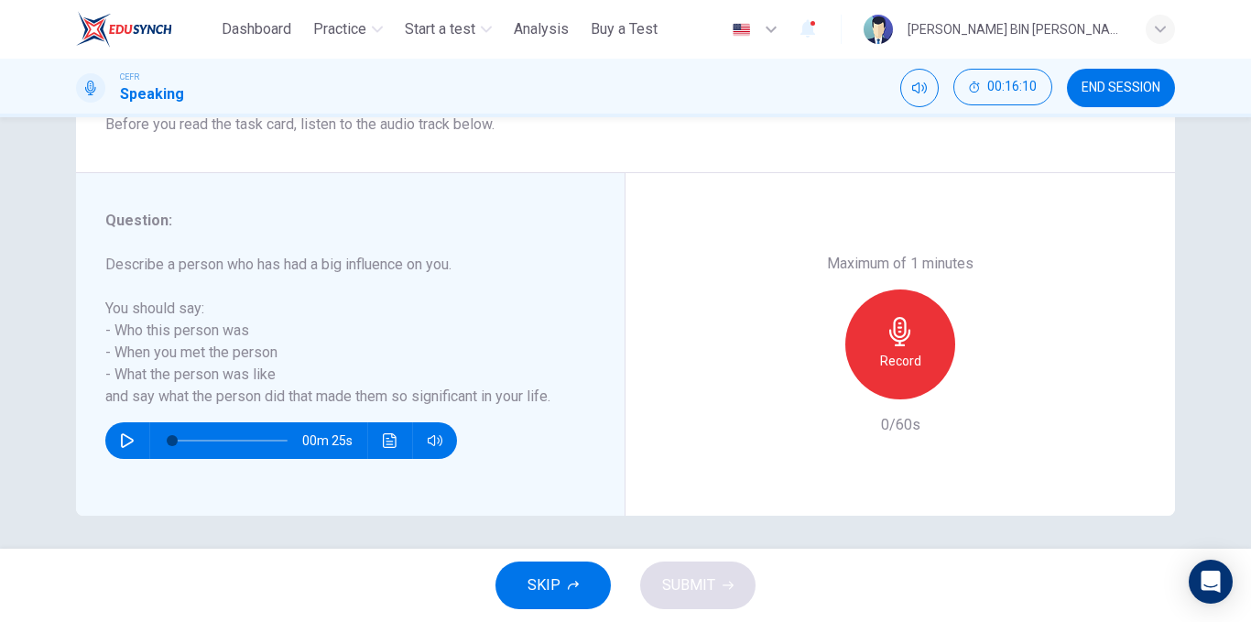
click at [894, 375] on div "Record" at bounding box center [900, 344] width 110 height 110
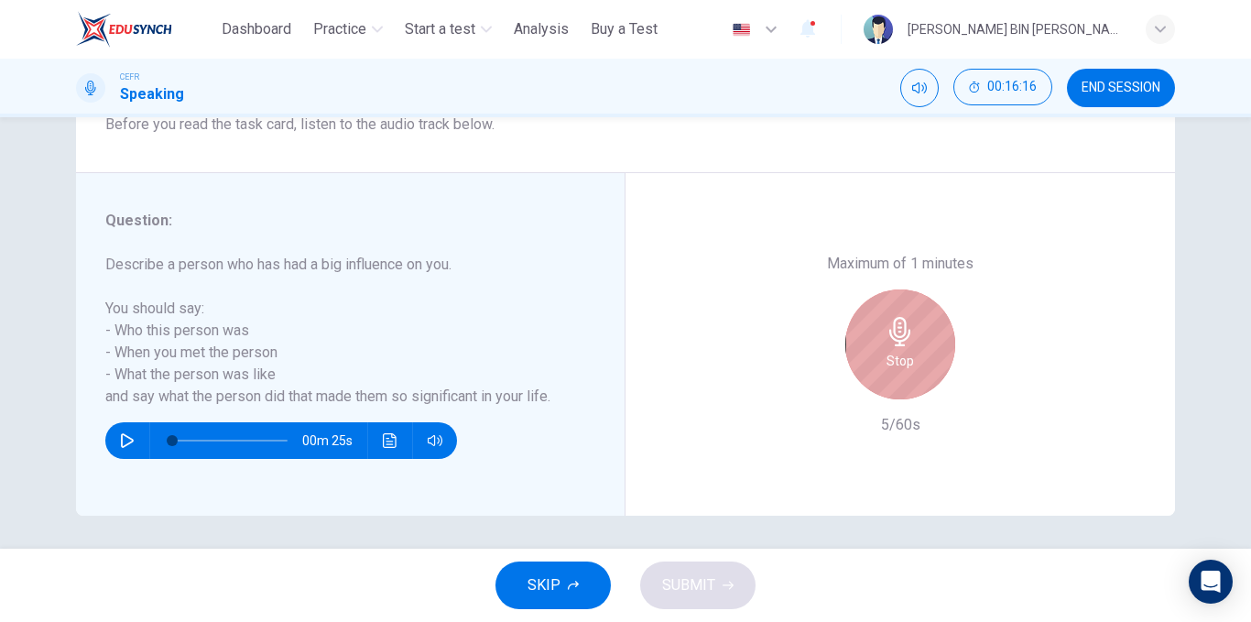
click at [859, 343] on div "Stop" at bounding box center [900, 344] width 110 height 110
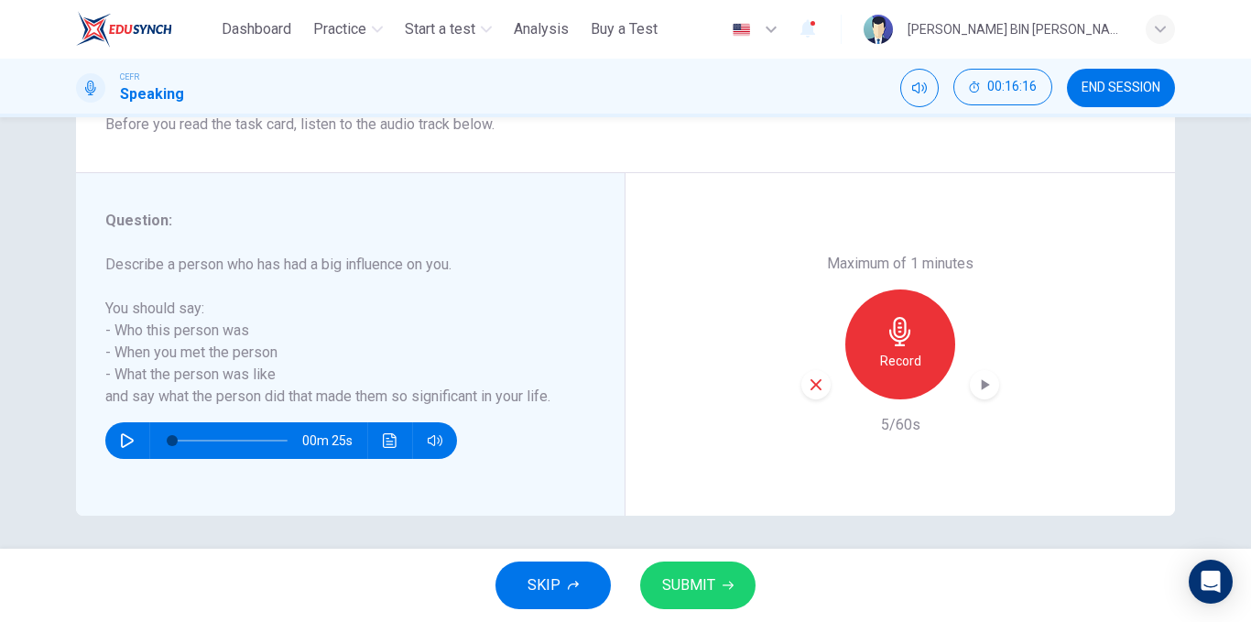
click at [808, 384] on icon "button" at bounding box center [816, 384] width 16 height 16
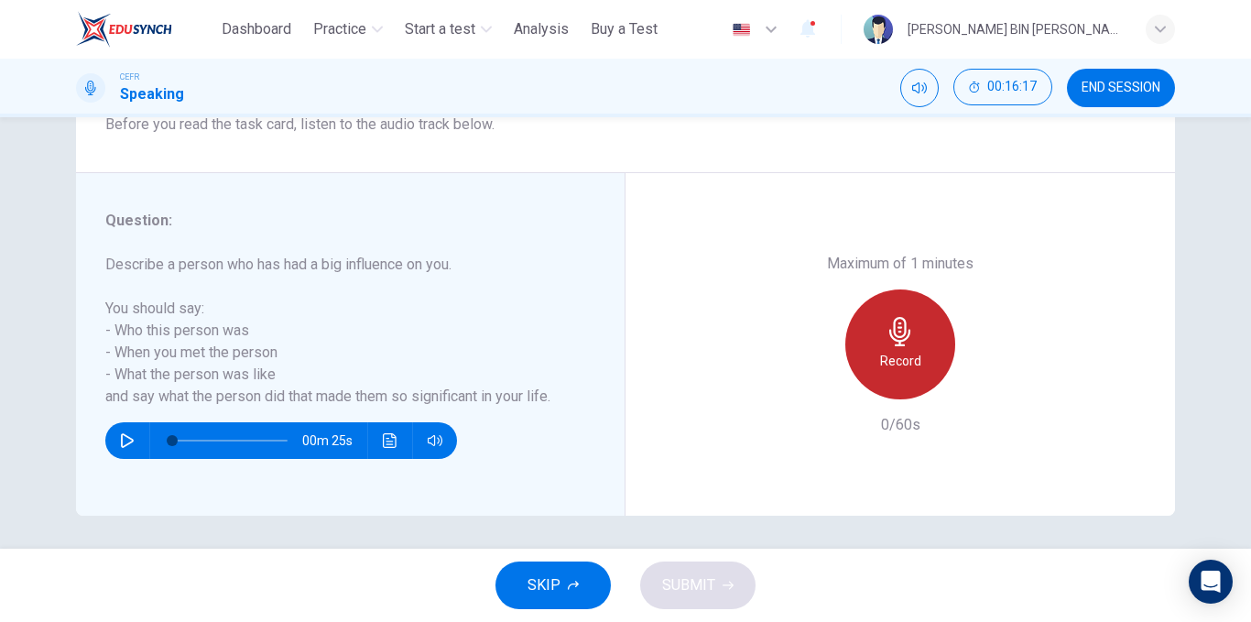
click at [886, 355] on h6 "Record" at bounding box center [900, 361] width 41 height 22
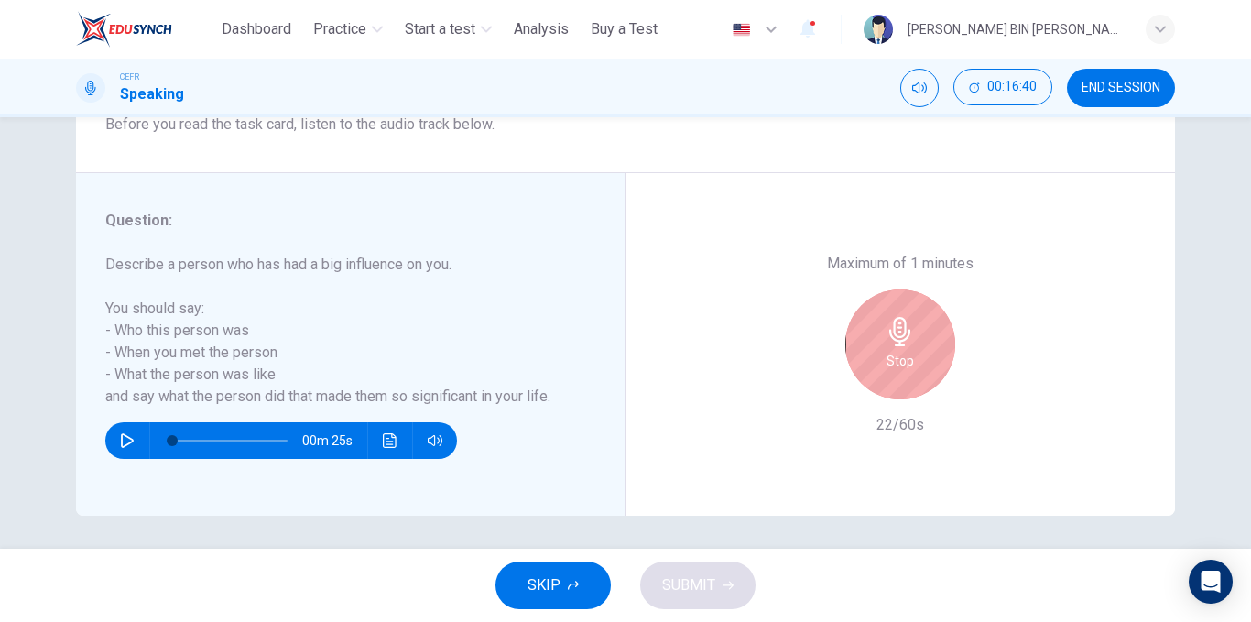
click at [887, 355] on h6 "Stop" at bounding box center [900, 361] width 27 height 22
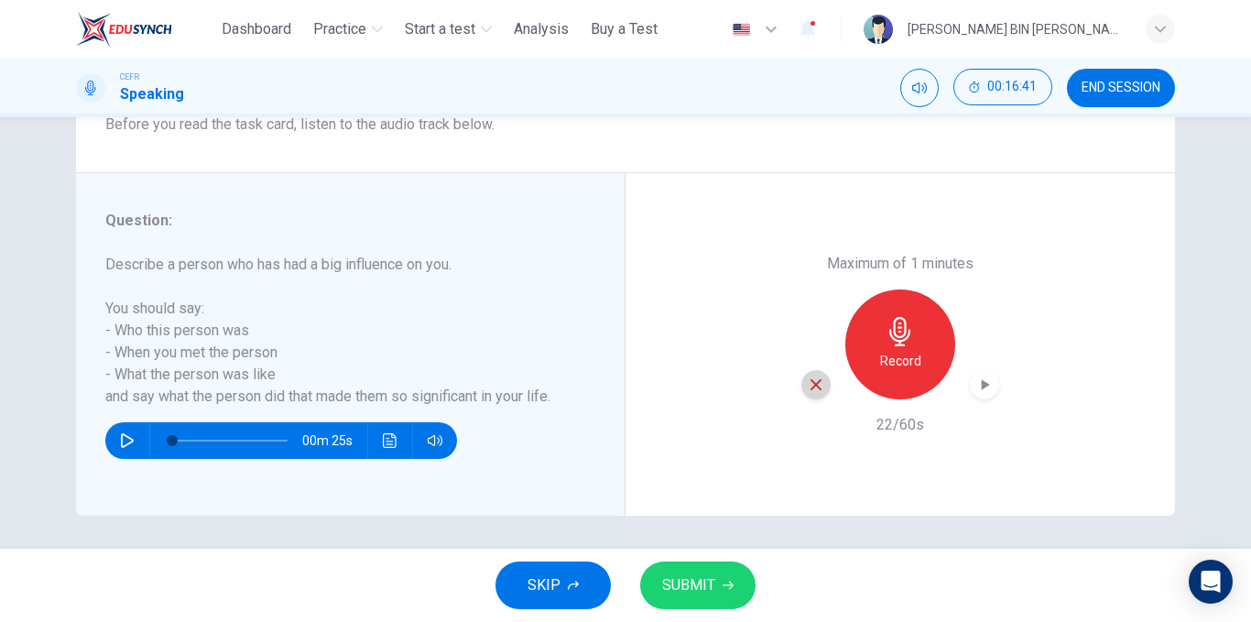
click at [808, 376] on div "button" at bounding box center [815, 384] width 29 height 29
click at [869, 357] on div "Record" at bounding box center [900, 344] width 110 height 110
click at [757, 592] on div "SKIP SUBMIT" at bounding box center [625, 585] width 1251 height 73
click at [744, 585] on button "SUBMIT" at bounding box center [697, 585] width 115 height 48
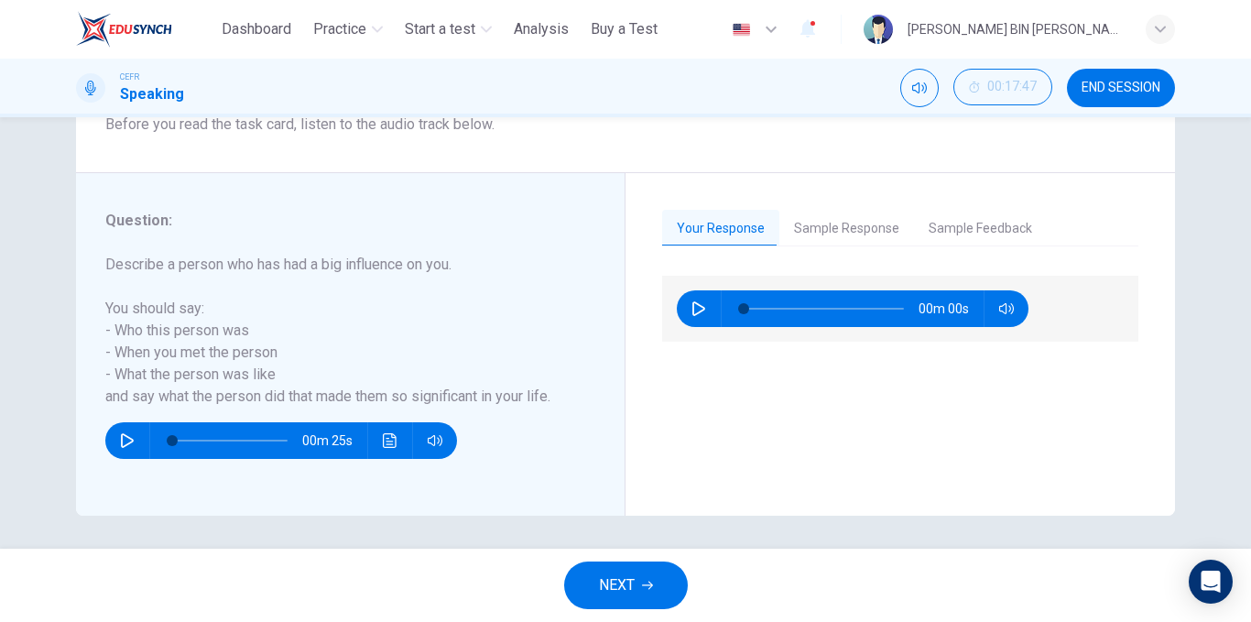
click at [829, 231] on button "Sample Response" at bounding box center [846, 229] width 135 height 38
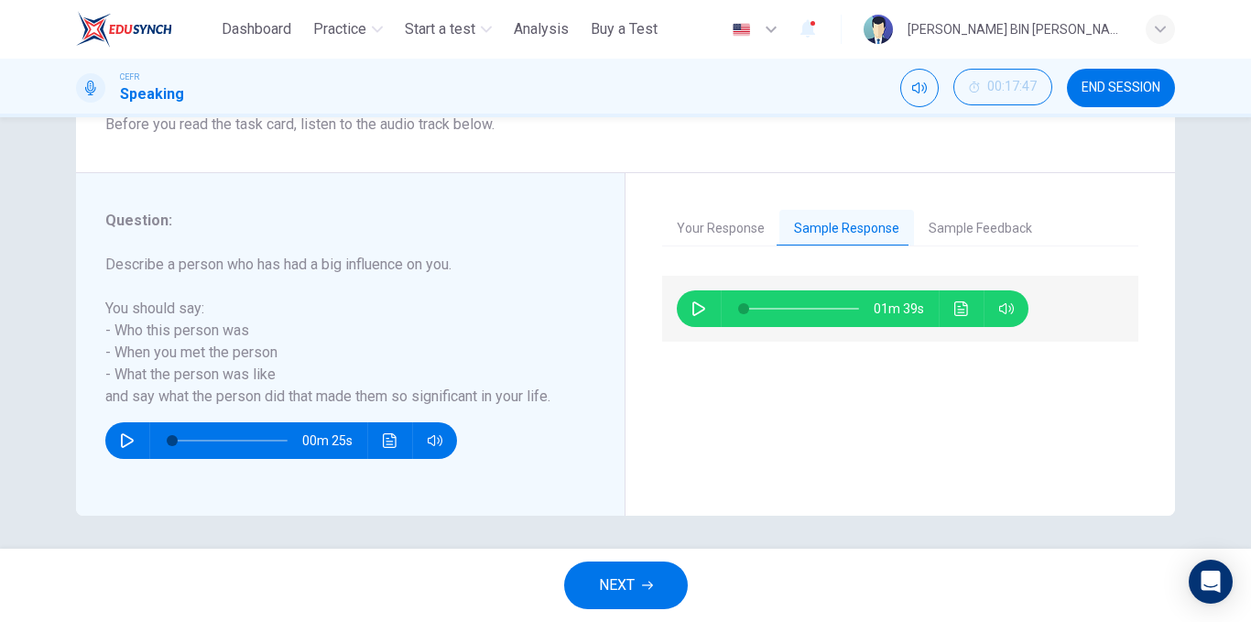
click at [967, 312] on button "Click to see the audio transcription" at bounding box center [961, 308] width 29 height 37
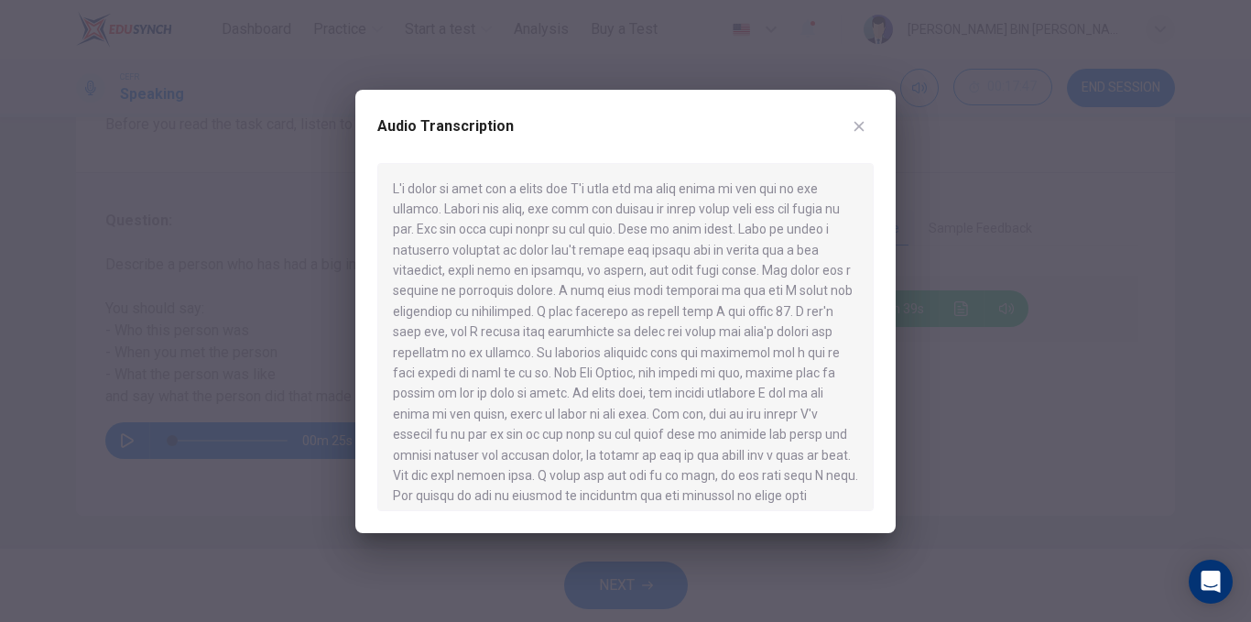
scroll to position [92, 0]
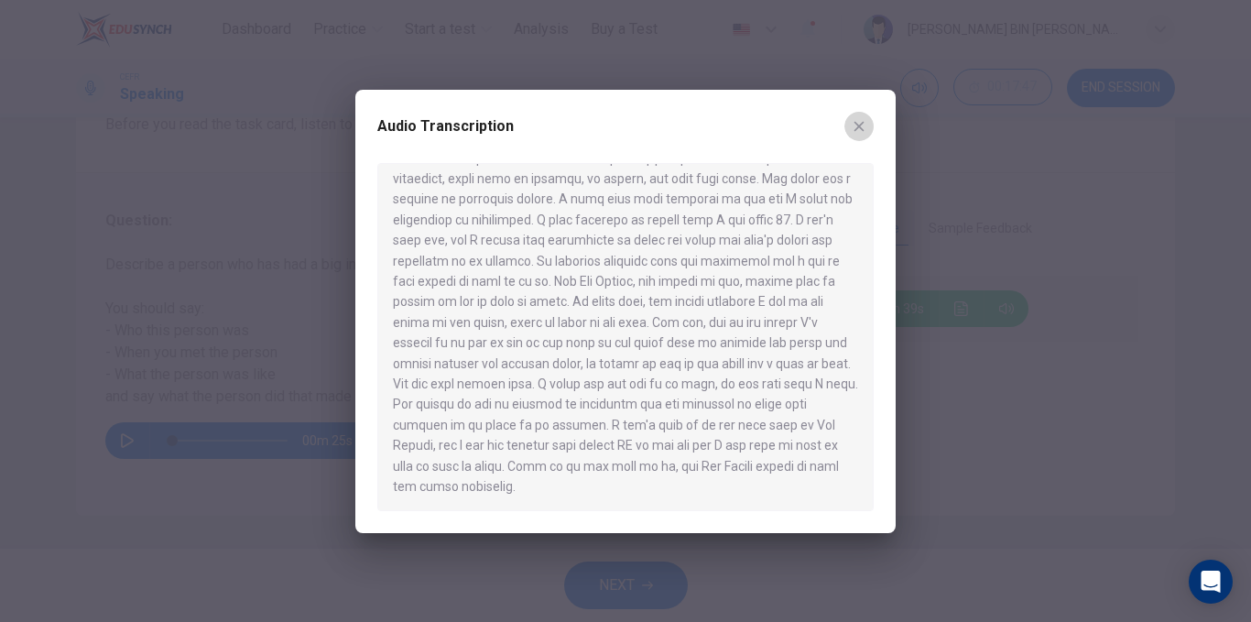
click at [865, 120] on icon "button" at bounding box center [859, 126] width 15 height 15
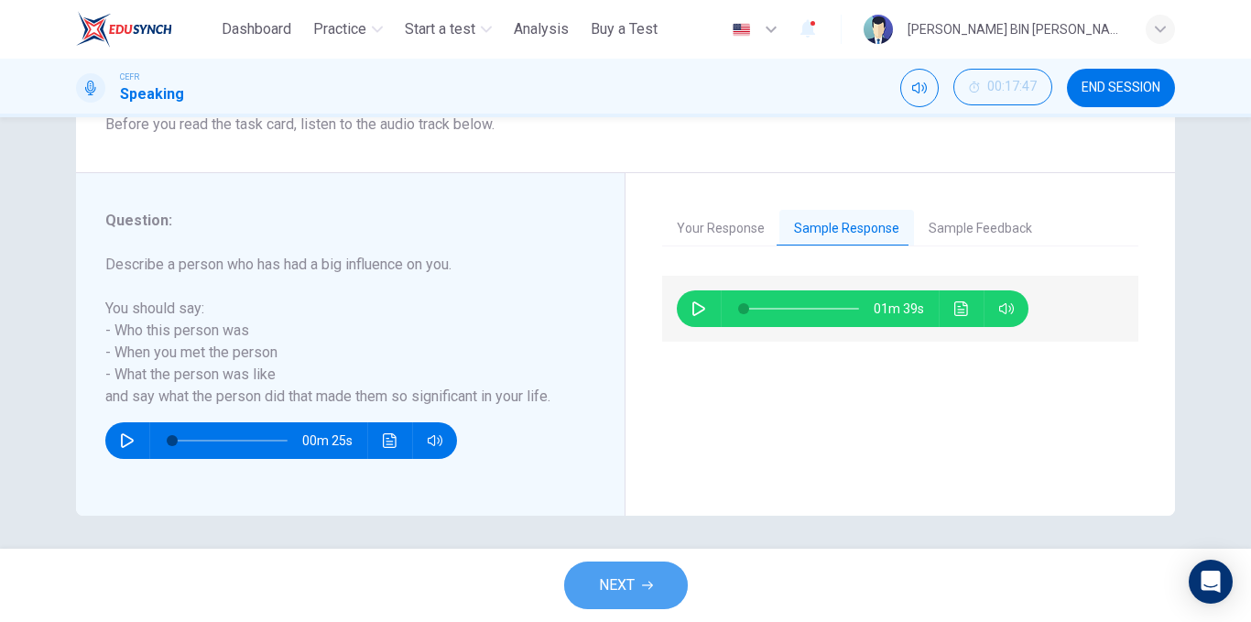
click at [651, 577] on button "NEXT" at bounding box center [626, 585] width 124 height 48
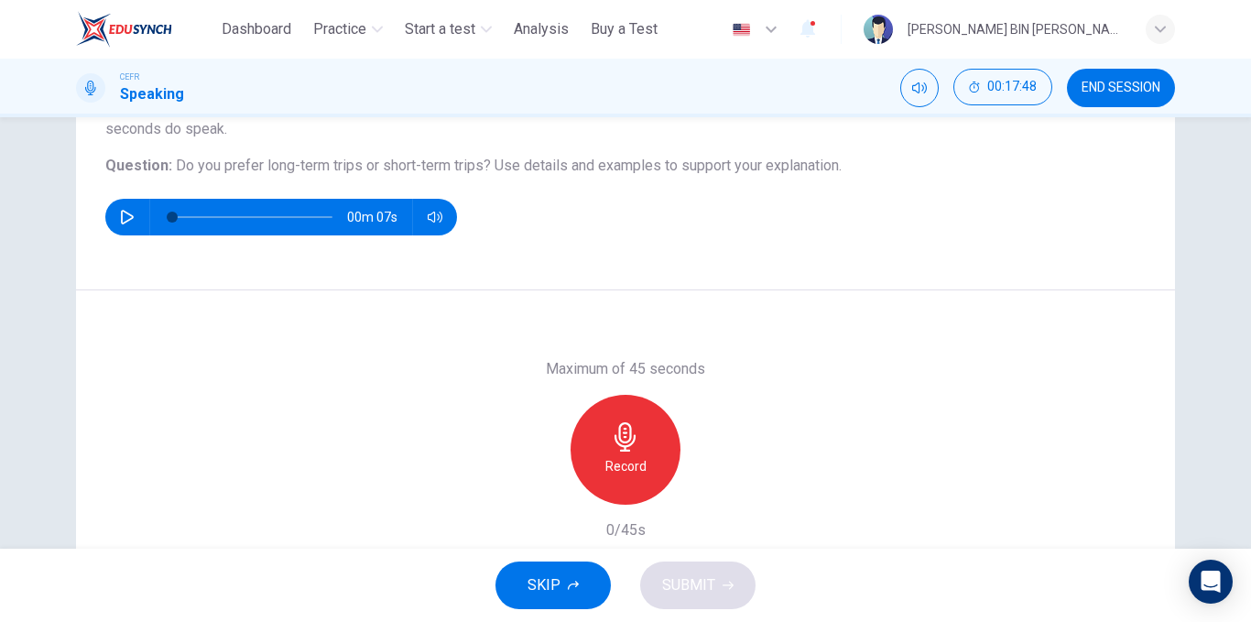
scroll to position [183, 0]
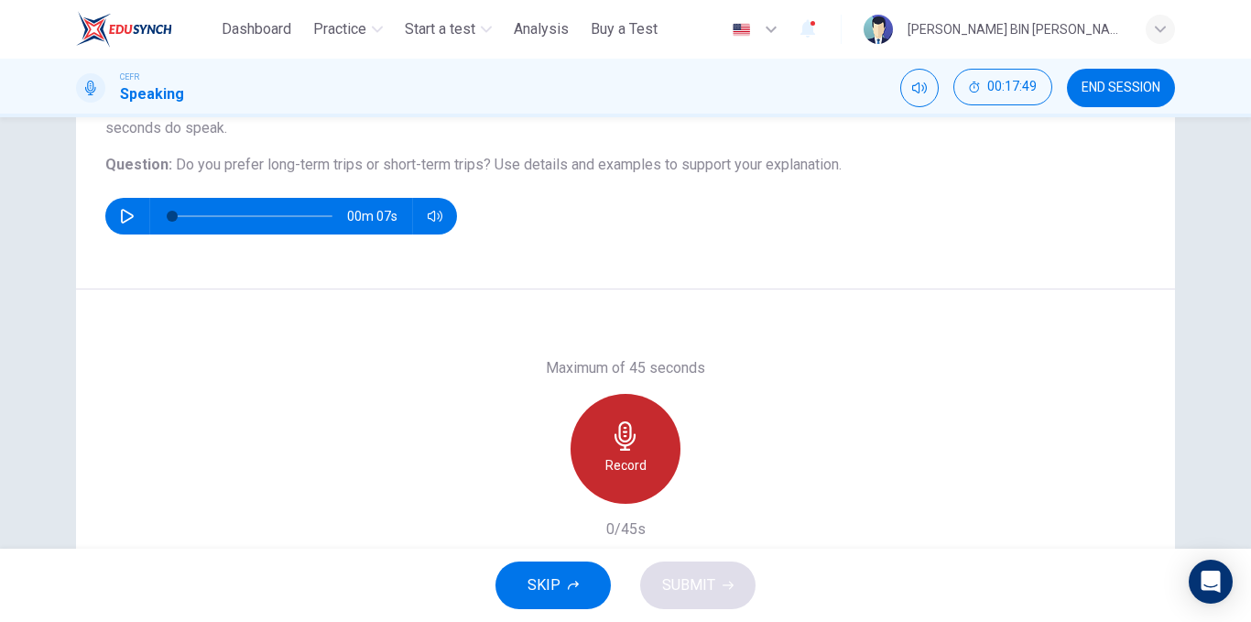
click at [588, 446] on div "Record" at bounding box center [626, 449] width 110 height 110
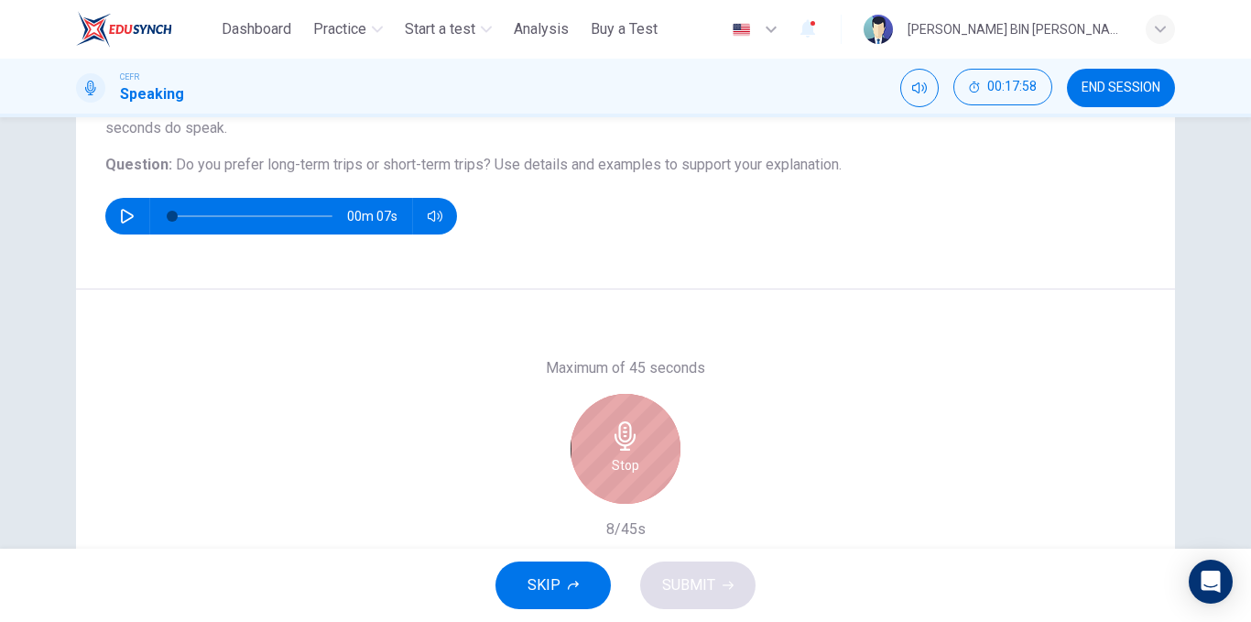
click at [629, 421] on icon "button" at bounding box center [625, 435] width 29 height 29
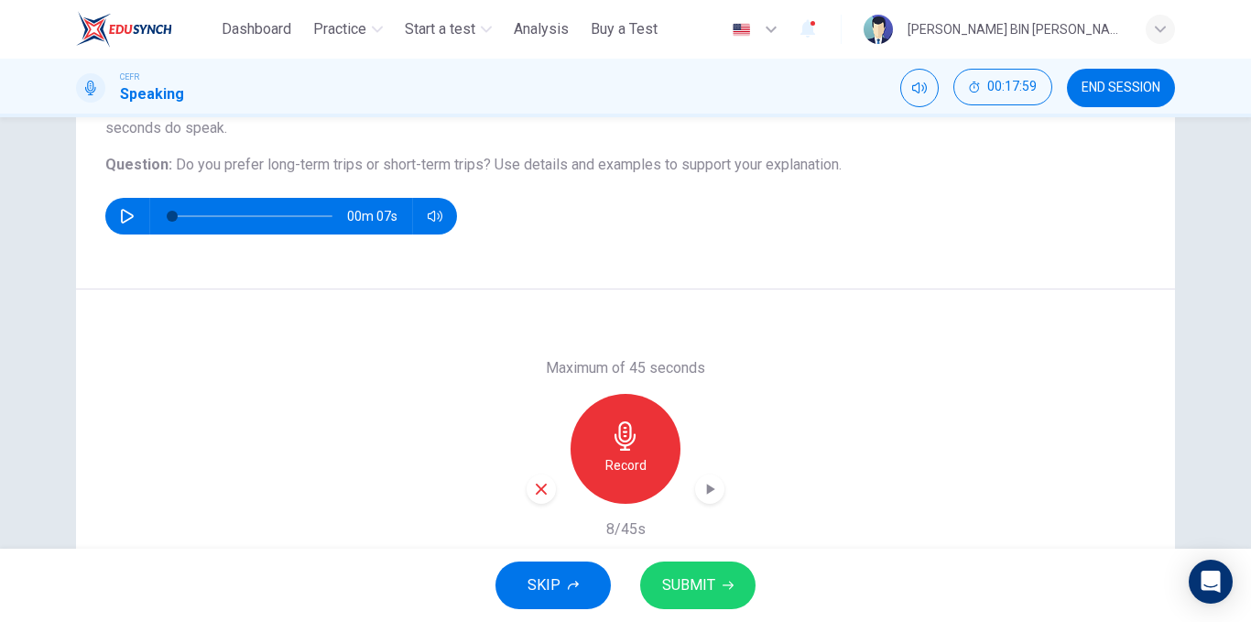
click at [527, 482] on div "button" at bounding box center [541, 488] width 29 height 29
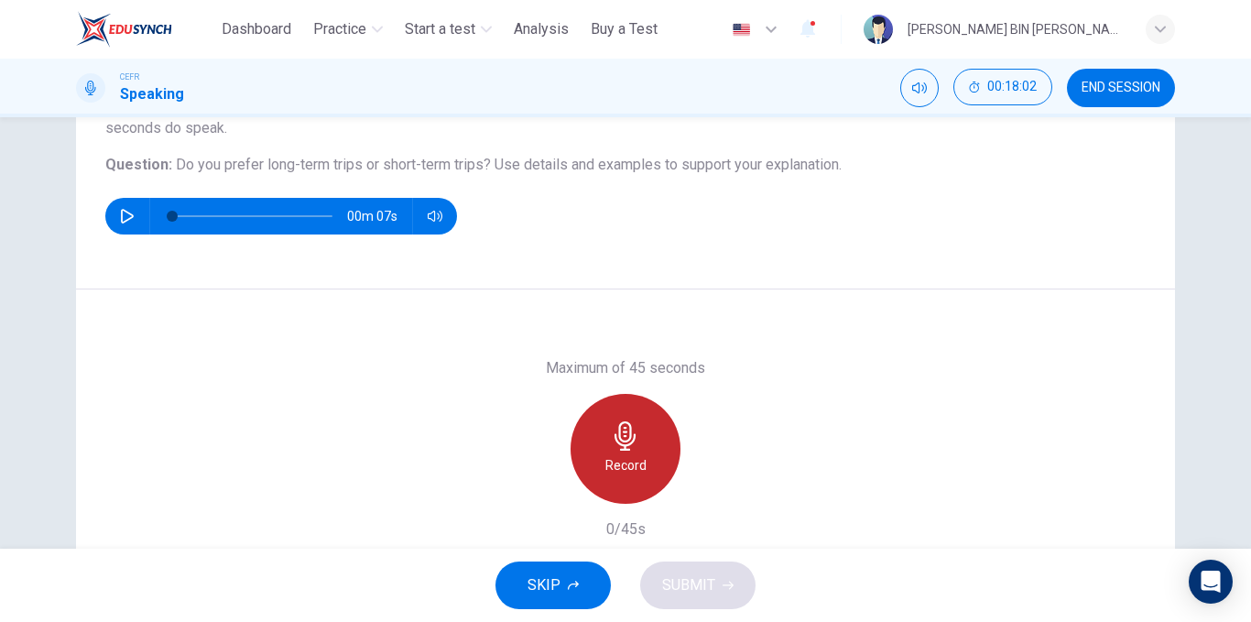
click at [592, 442] on div "Record" at bounding box center [626, 449] width 110 height 110
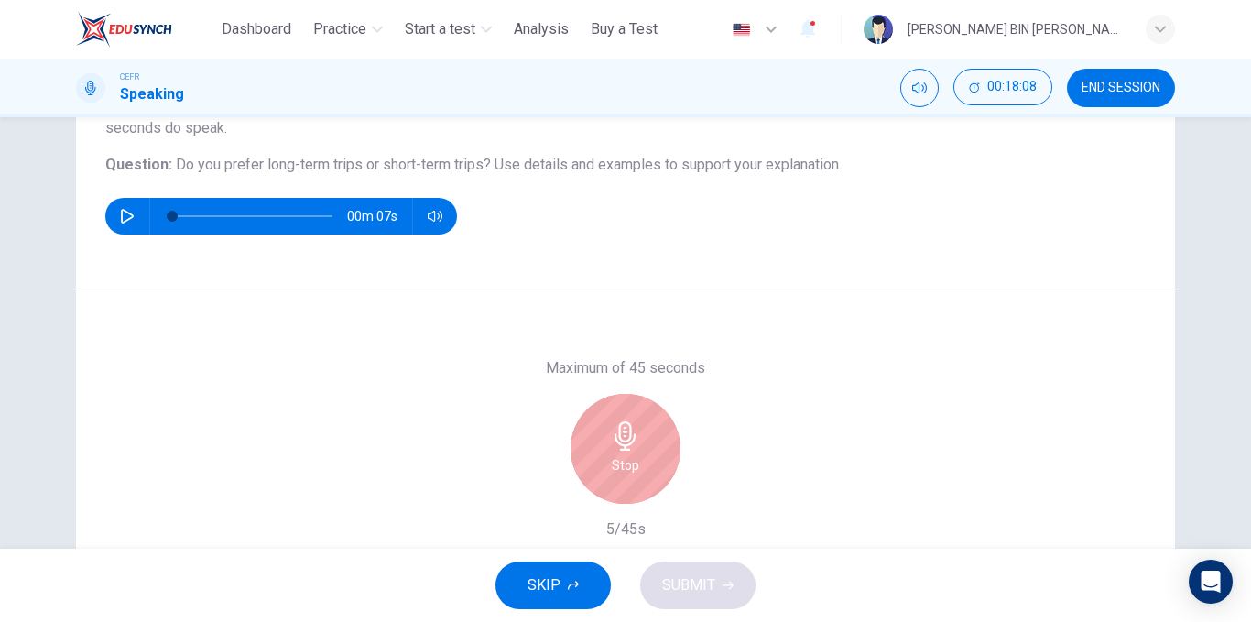
click at [681, 403] on div "Stop" at bounding box center [626, 449] width 198 height 110
click at [658, 419] on div "Stop" at bounding box center [626, 449] width 110 height 110
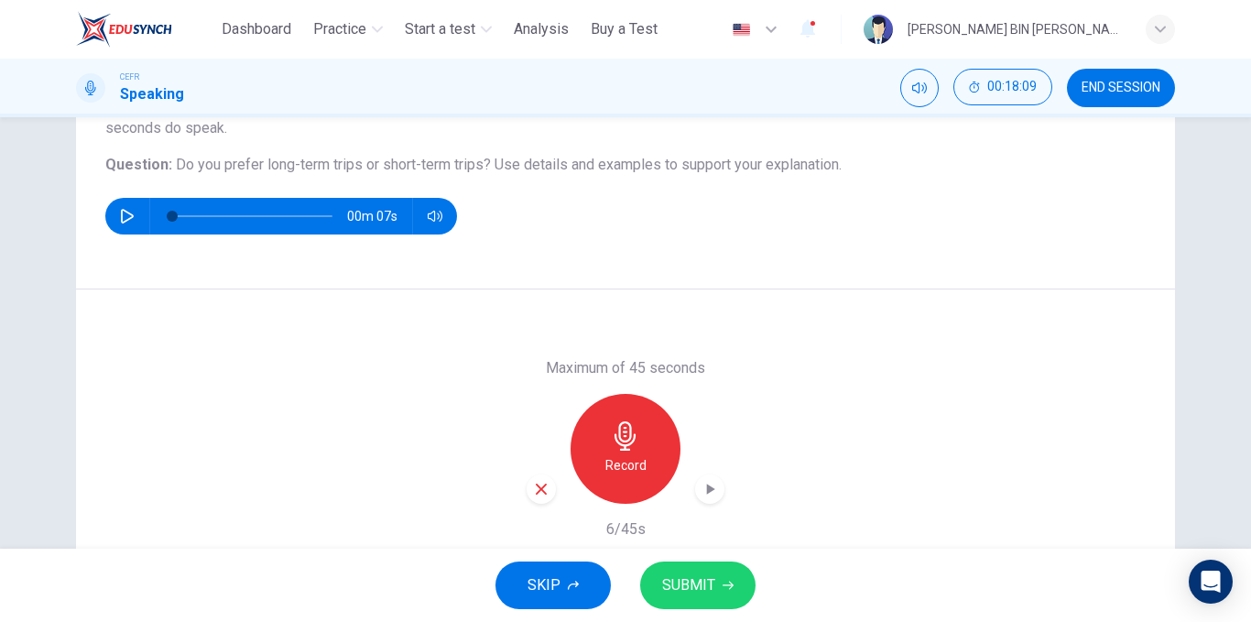
click at [549, 486] on div "button" at bounding box center [541, 488] width 29 height 29
click at [540, 486] on div "Record" at bounding box center [626, 449] width 198 height 110
click at [595, 445] on div "Record" at bounding box center [626, 449] width 110 height 110
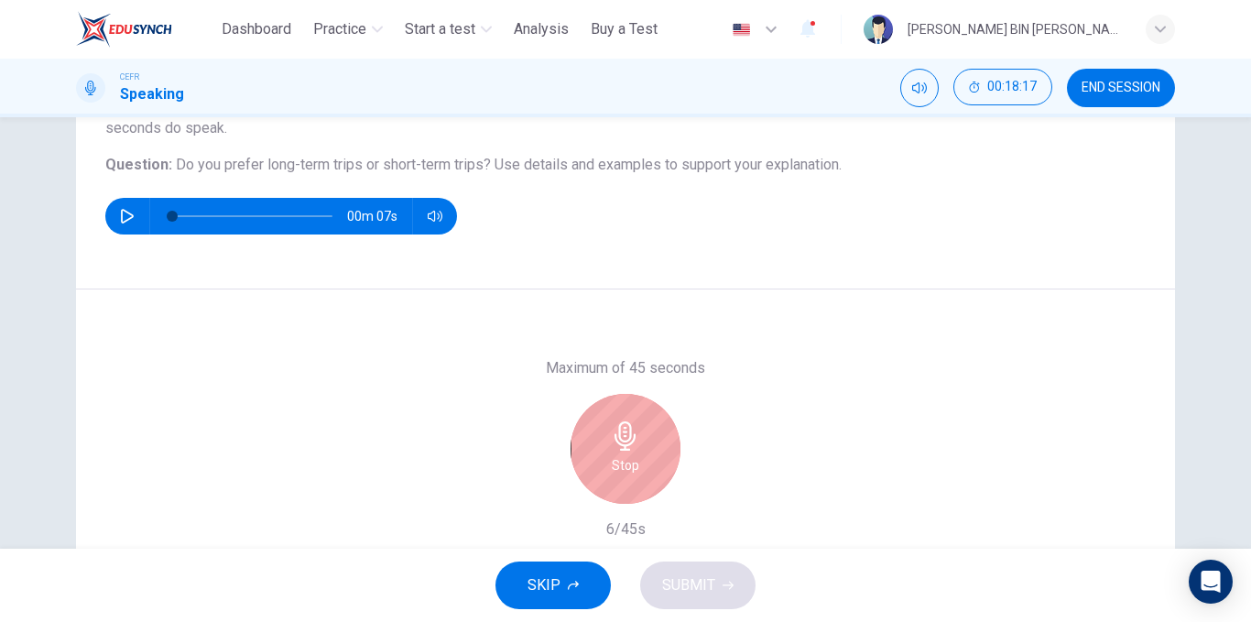
click at [593, 441] on div "Stop" at bounding box center [626, 449] width 110 height 110
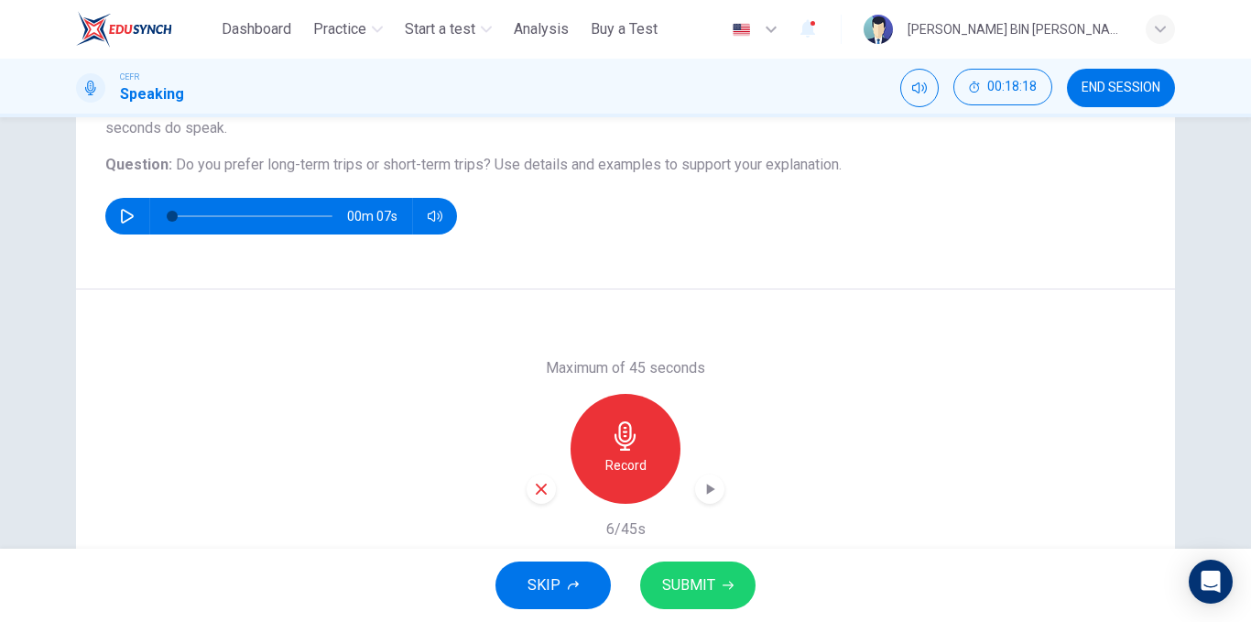
click at [599, 582] on button "SKIP" at bounding box center [553, 585] width 115 height 48
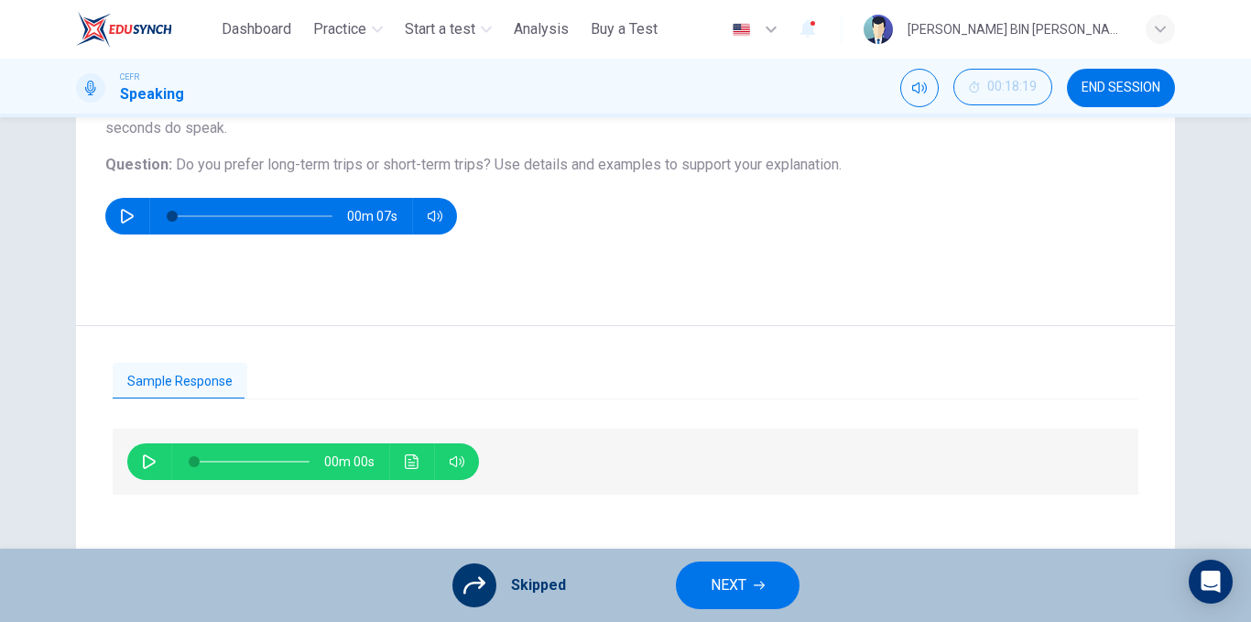
click at [740, 557] on div "Skipped NEXT" at bounding box center [625, 585] width 1251 height 73
click at [744, 572] on span "NEXT" at bounding box center [729, 585] width 36 height 26
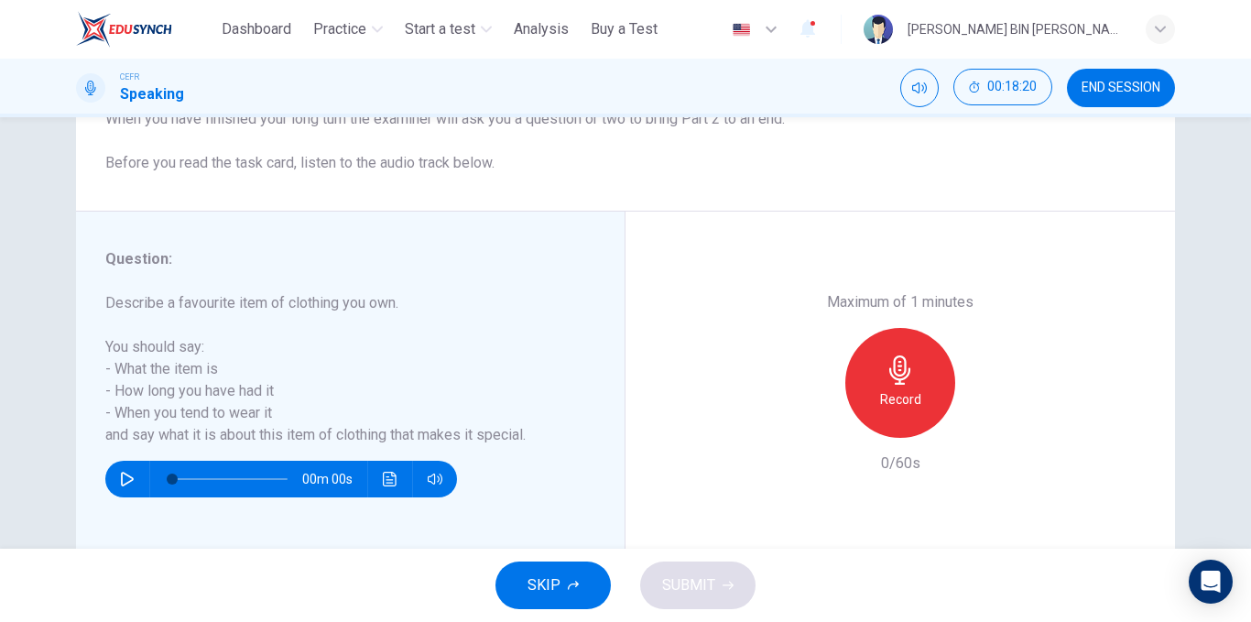
scroll to position [275, 0]
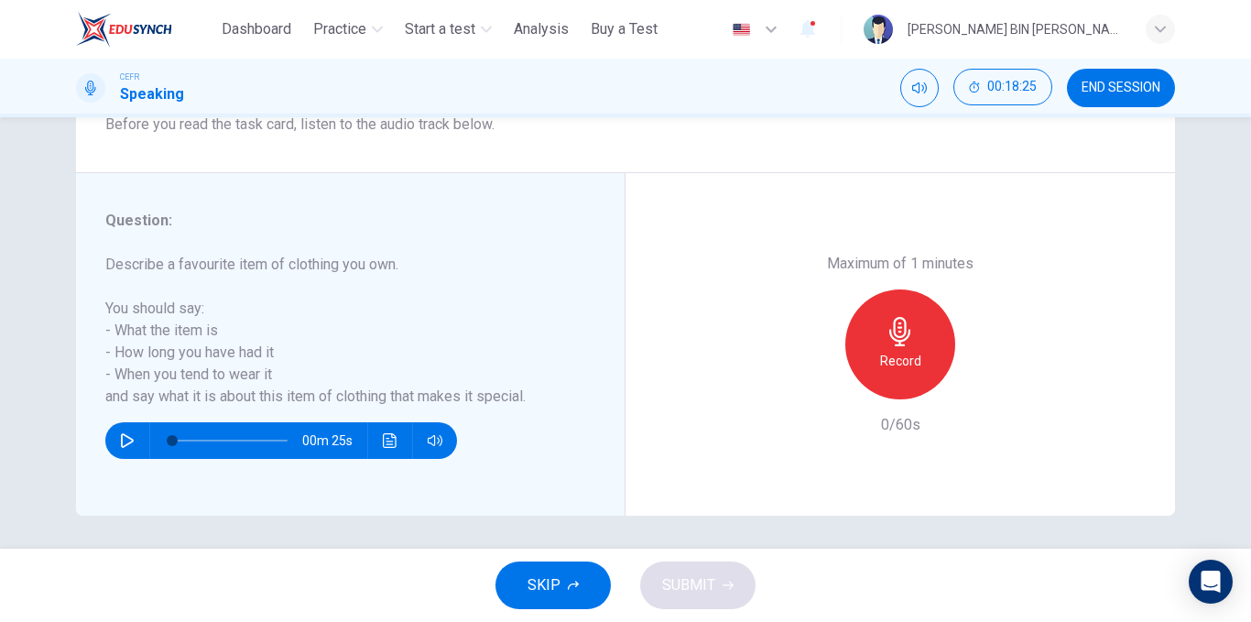
click at [883, 368] on h6 "Record" at bounding box center [900, 361] width 41 height 22
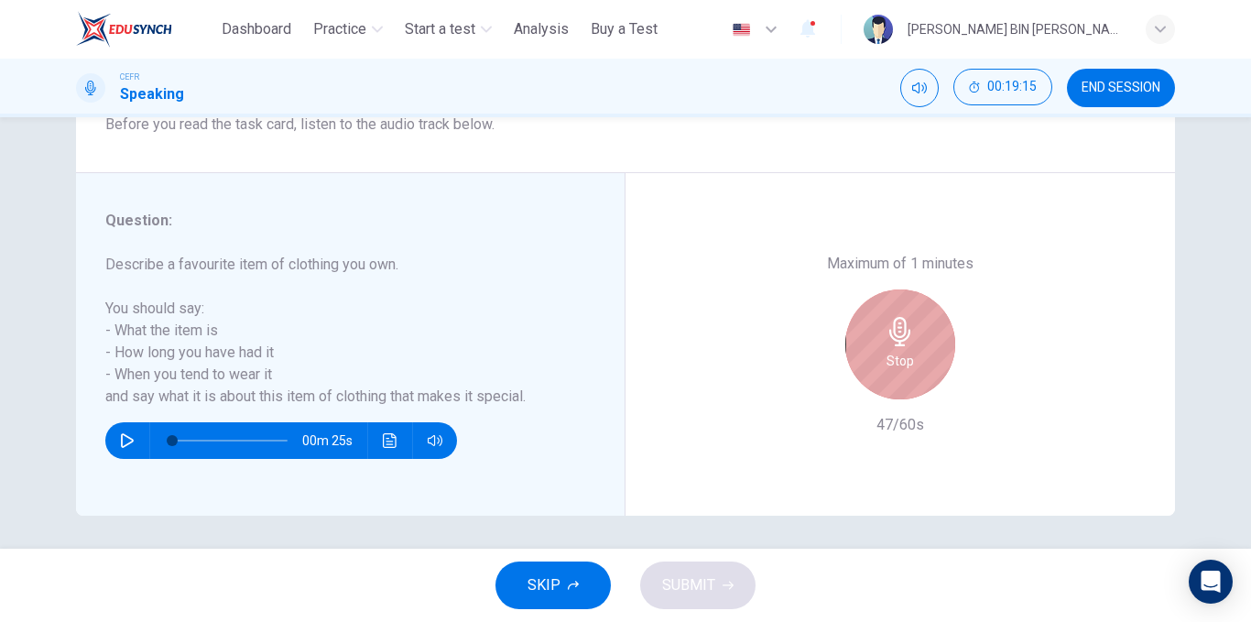
click at [886, 336] on icon "button" at bounding box center [900, 331] width 29 height 29
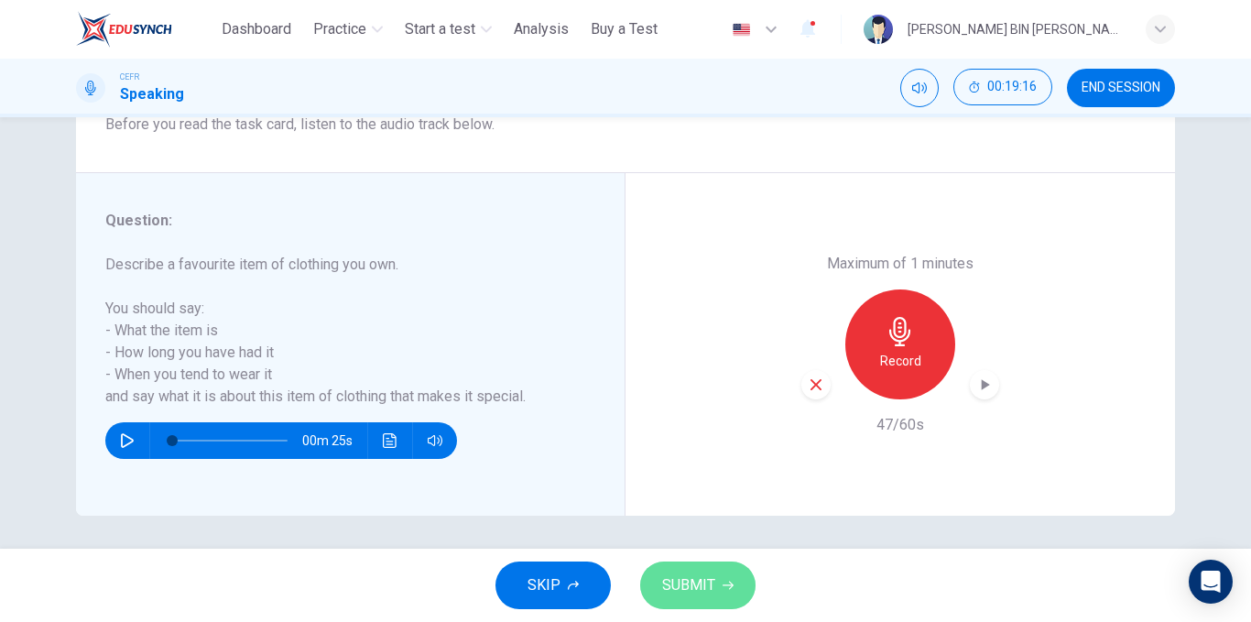
click at [721, 572] on button "SUBMIT" at bounding box center [697, 585] width 115 height 48
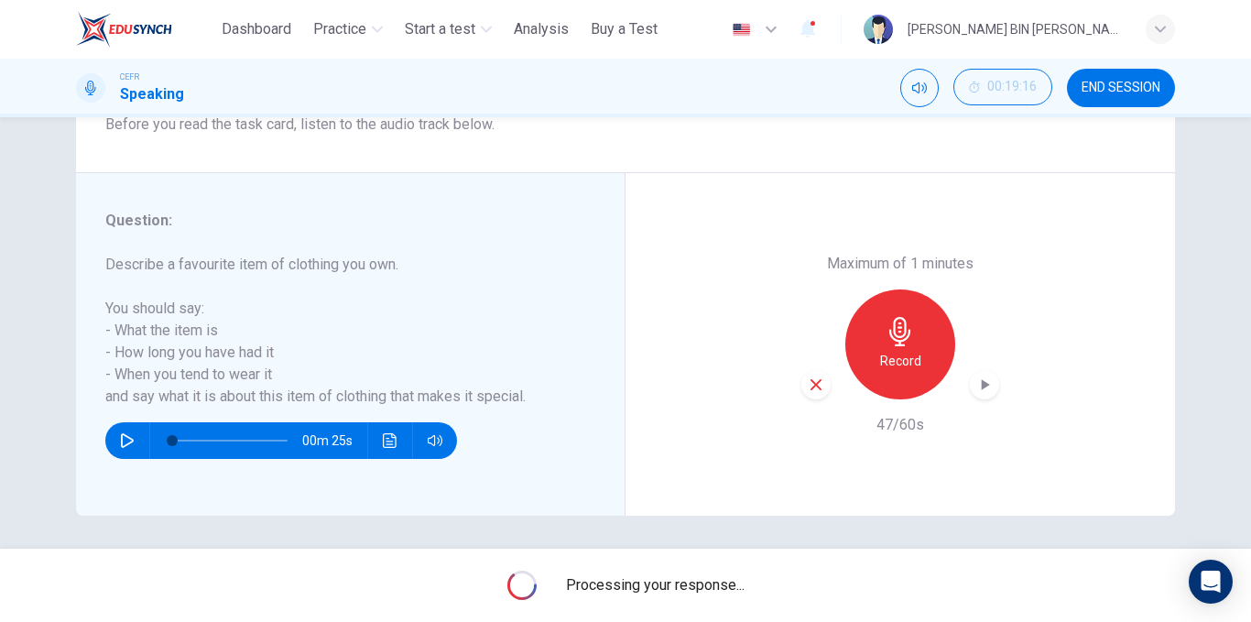
click at [1117, 92] on span "END SESSION" at bounding box center [1121, 88] width 79 height 15
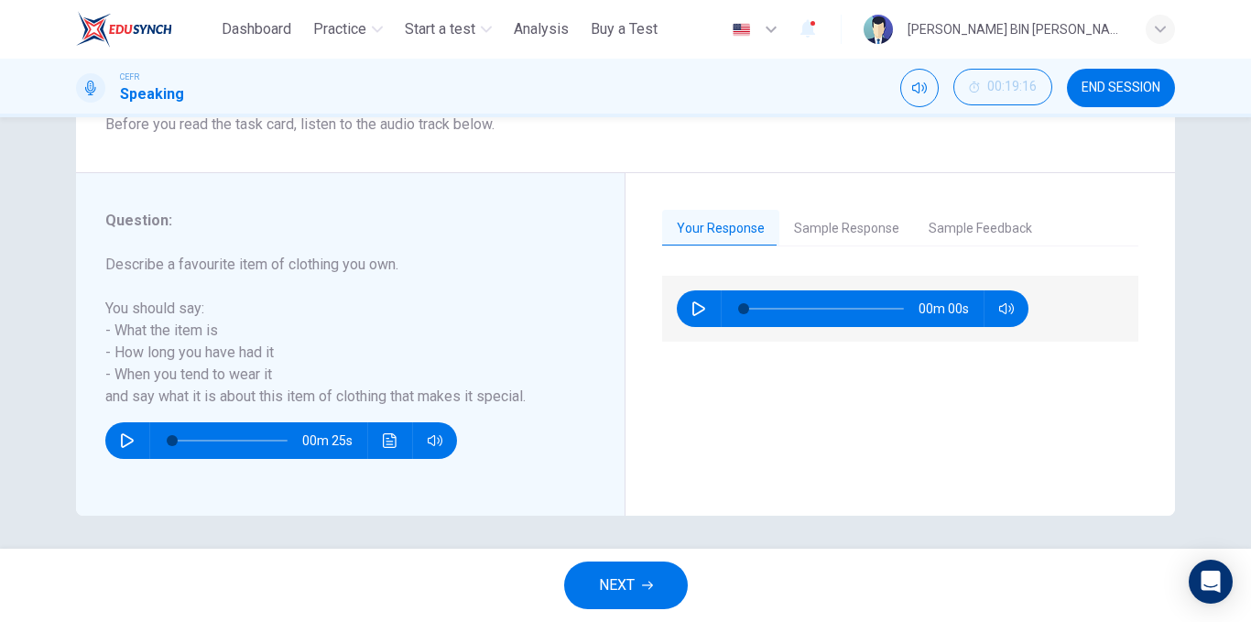
click at [1096, 97] on button "END SESSION" at bounding box center [1121, 88] width 108 height 38
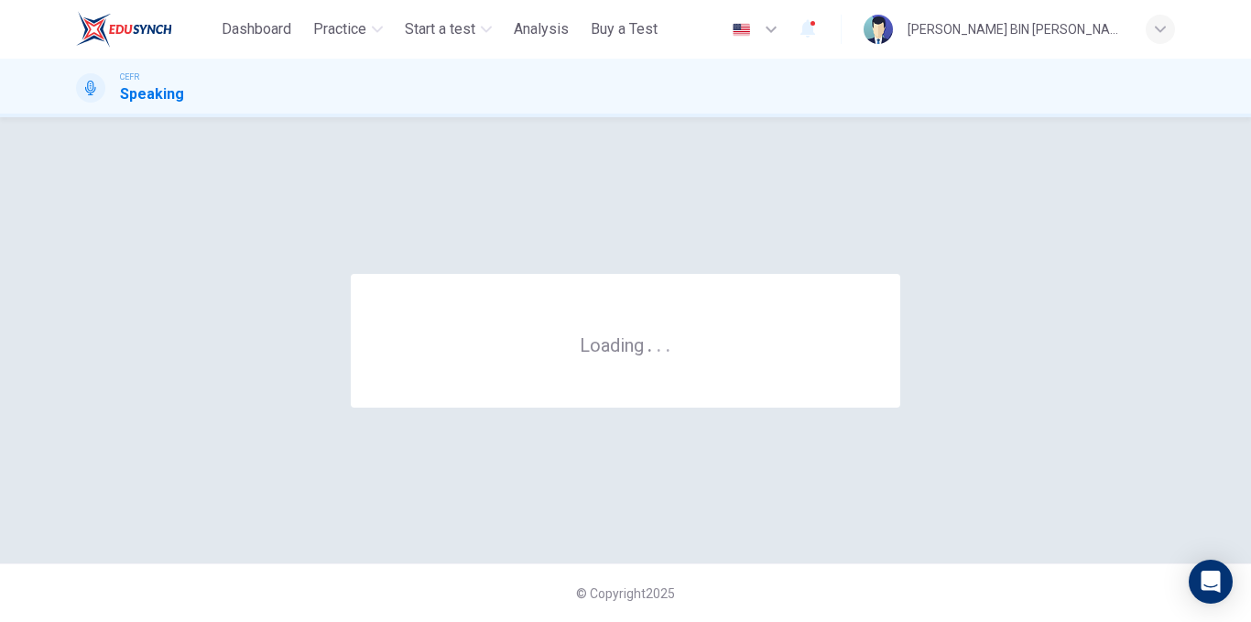
scroll to position [0, 0]
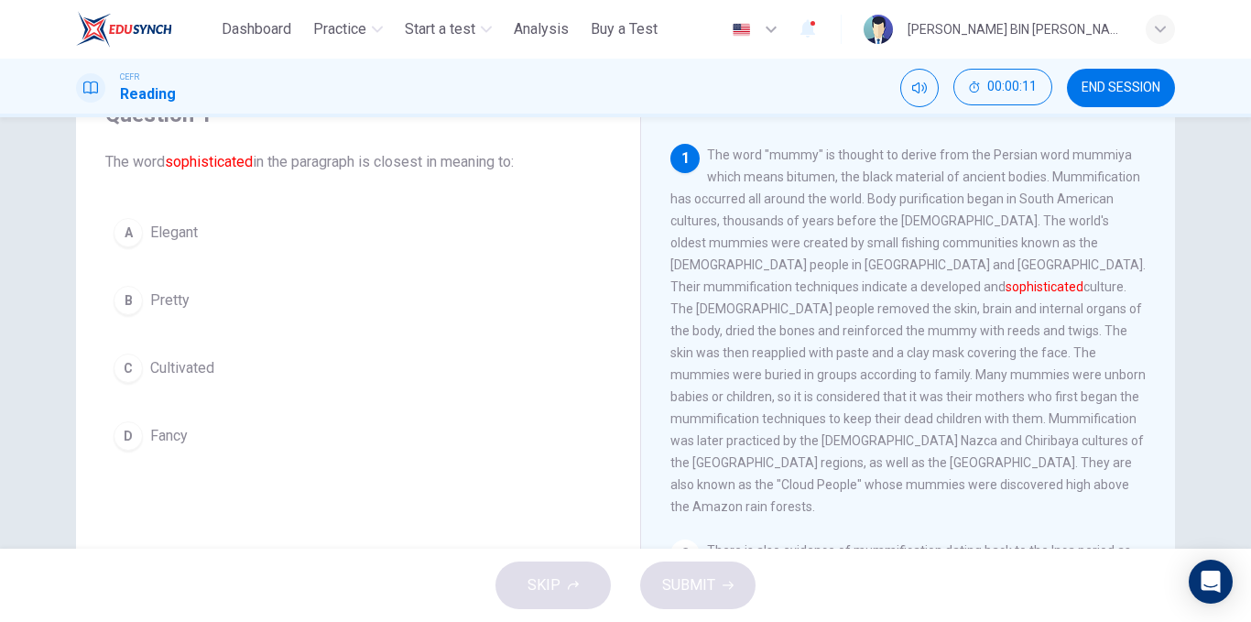
scroll to position [92, 0]
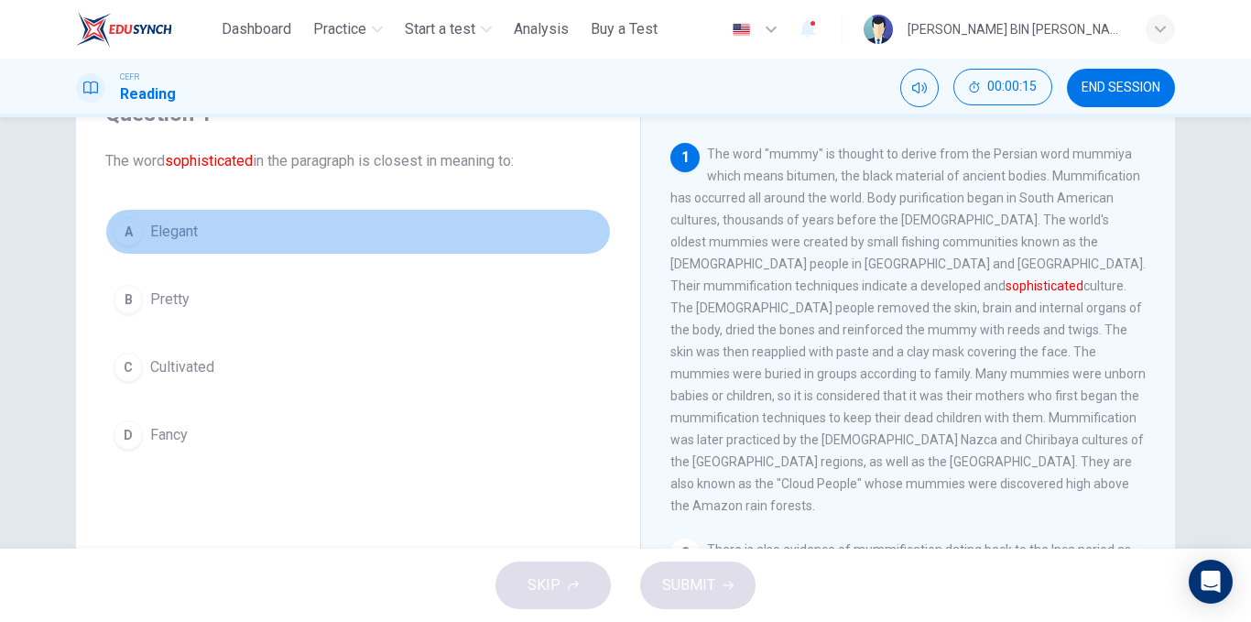
click at [254, 245] on button "A Elegant" at bounding box center [358, 232] width 506 height 46
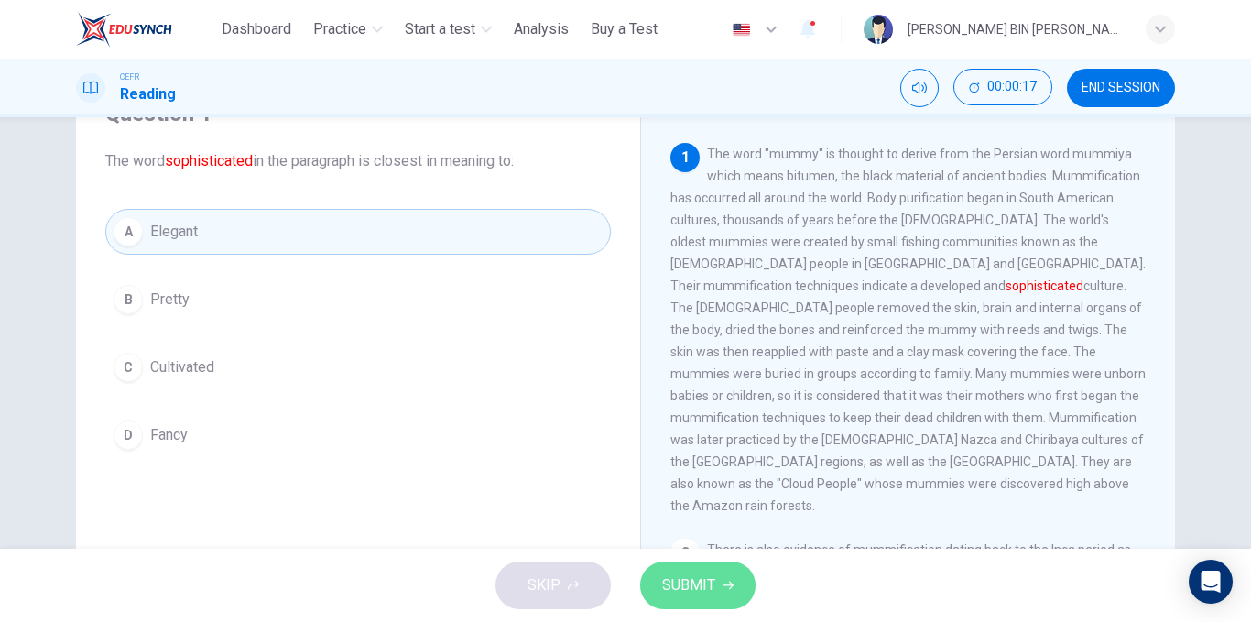
click at [686, 597] on span "SUBMIT" at bounding box center [688, 585] width 53 height 26
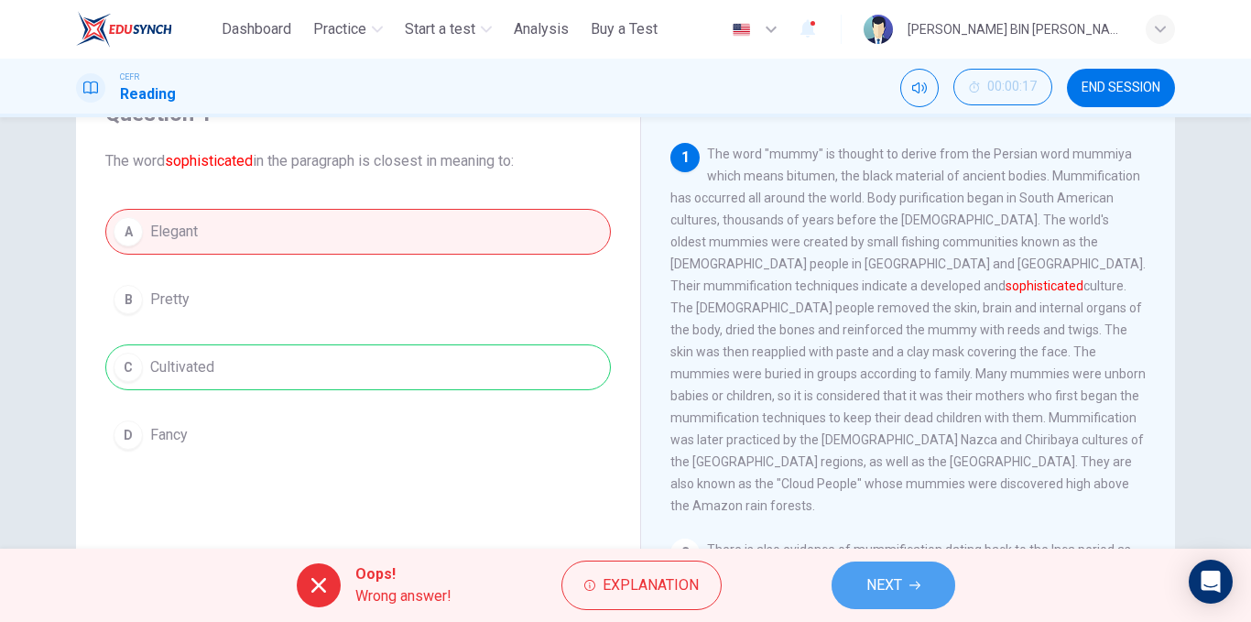
click at [852, 589] on button "NEXT" at bounding box center [894, 585] width 124 height 48
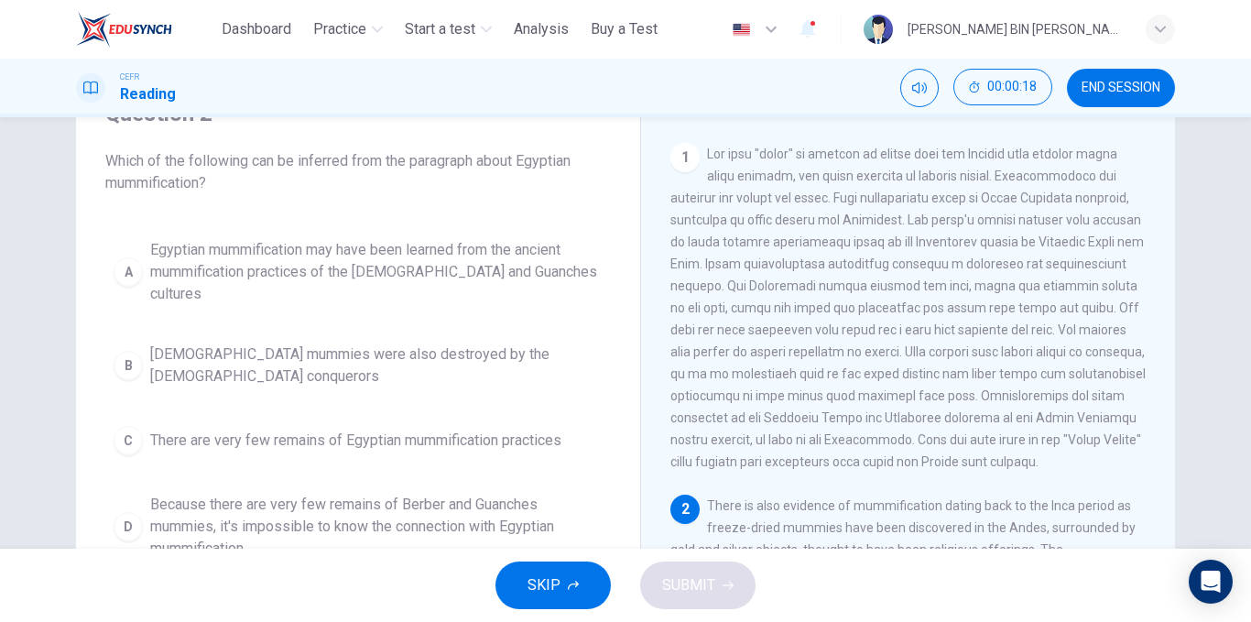
scroll to position [0, 0]
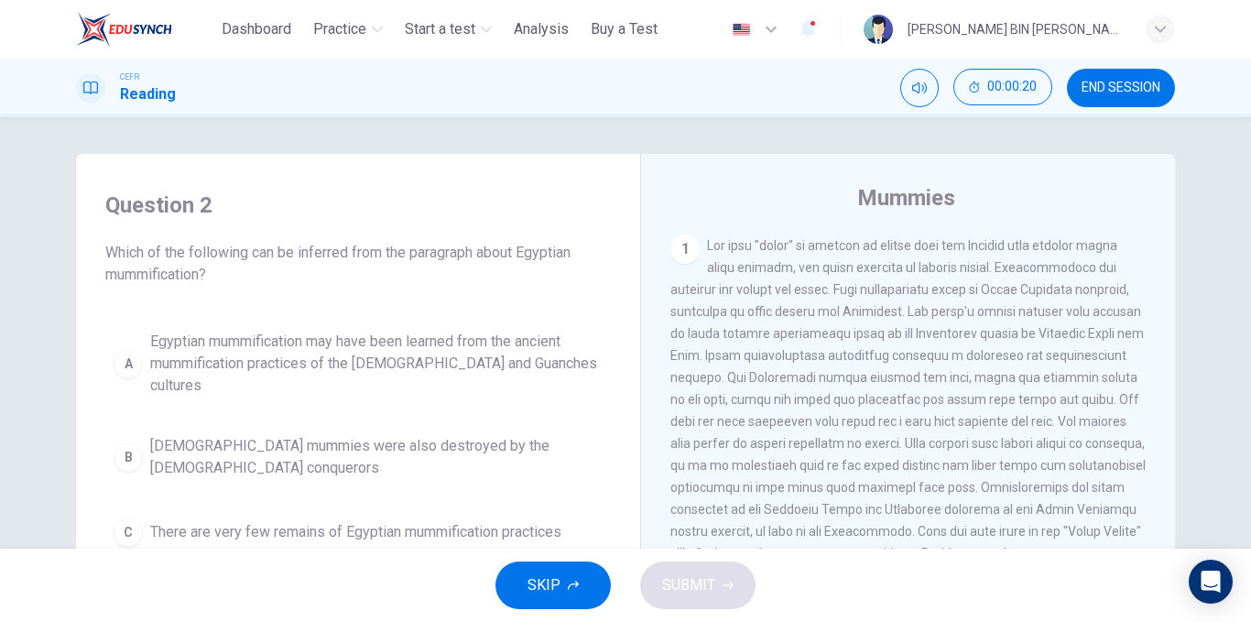
click at [1101, 96] on button "END SESSION" at bounding box center [1121, 88] width 108 height 38
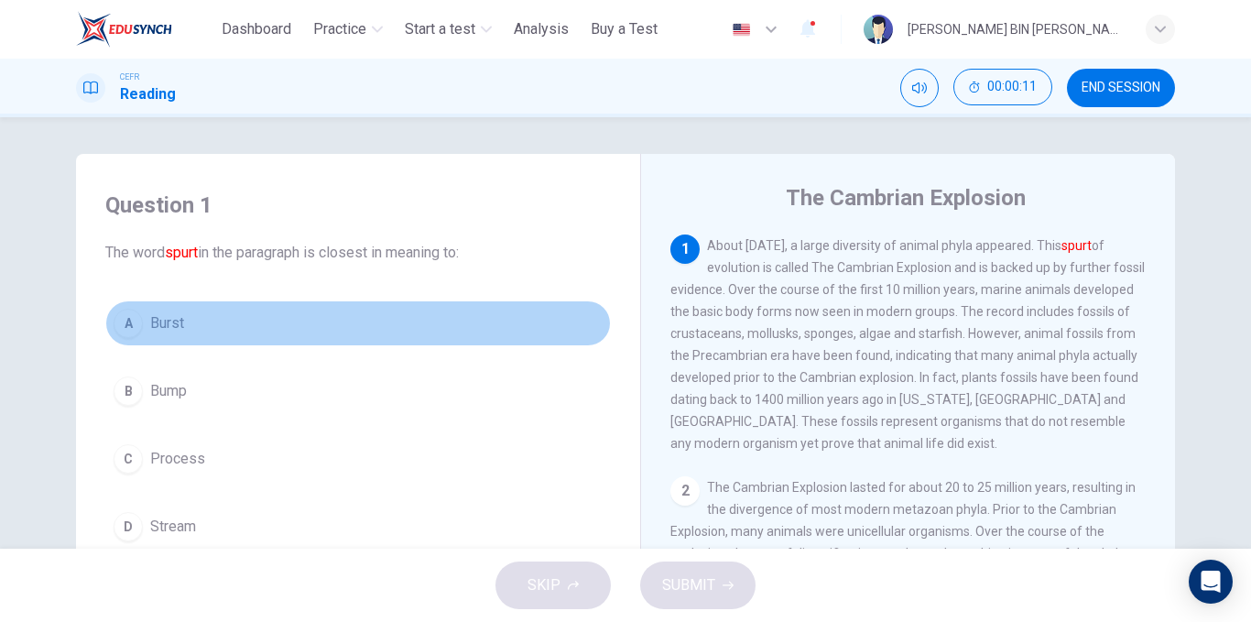
click at [138, 324] on button "A Burst" at bounding box center [358, 323] width 506 height 46
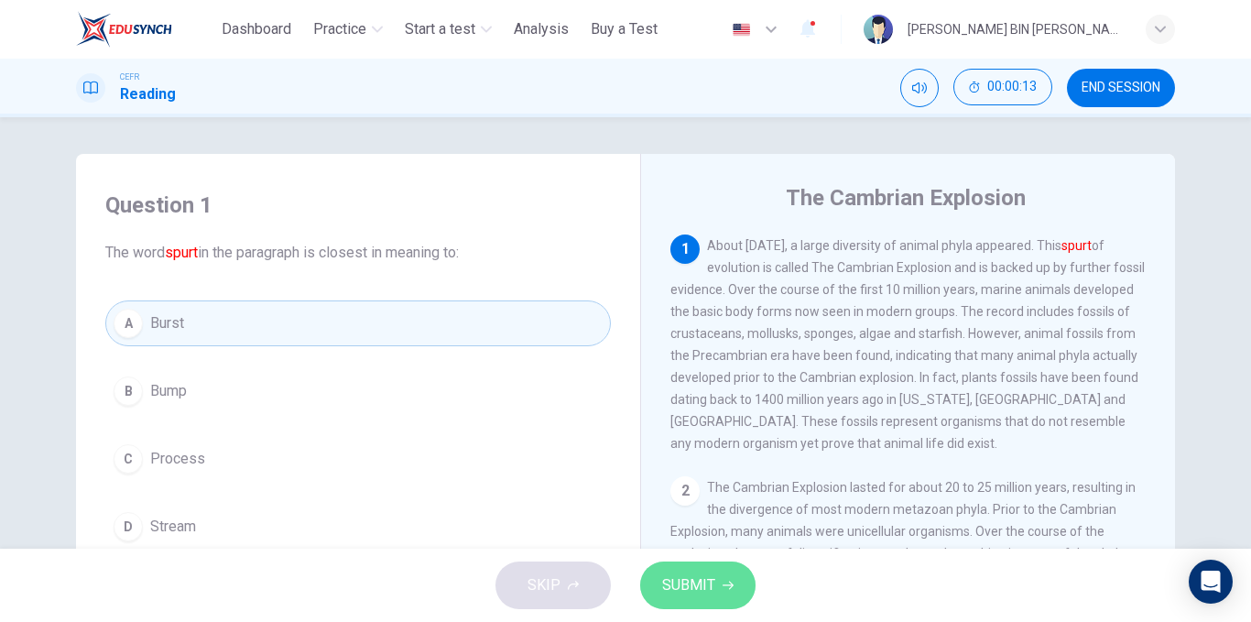
click at [679, 573] on span "SUBMIT" at bounding box center [688, 585] width 53 height 26
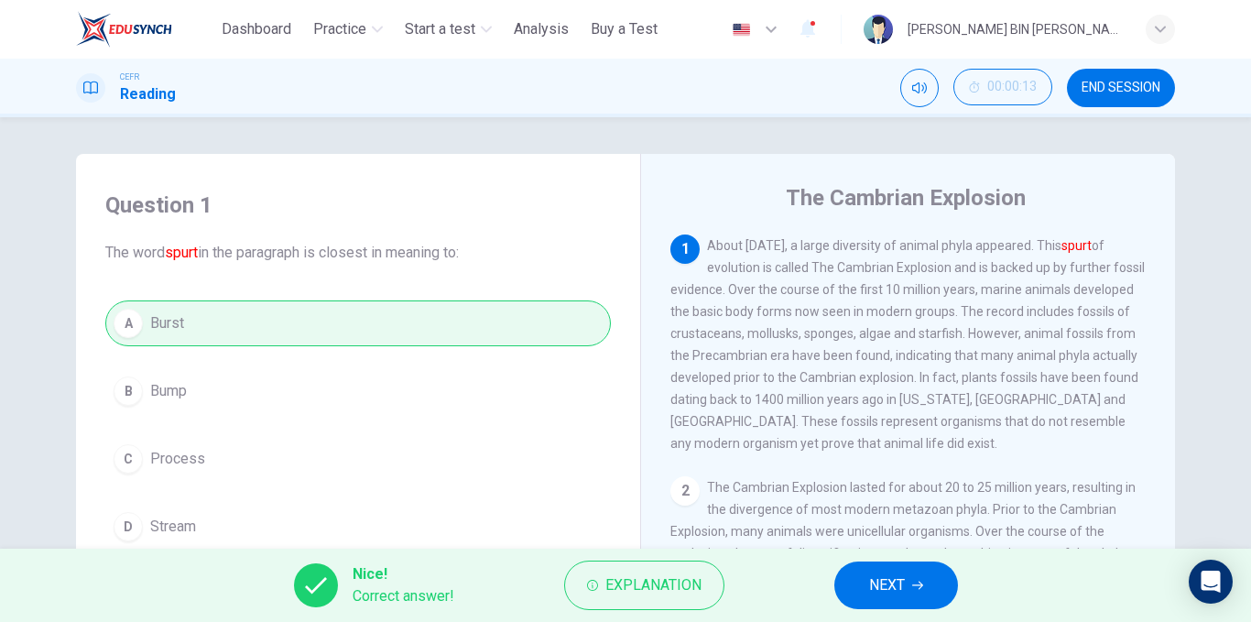
click at [846, 584] on button "NEXT" at bounding box center [896, 585] width 124 height 48
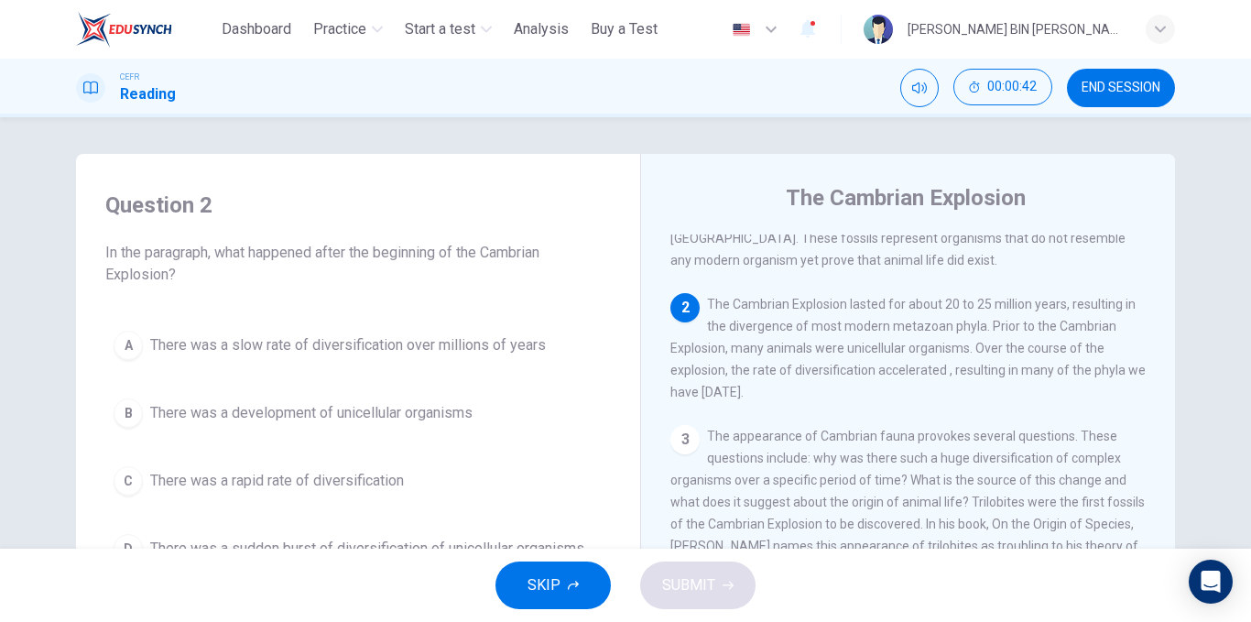
scroll to position [92, 0]
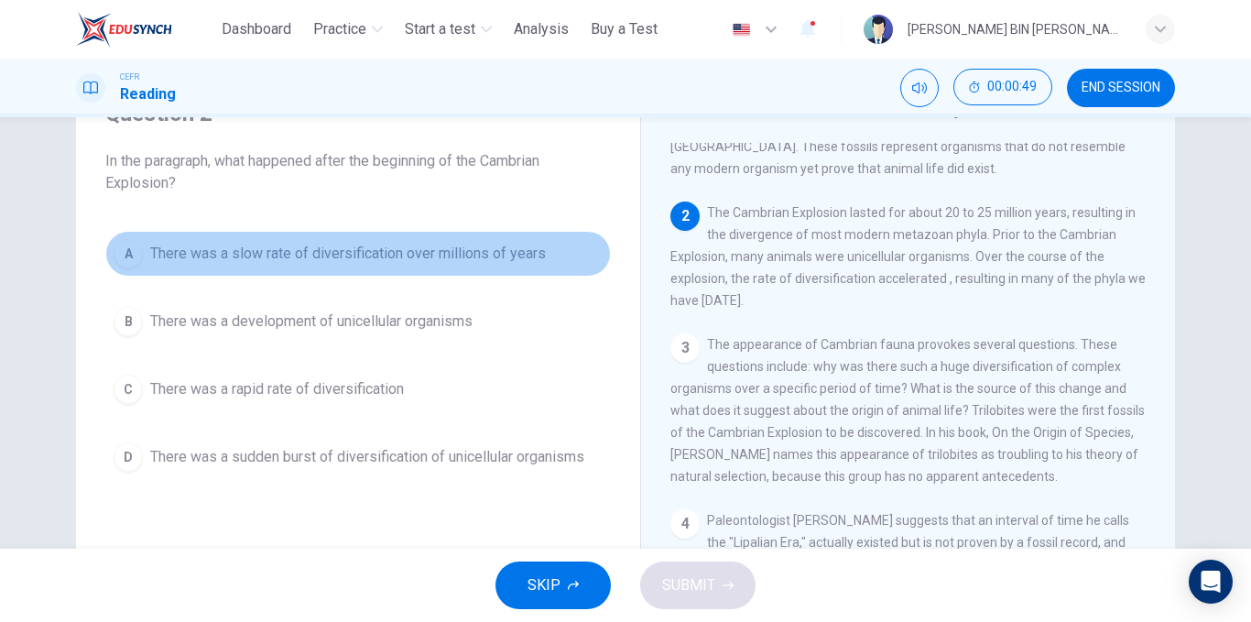
click at [472, 267] on button "A There was a slow rate of diversification over millions of years" at bounding box center [358, 254] width 506 height 46
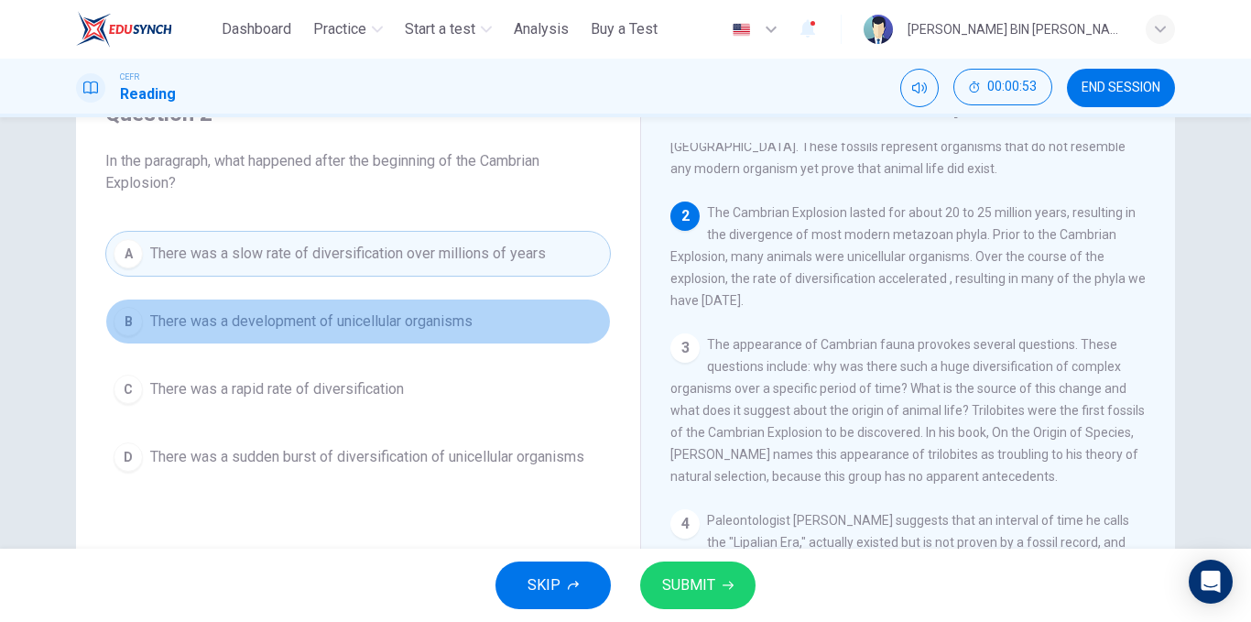
click at [421, 331] on span "There was a development of unicellular organisms" at bounding box center [311, 322] width 322 height 22
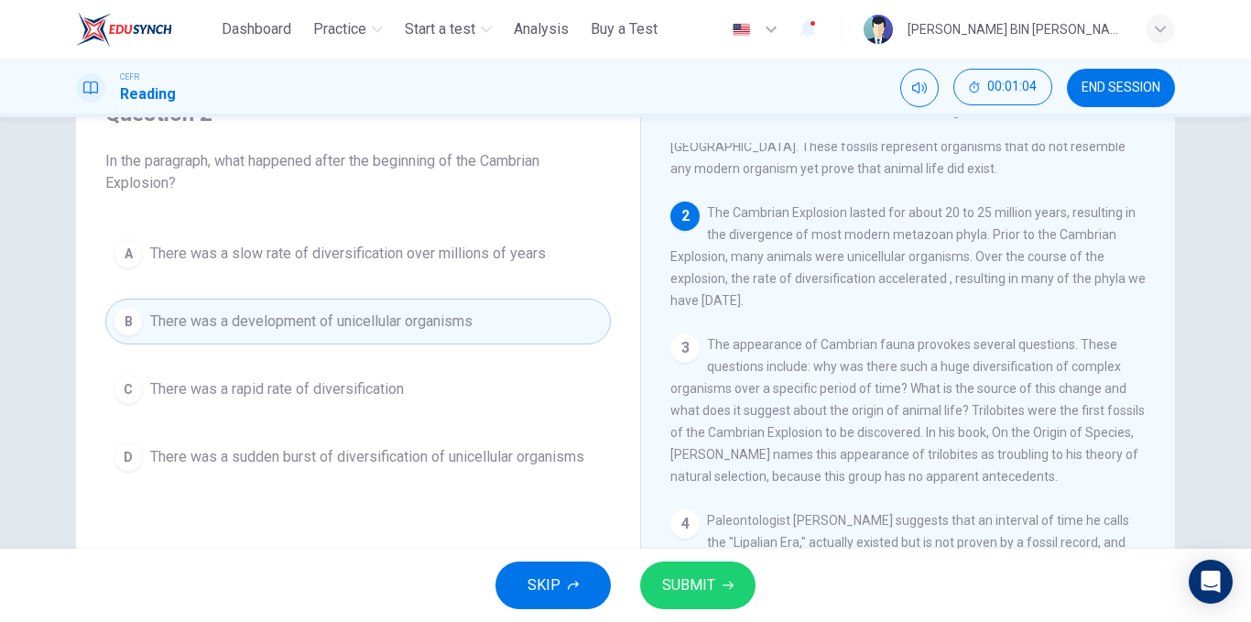
click at [466, 256] on span "There was a slow rate of diversification over millions of years" at bounding box center [348, 254] width 396 height 22
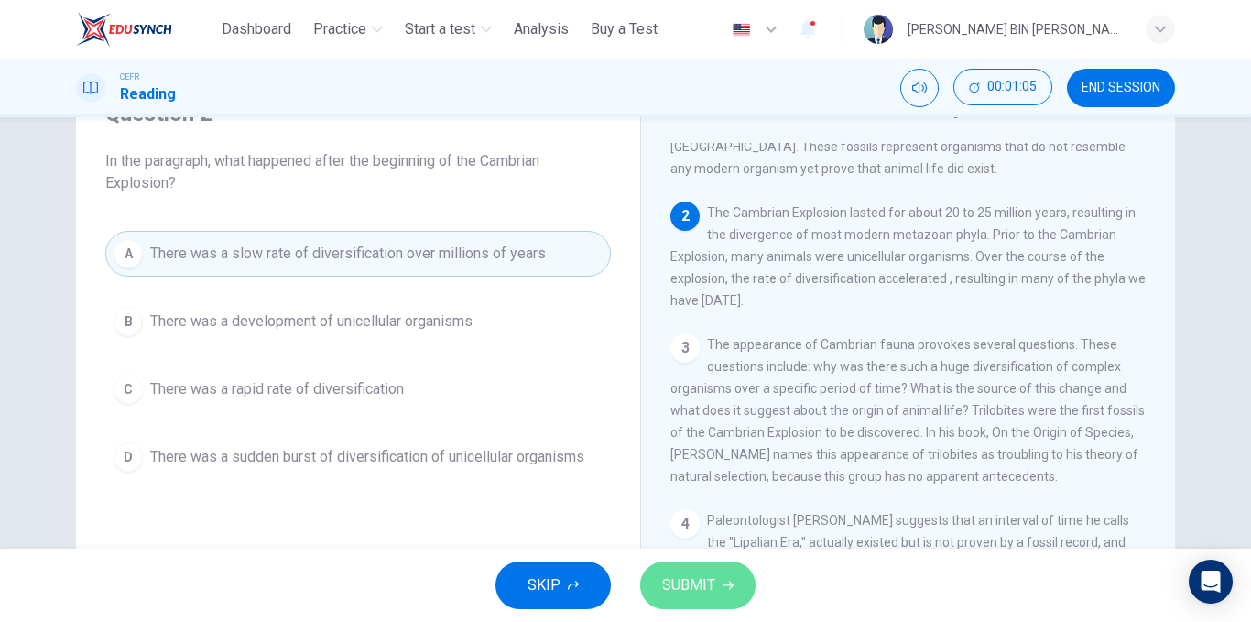
click at [686, 578] on span "SUBMIT" at bounding box center [688, 585] width 53 height 26
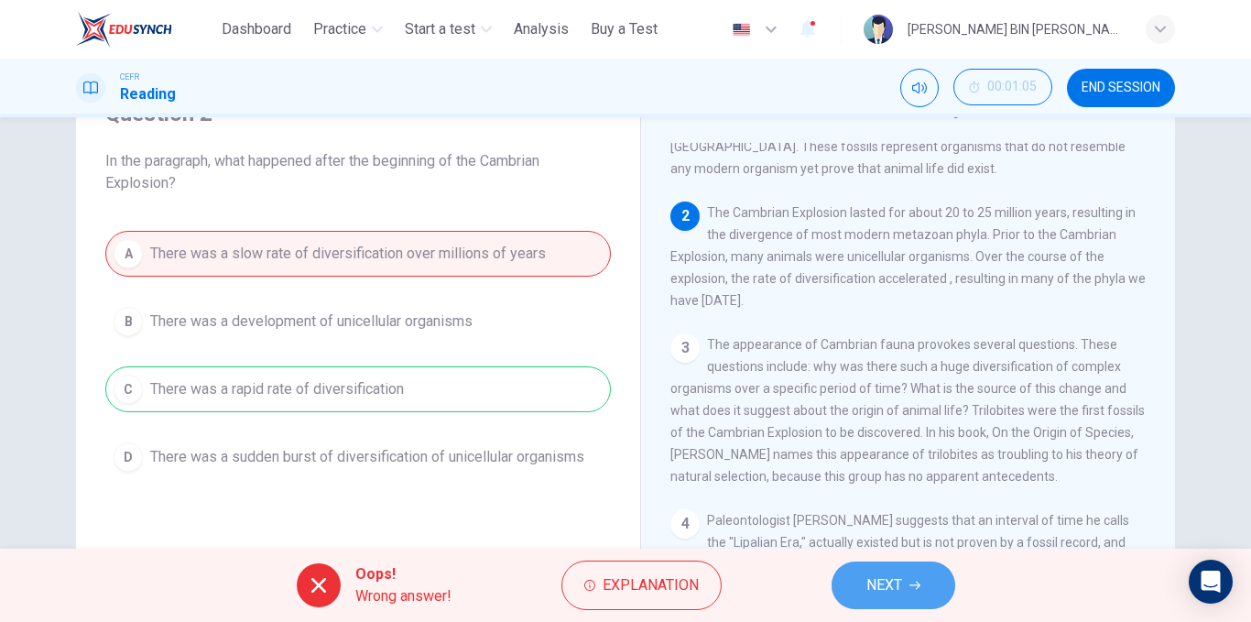
click at [860, 594] on button "NEXT" at bounding box center [894, 585] width 124 height 48
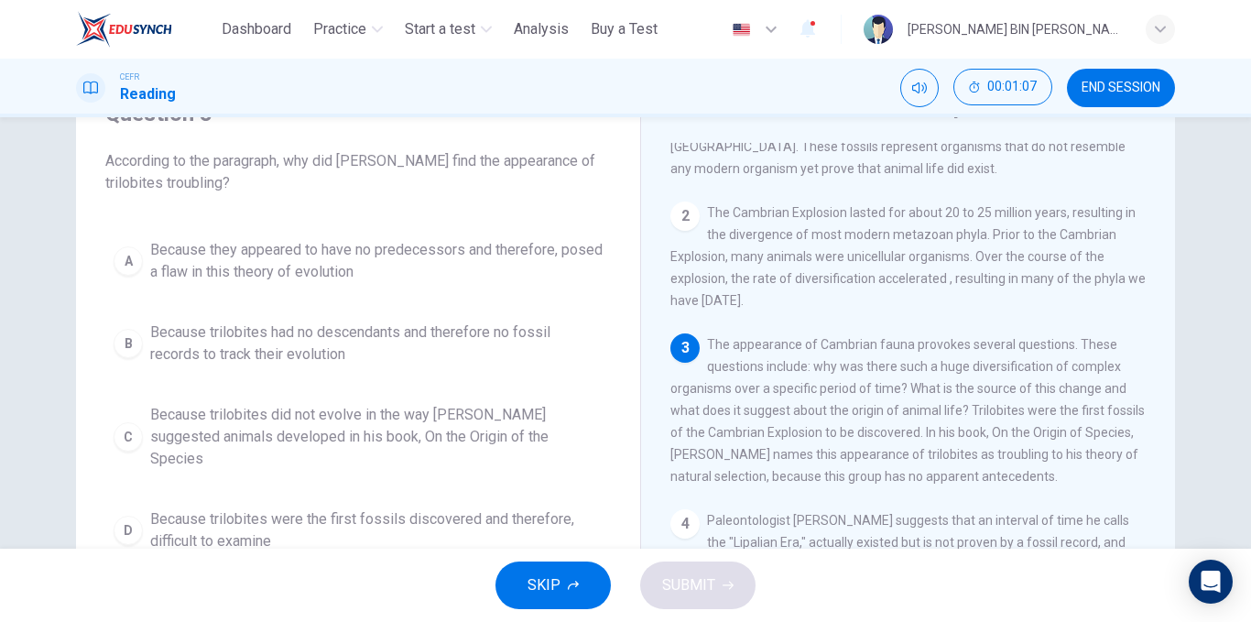
scroll to position [275, 0]
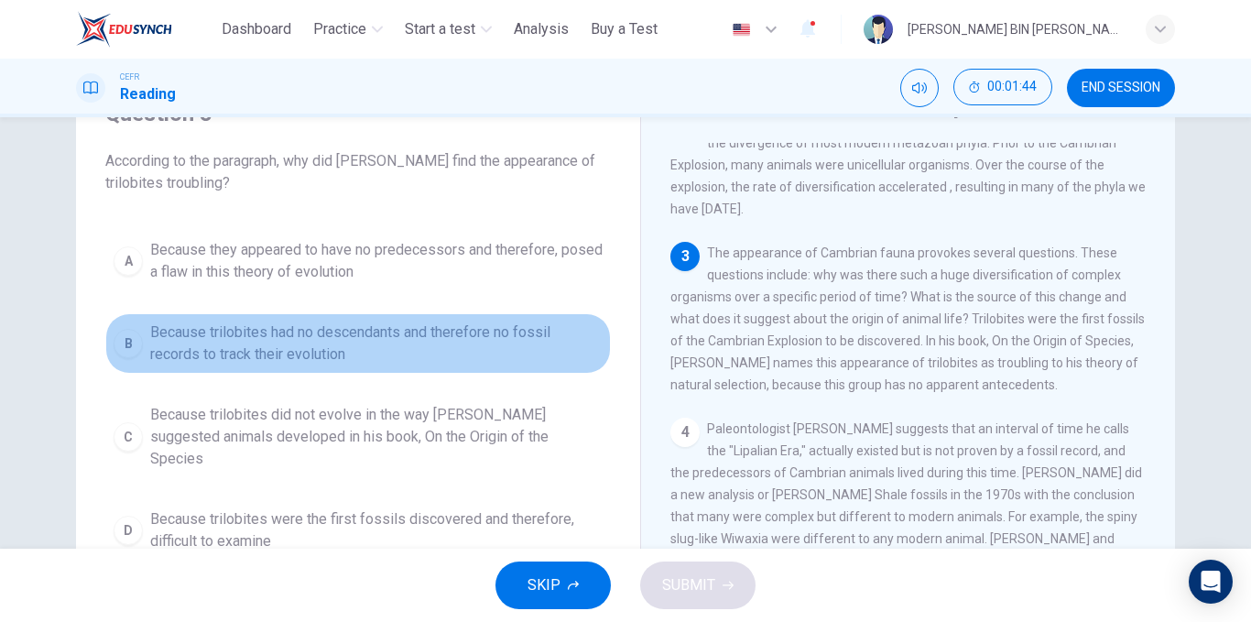
click at [411, 329] on span "Because trilobites had no descendants and therefore no fossil records to track …" at bounding box center [376, 344] width 452 height 44
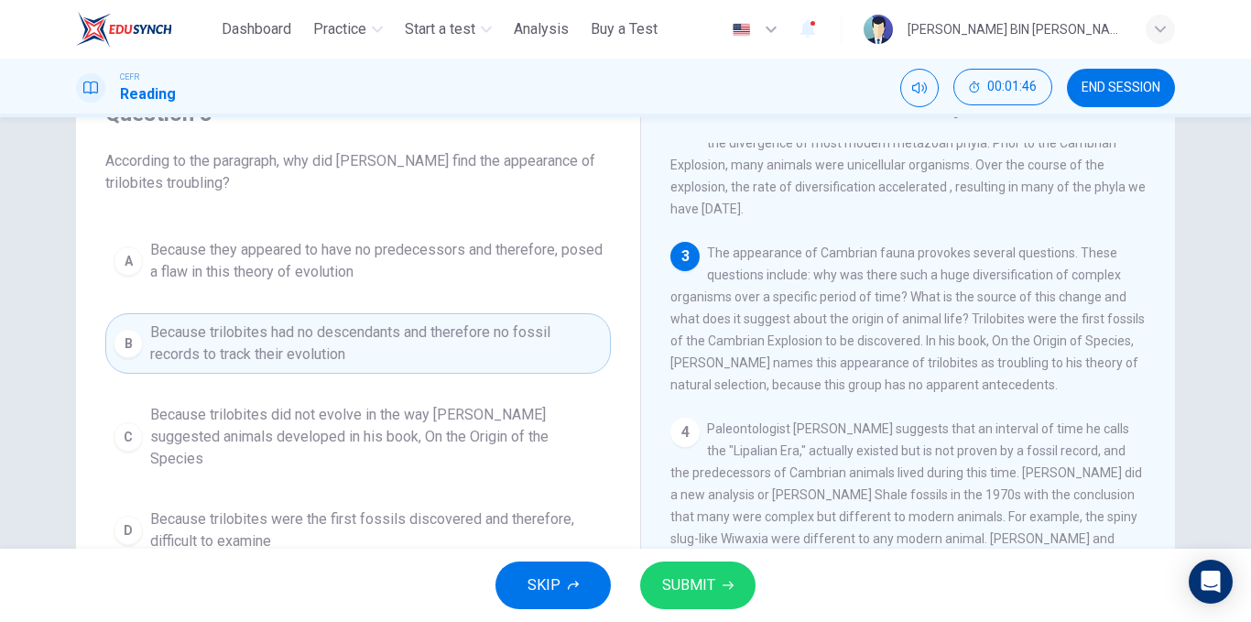
click at [680, 582] on span "SUBMIT" at bounding box center [688, 585] width 53 height 26
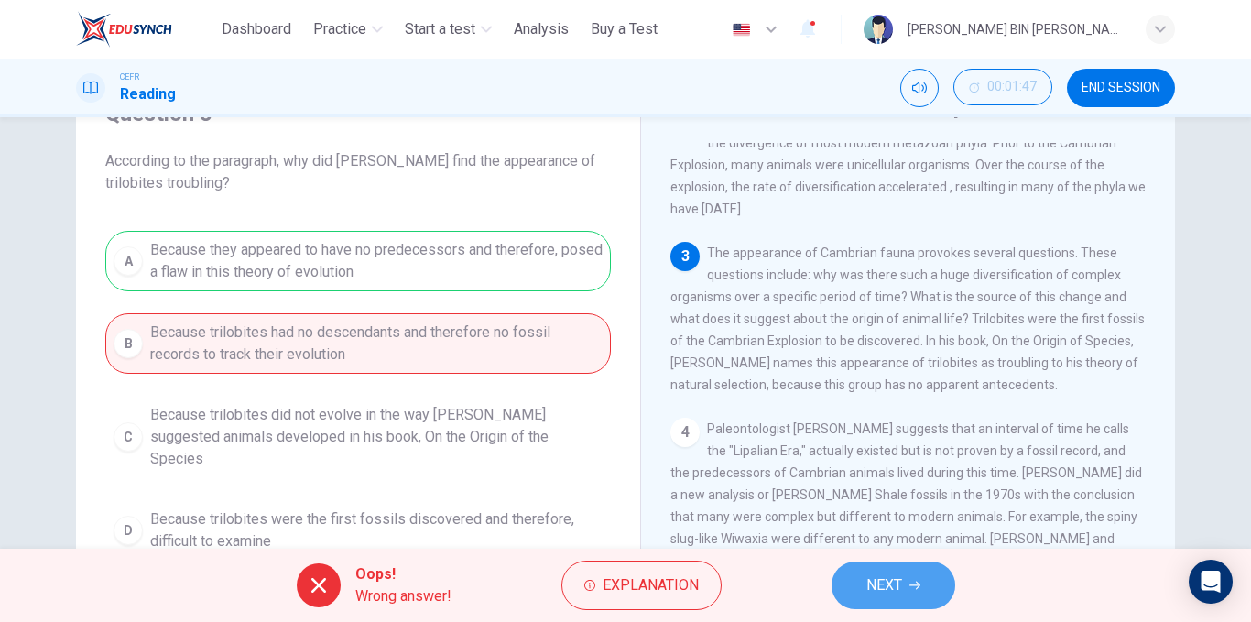
click at [854, 582] on button "NEXT" at bounding box center [894, 585] width 124 height 48
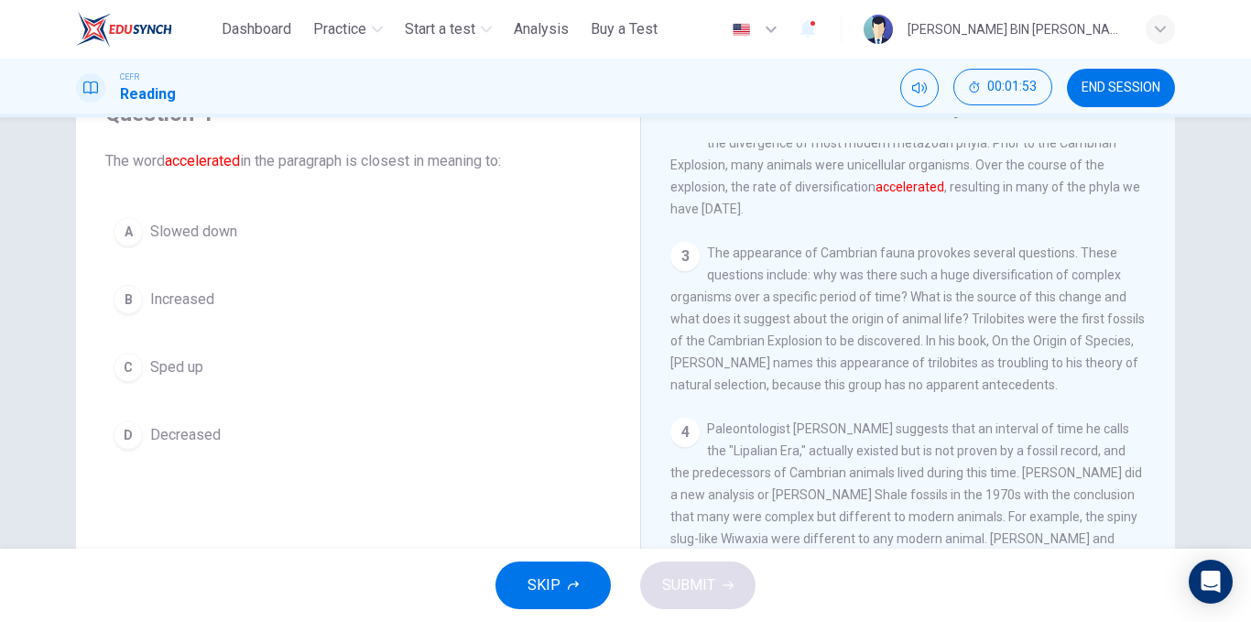
click at [260, 357] on button "C Sped up" at bounding box center [358, 367] width 506 height 46
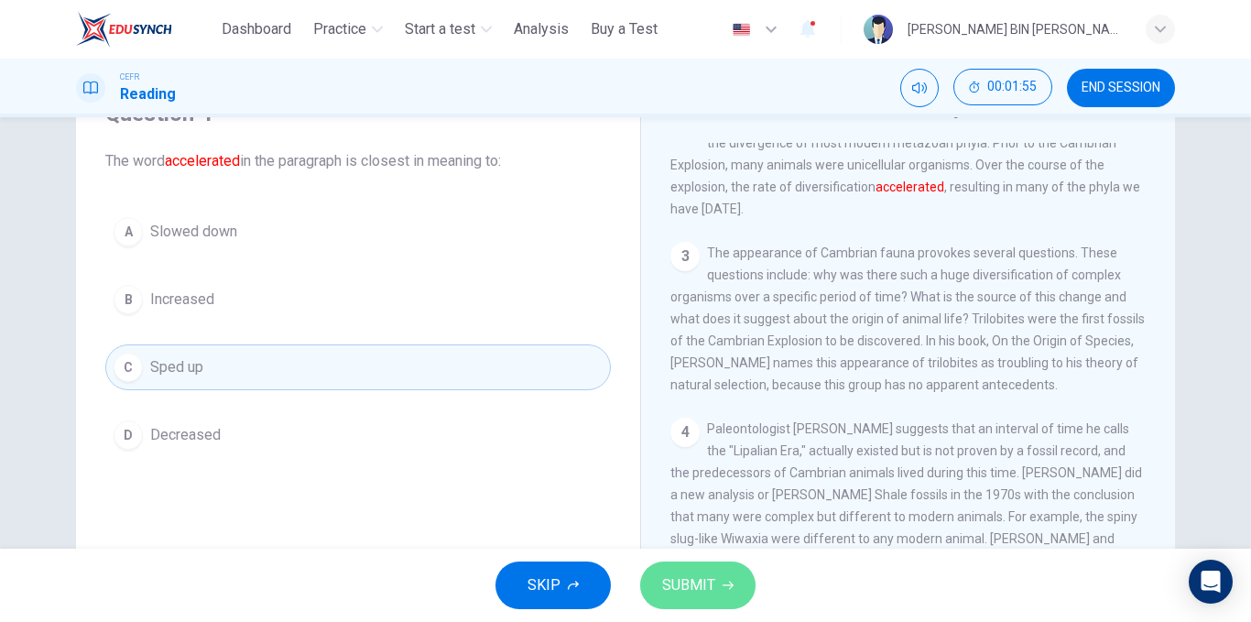
click at [728, 583] on icon "button" at bounding box center [728, 585] width 11 height 11
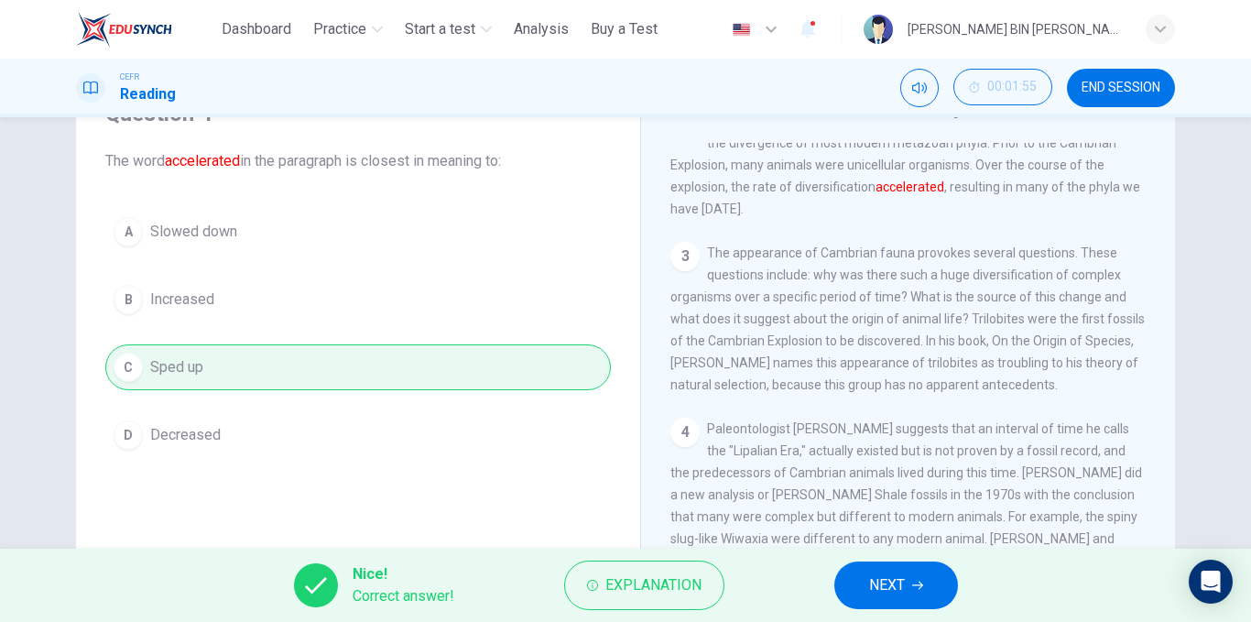
click at [895, 580] on span "NEXT" at bounding box center [887, 585] width 36 height 26
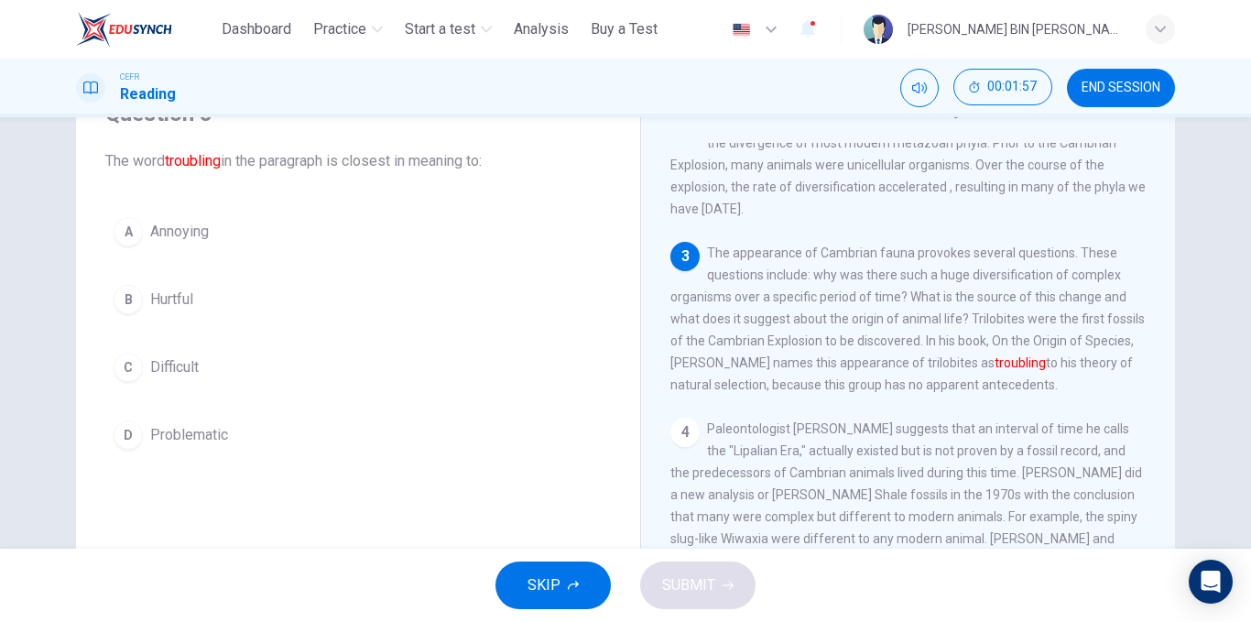
click at [380, 429] on button "D Problematic" at bounding box center [358, 435] width 506 height 46
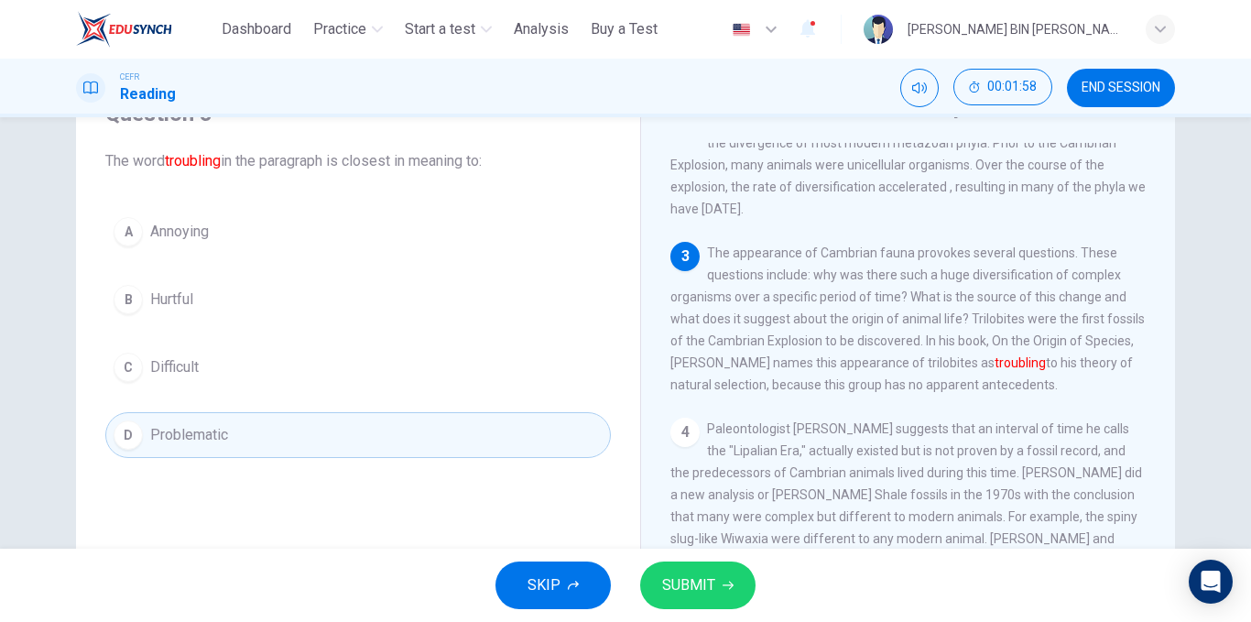
click at [692, 569] on button "SUBMIT" at bounding box center [697, 585] width 115 height 48
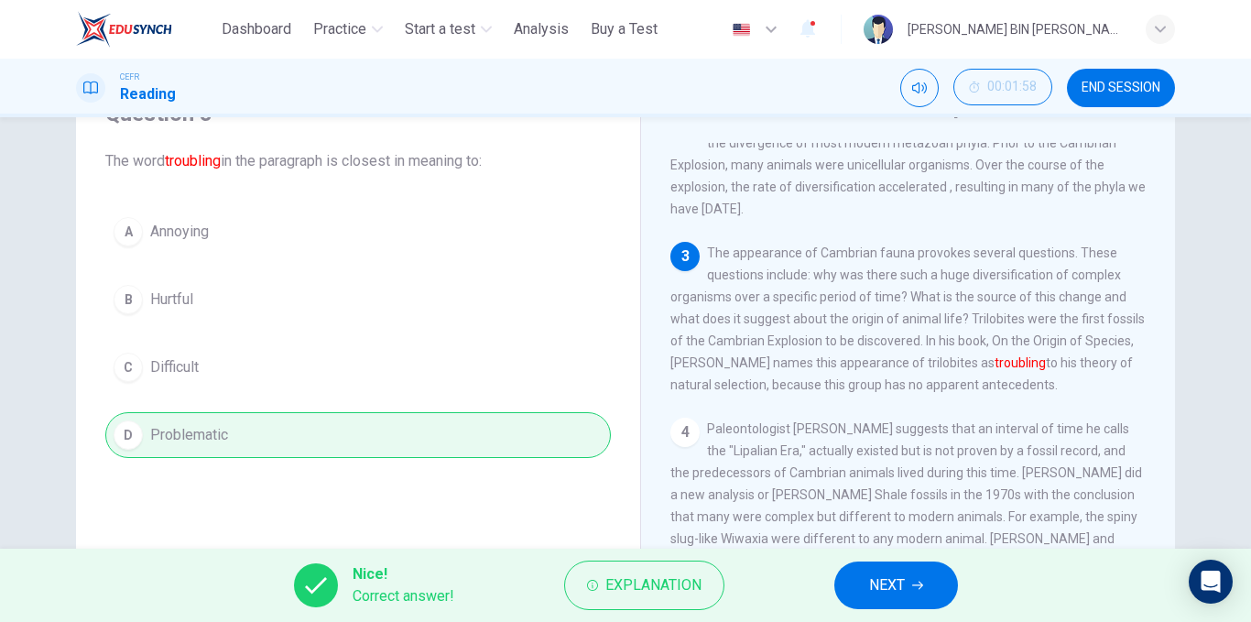
click at [851, 572] on button "NEXT" at bounding box center [896, 585] width 124 height 48
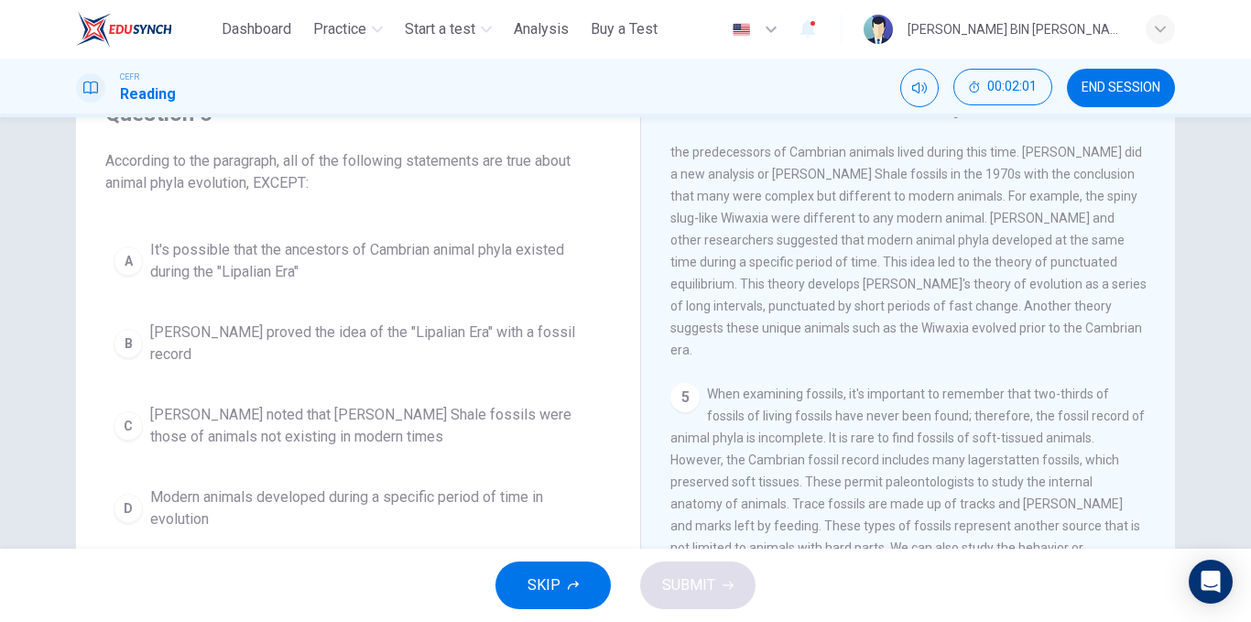
scroll to position [550, 0]
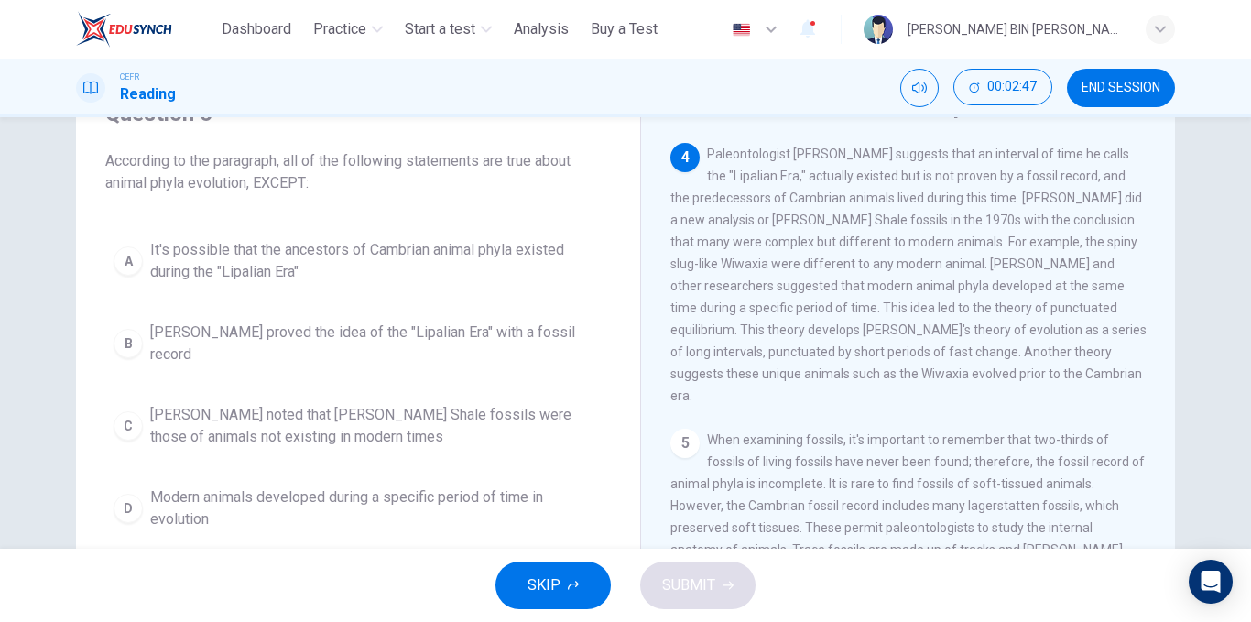
drag, startPoint x: 993, startPoint y: 252, endPoint x: 1049, endPoint y: 316, distance: 85.0
click at [1049, 316] on span "Paleontologist [PERSON_NAME] suggests that an interval of time he calls the "Li…" at bounding box center [908, 275] width 476 height 256
click at [530, 432] on span "[PERSON_NAME] noted that [PERSON_NAME] Shale fossils were those of animals not …" at bounding box center [376, 426] width 452 height 44
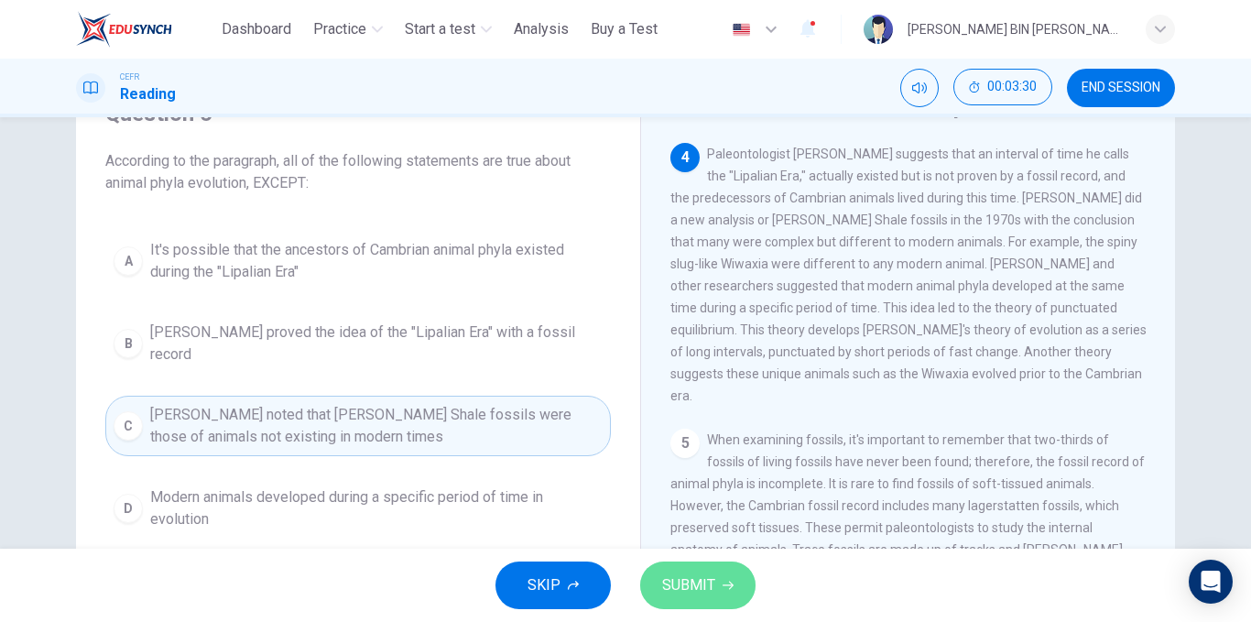
click at [697, 581] on span "SUBMIT" at bounding box center [688, 585] width 53 height 26
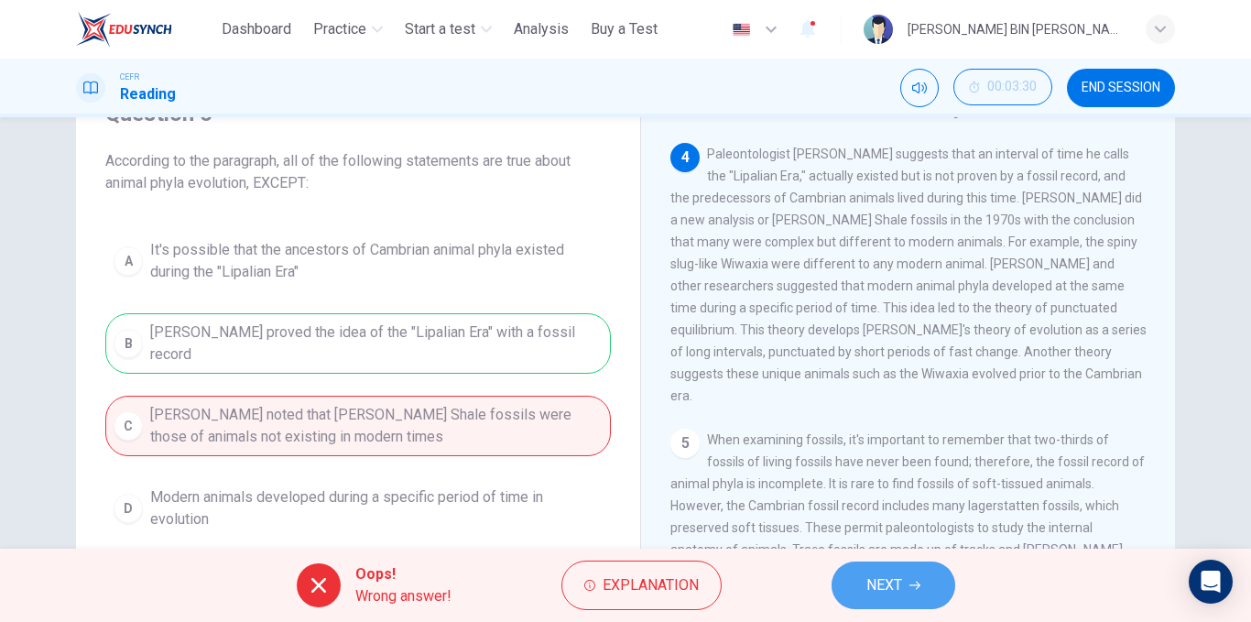
click at [858, 581] on button "NEXT" at bounding box center [894, 585] width 124 height 48
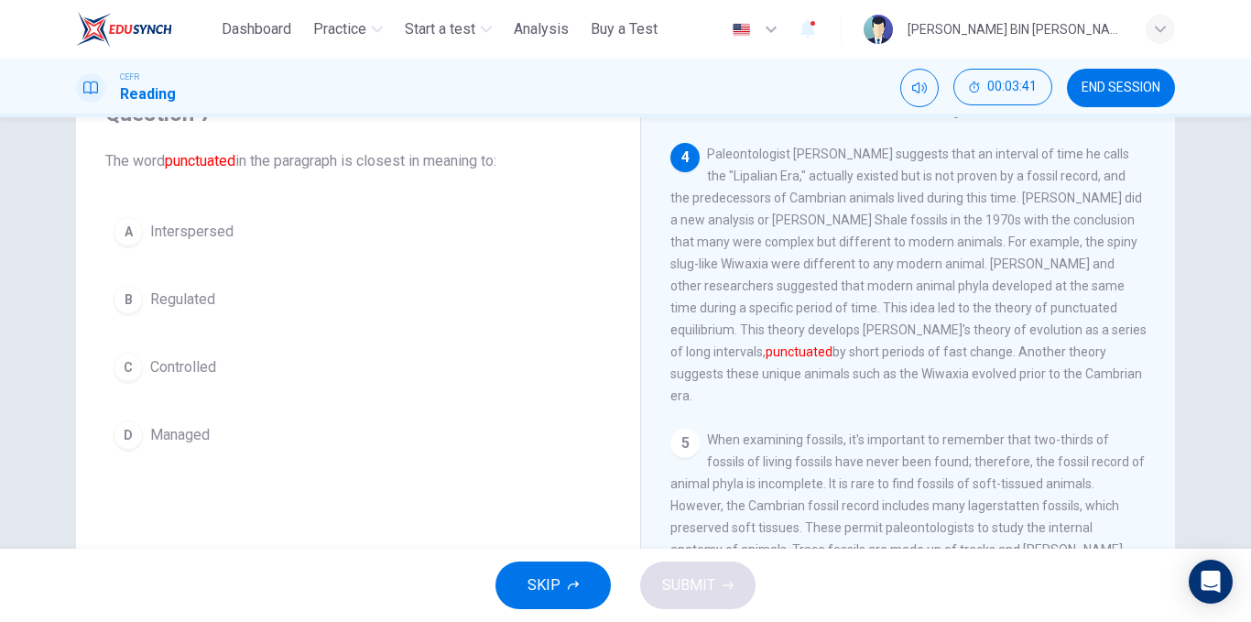
click at [261, 373] on button "C Controlled" at bounding box center [358, 367] width 506 height 46
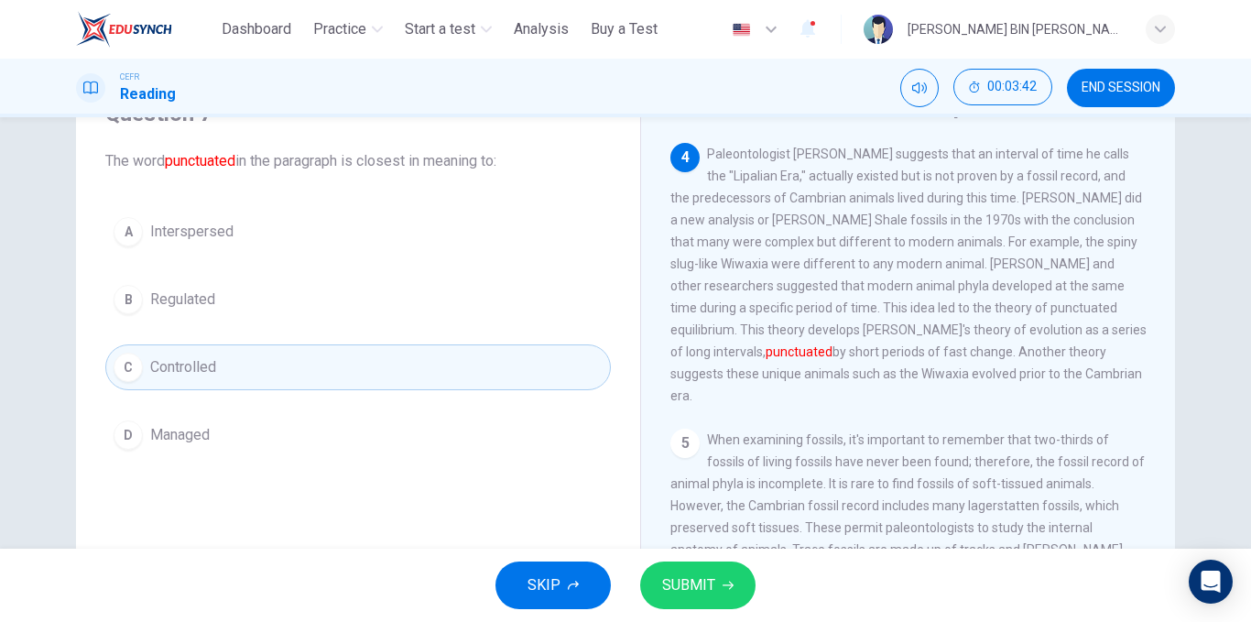
click at [694, 570] on button "SUBMIT" at bounding box center [697, 585] width 115 height 48
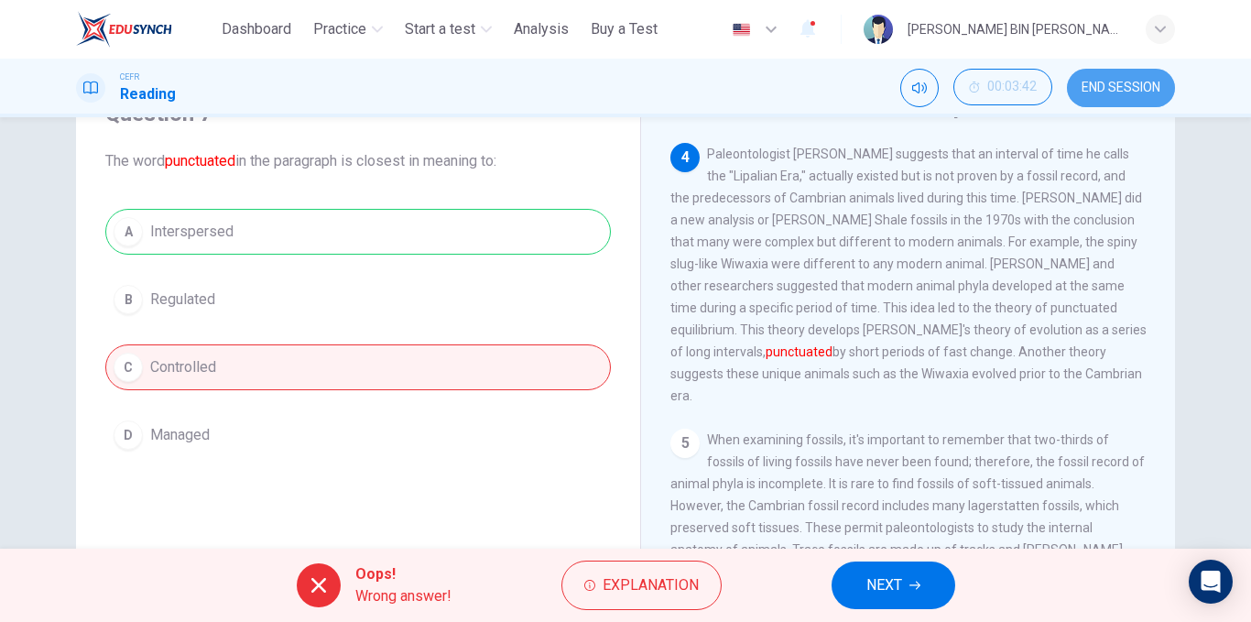
click at [1100, 84] on span "END SESSION" at bounding box center [1121, 88] width 79 height 15
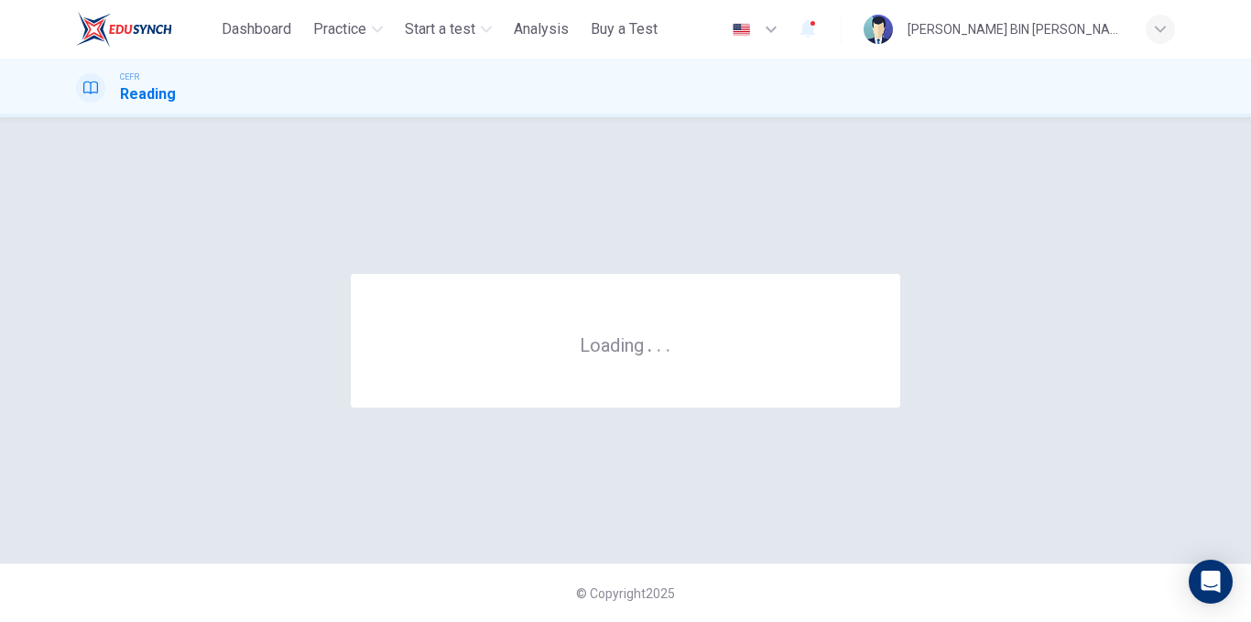
scroll to position [0, 0]
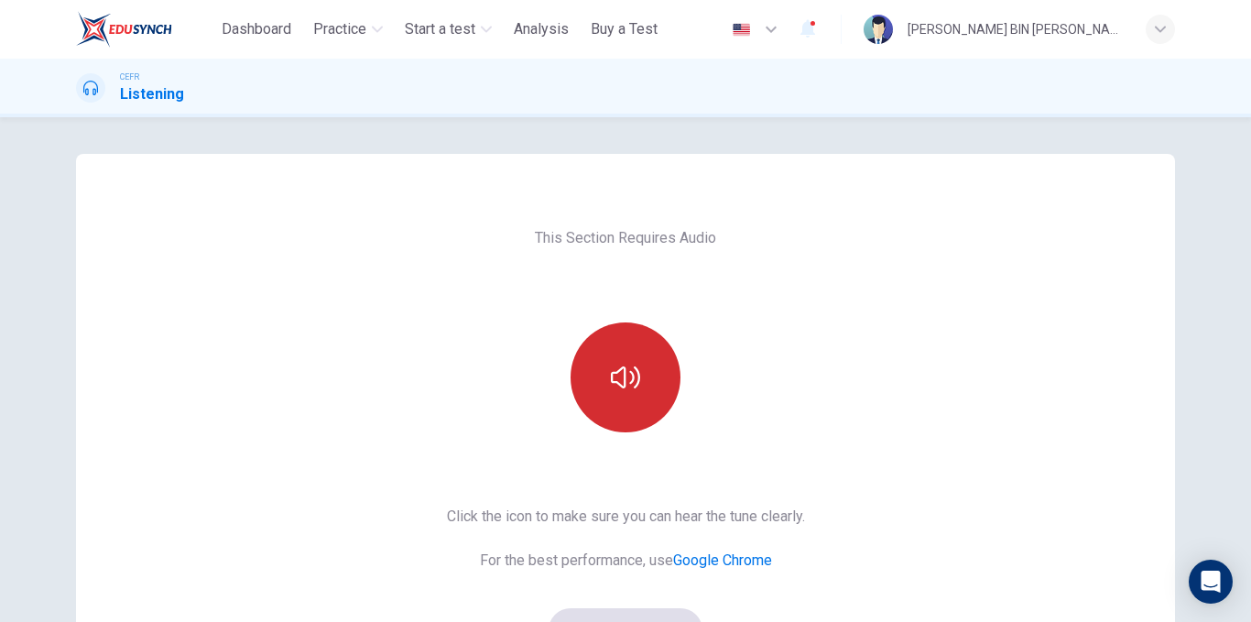
click at [665, 345] on button "button" at bounding box center [626, 377] width 110 height 110
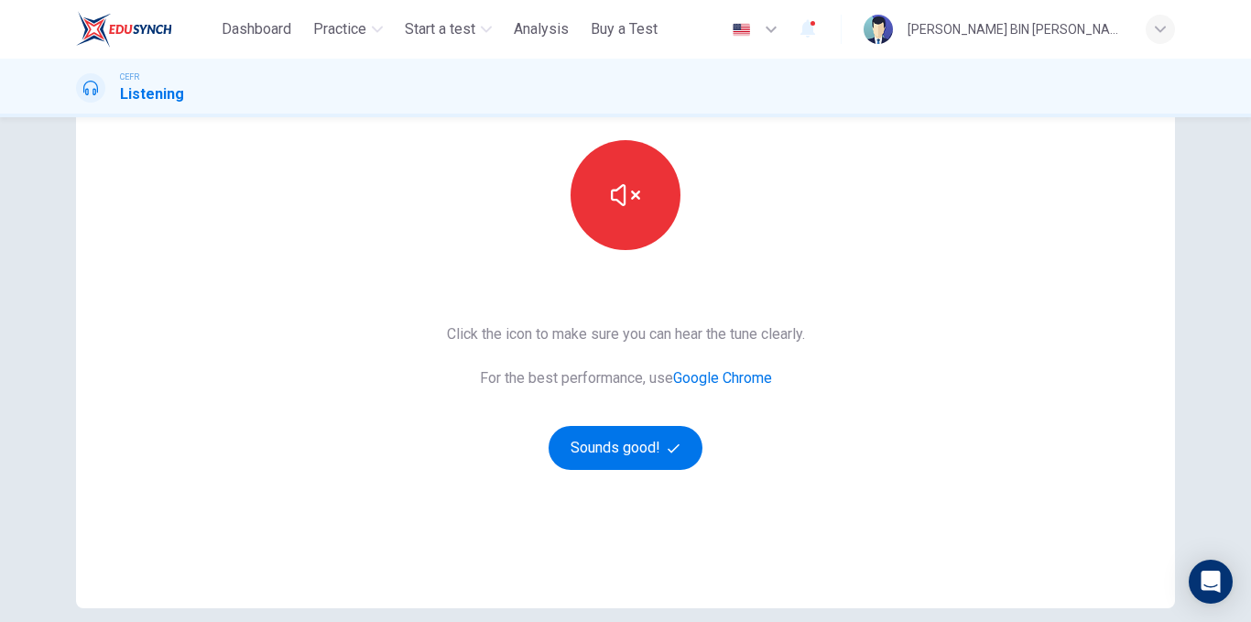
scroll to position [183, 0]
click at [647, 432] on button "Sounds good!" at bounding box center [626, 447] width 154 height 44
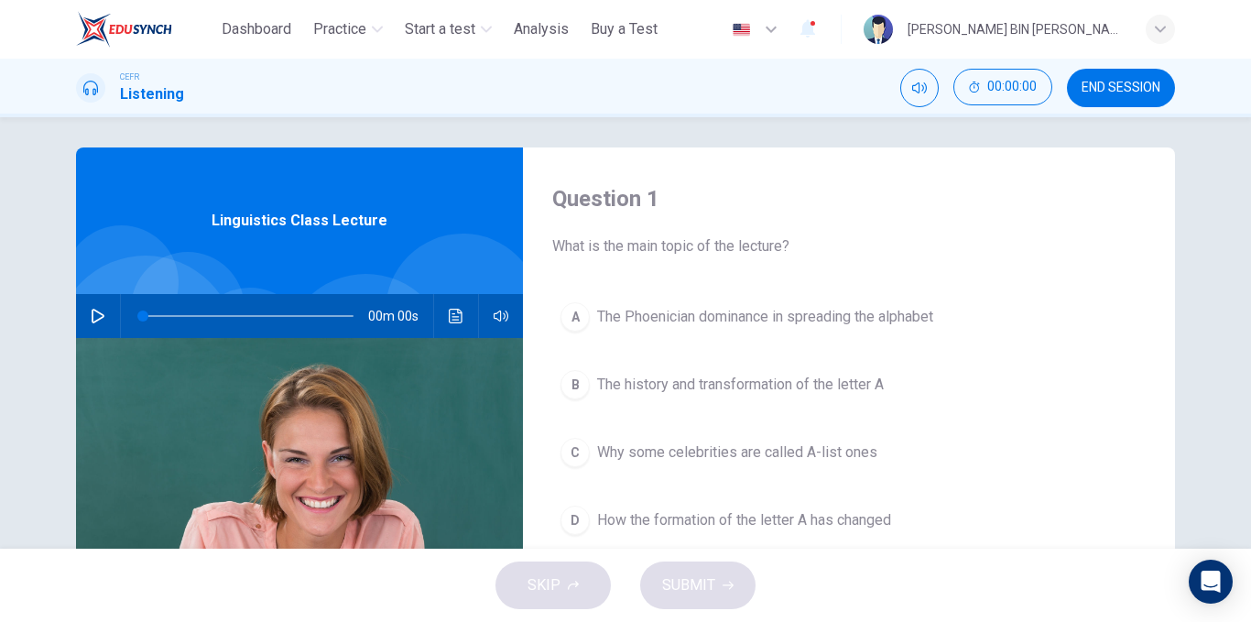
scroll to position [0, 0]
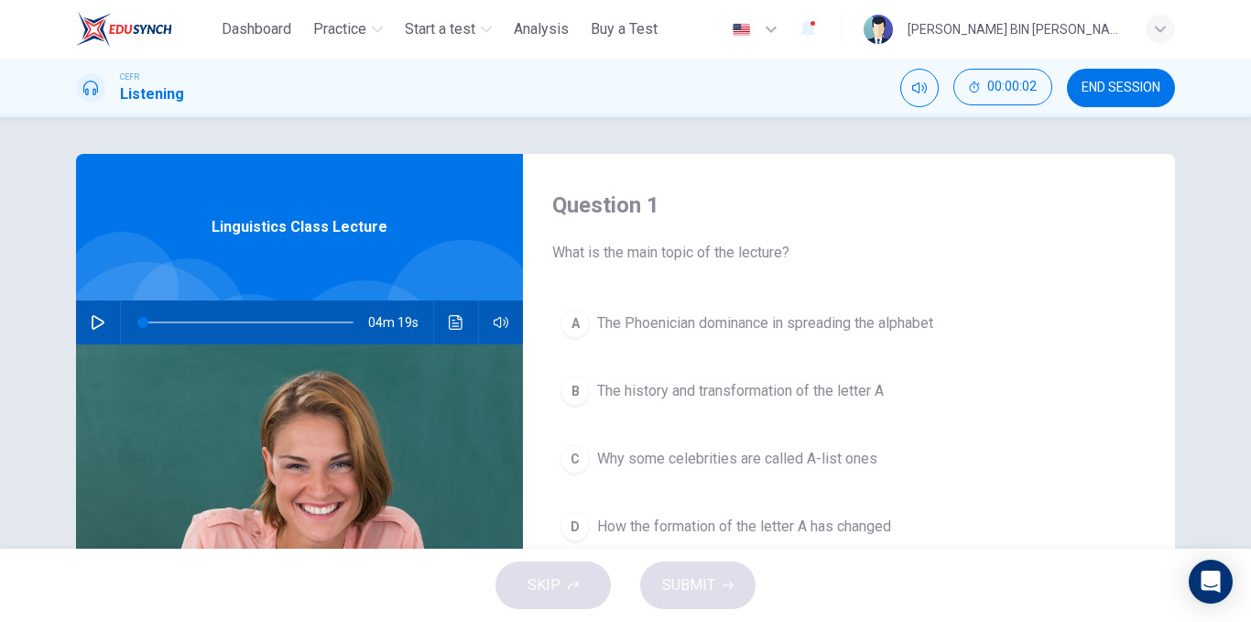
click at [93, 332] on button "button" at bounding box center [97, 322] width 29 height 44
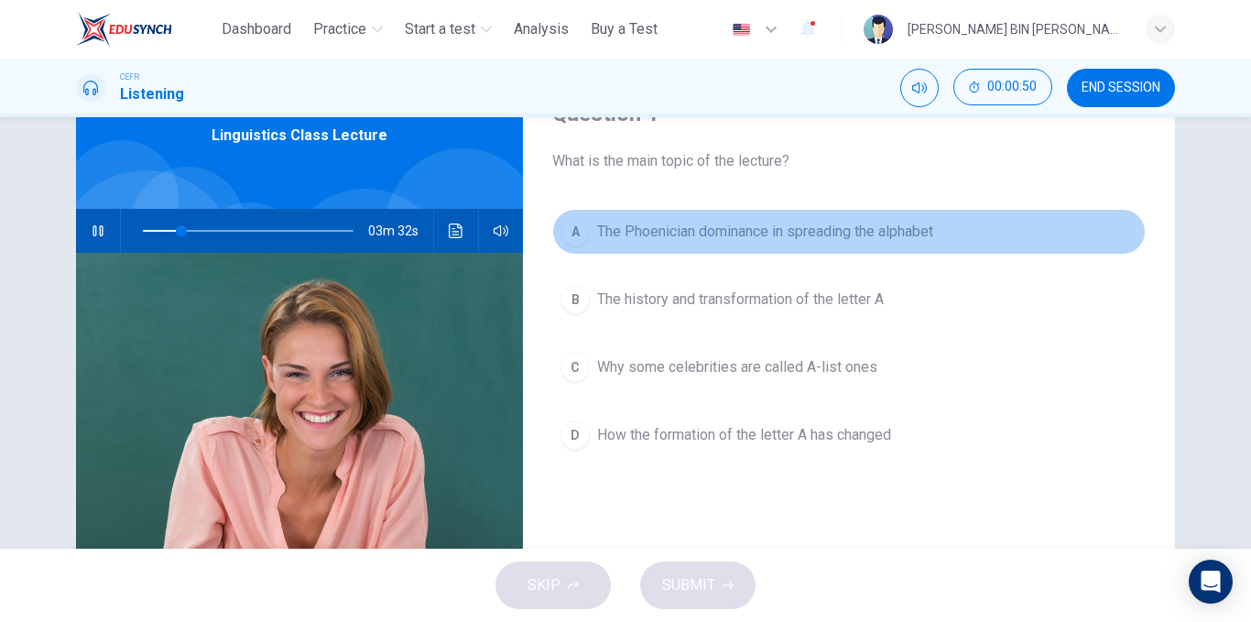
click at [836, 234] on span "The Phoenician dominance in spreading the alphabet" at bounding box center [765, 232] width 336 height 22
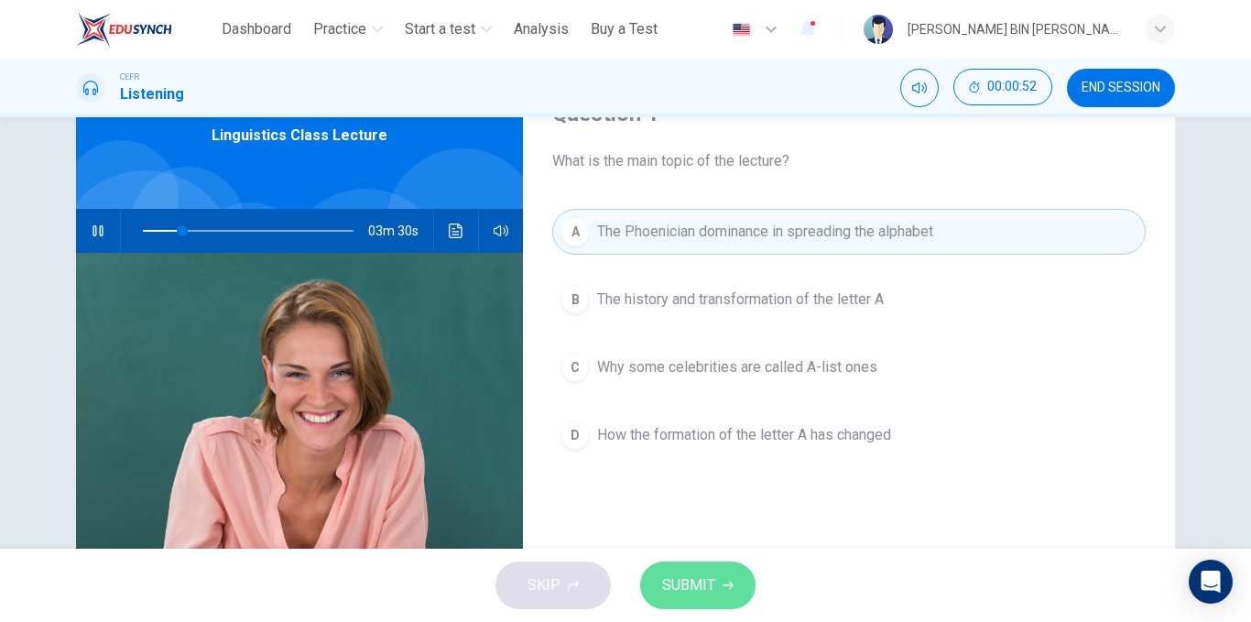
click at [726, 579] on button "SUBMIT" at bounding box center [697, 585] width 115 height 48
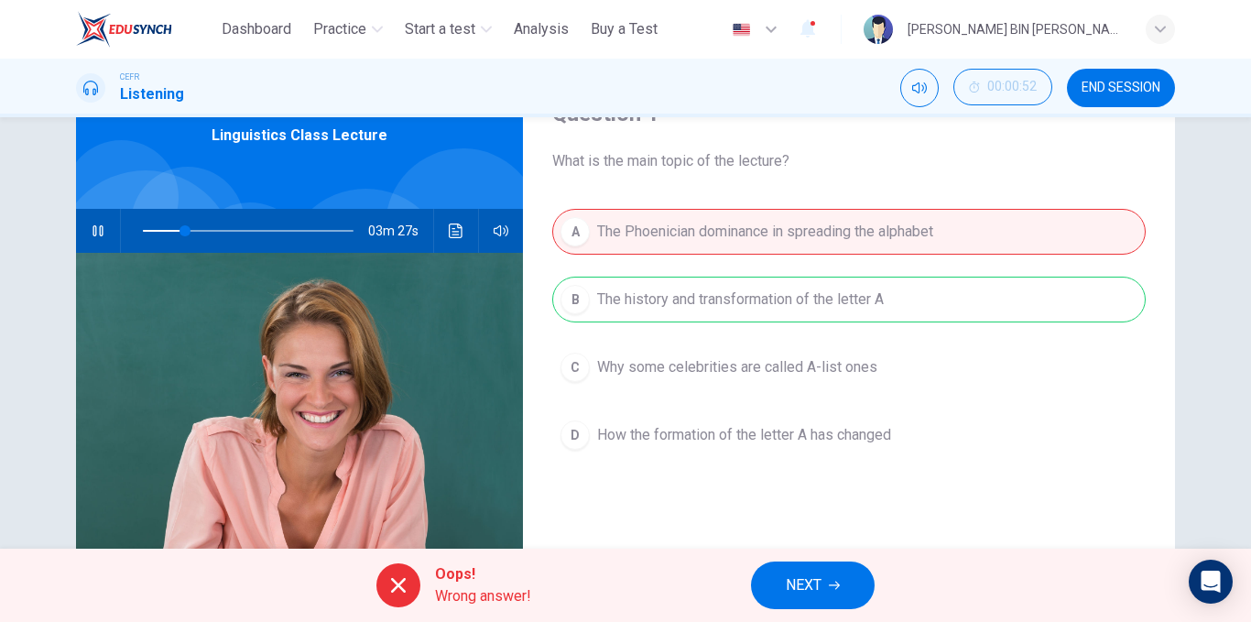
click at [820, 582] on span "NEXT" at bounding box center [804, 585] width 36 height 26
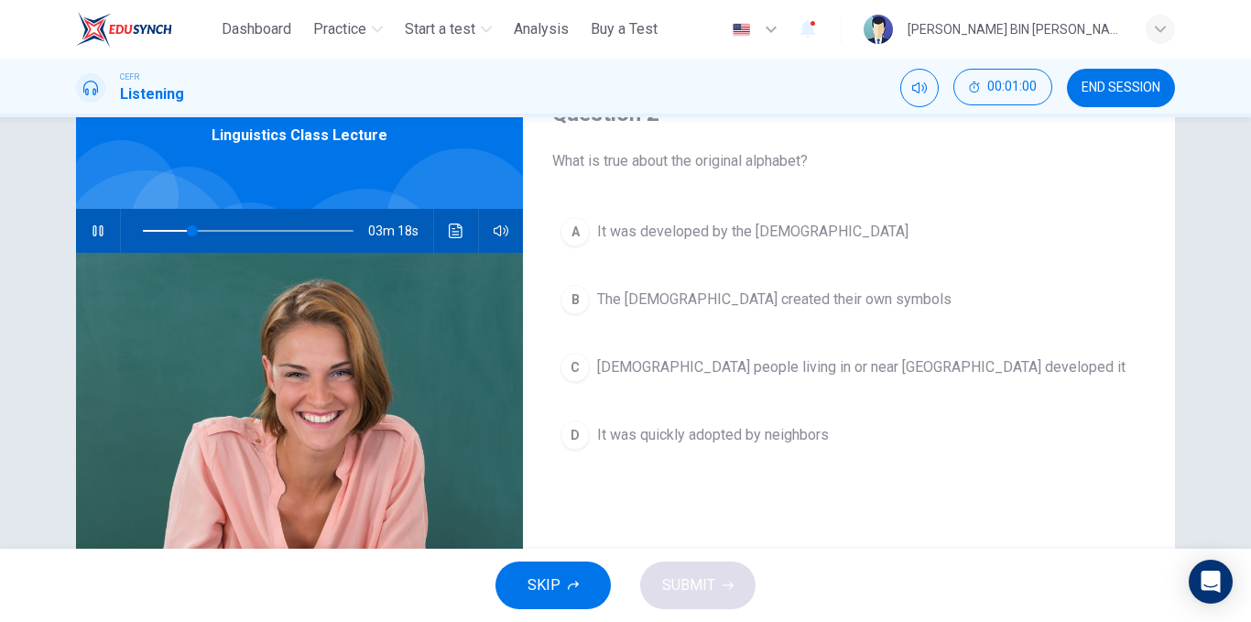
click at [97, 228] on icon "button" at bounding box center [98, 230] width 15 height 15
type input "**"
click at [1080, 105] on button "END SESSION" at bounding box center [1121, 88] width 108 height 38
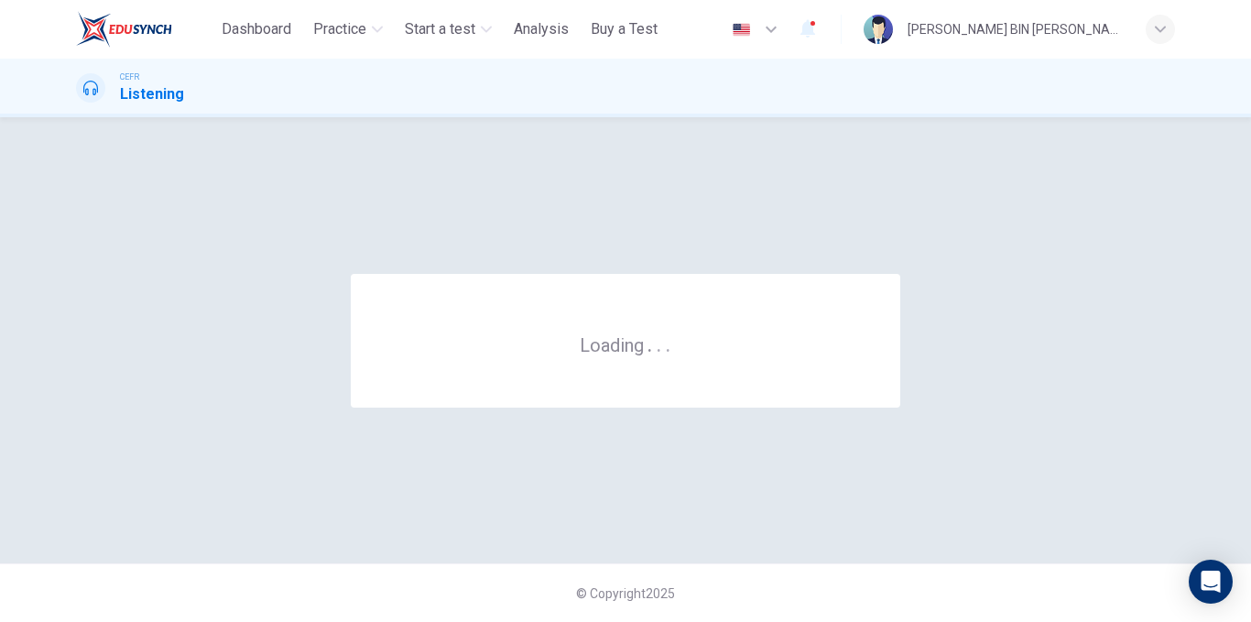
scroll to position [0, 0]
